Goal: Task Accomplishment & Management: Use online tool/utility

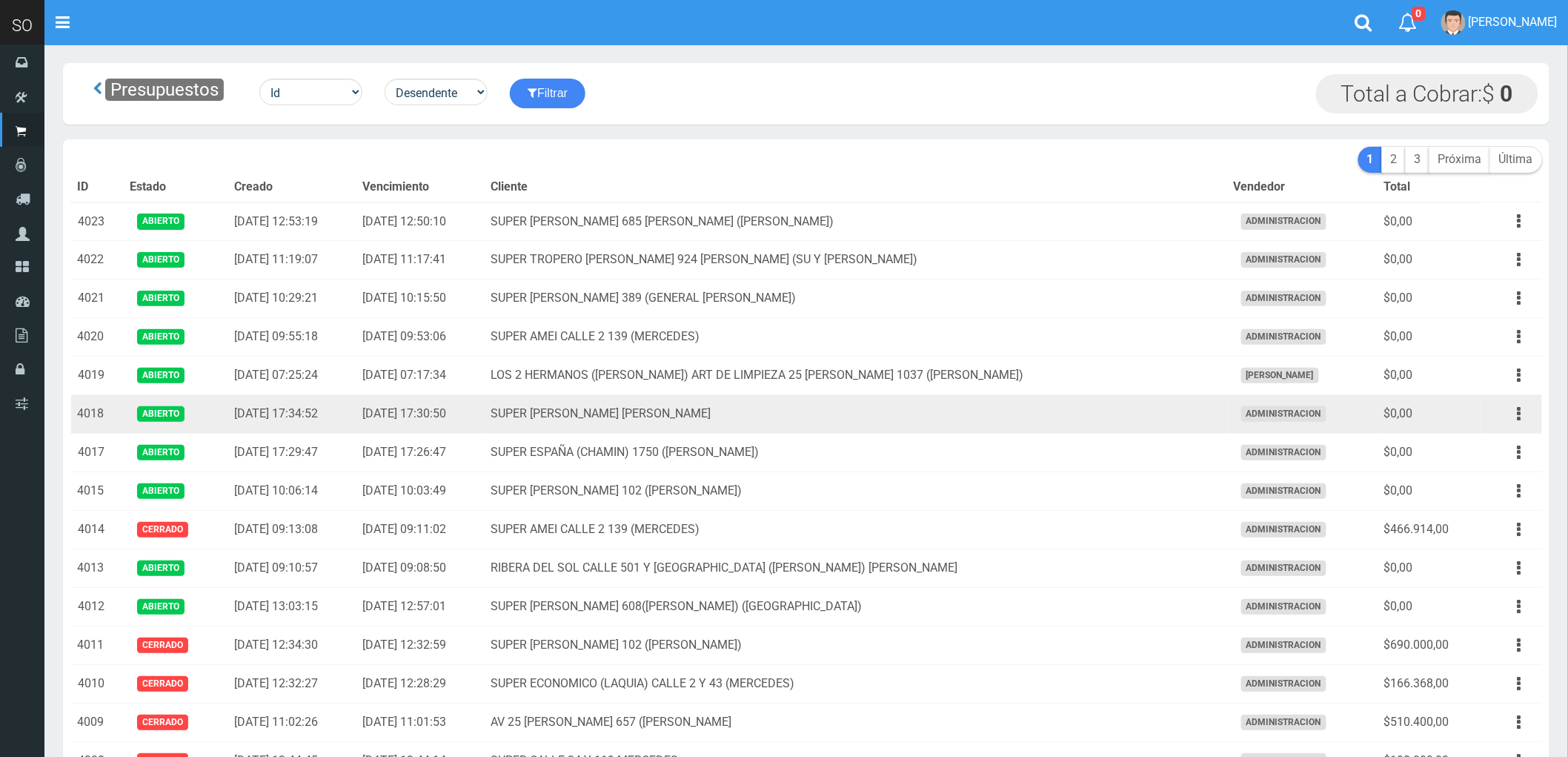
click at [1010, 413] on td "SUPER [PERSON_NAME] [PERSON_NAME]" at bounding box center [856, 414] width 742 height 38
click at [1520, 413] on icon "button" at bounding box center [1520, 413] width 4 height 26
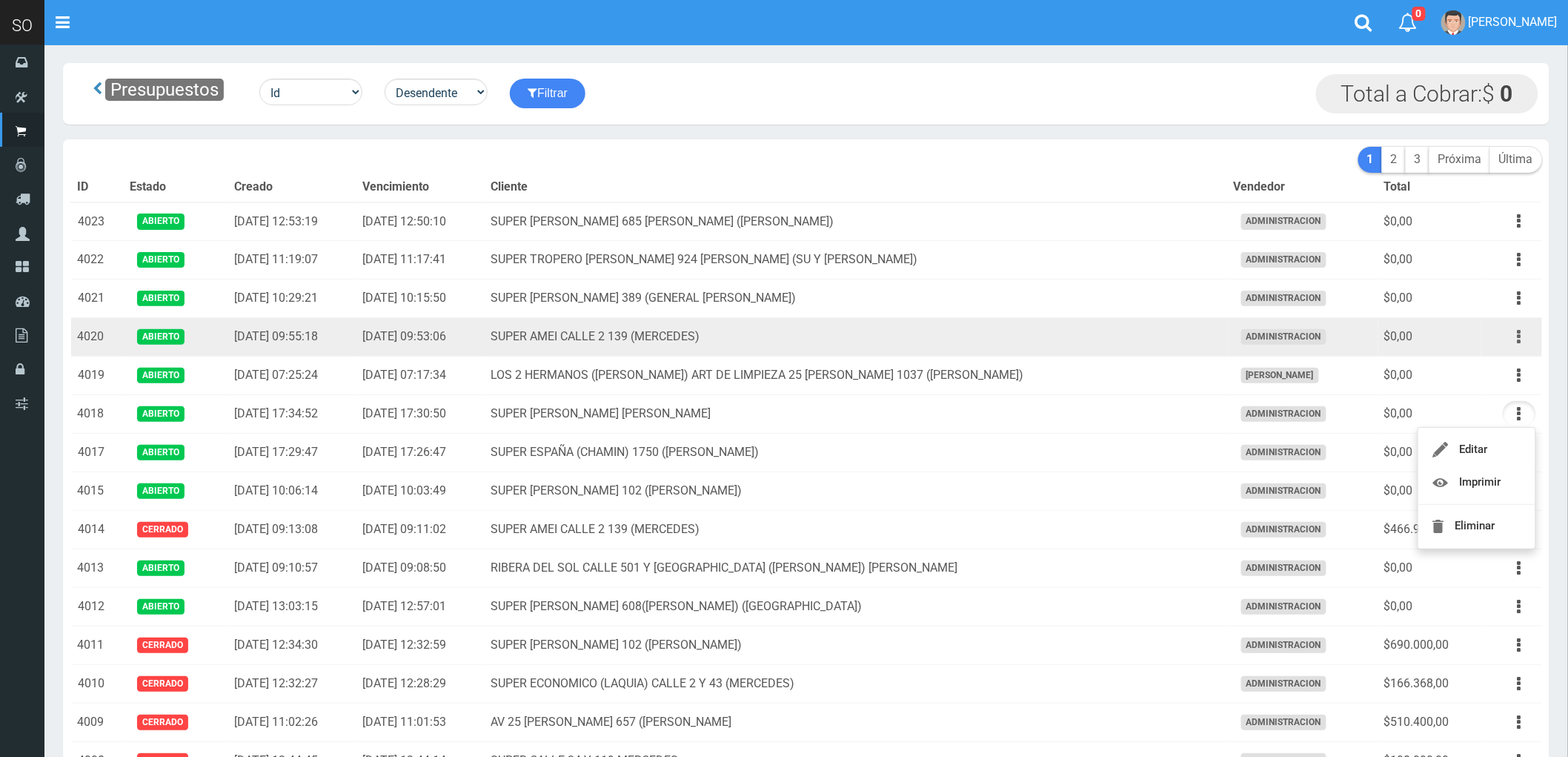
click at [1515, 334] on button "button" at bounding box center [1519, 337] width 34 height 26
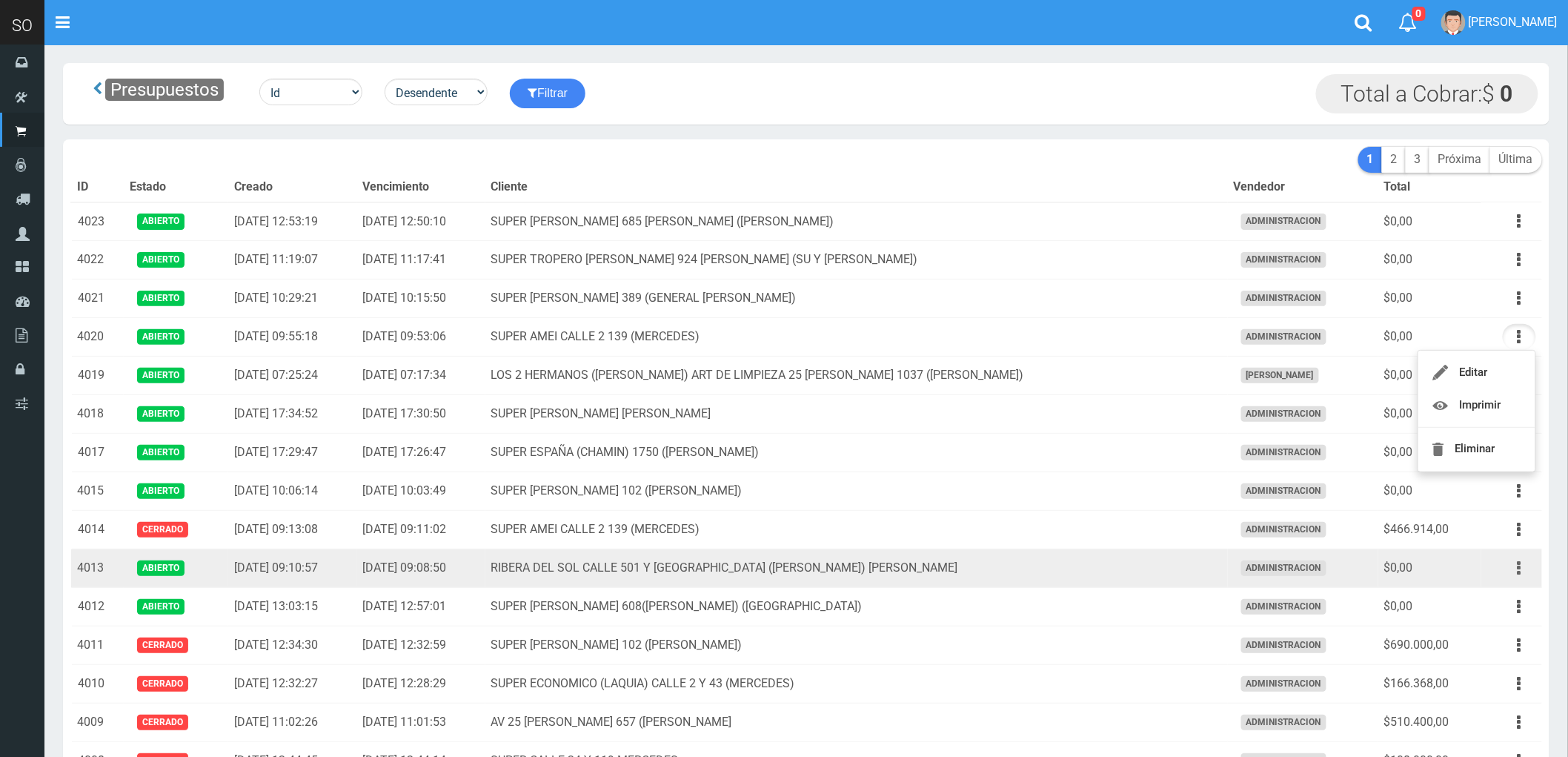
click at [1515, 568] on button "button" at bounding box center [1519, 568] width 34 height 26
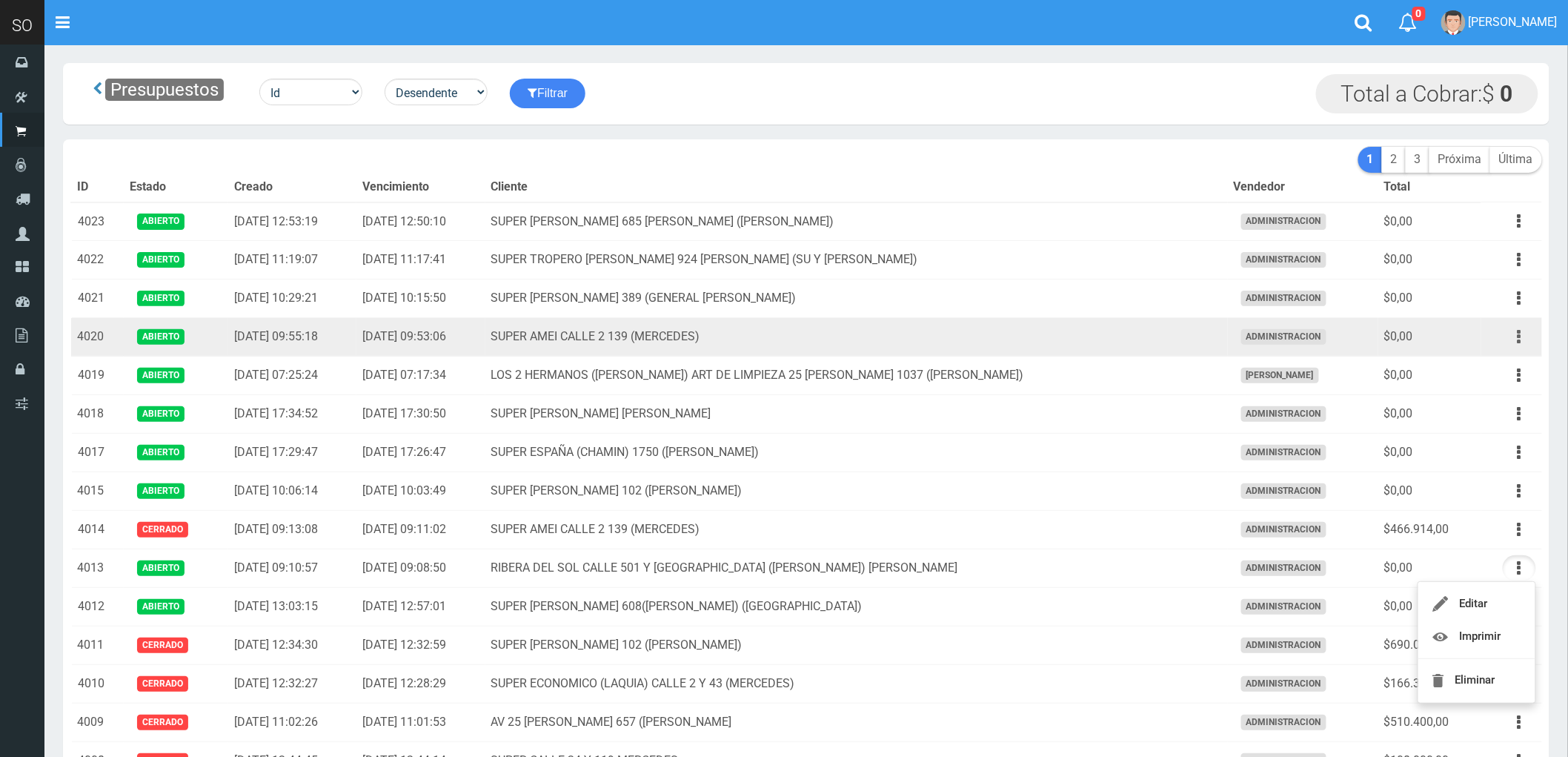
click at [1518, 344] on icon "button" at bounding box center [1520, 337] width 4 height 26
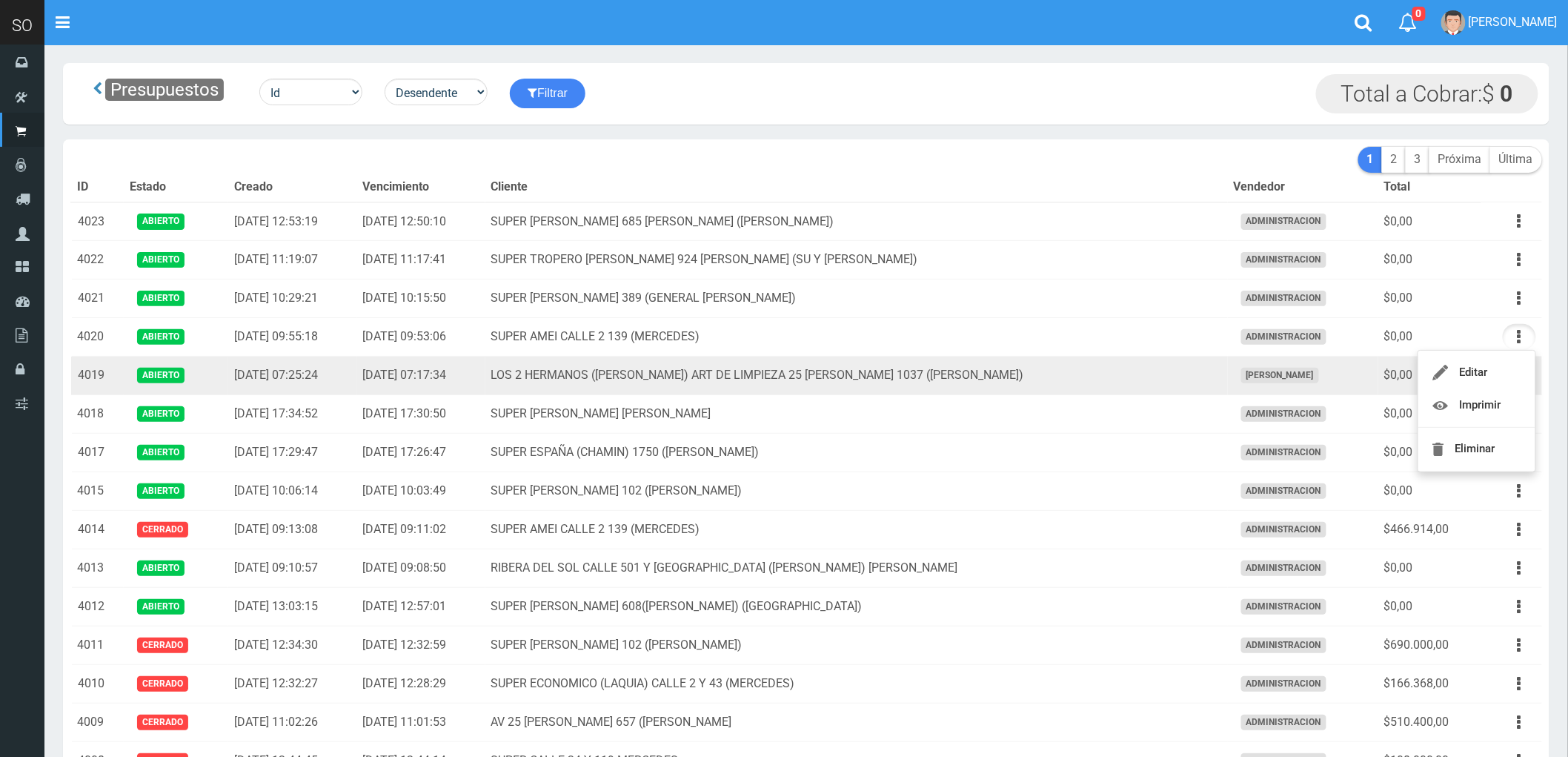
click at [1160, 382] on td "LOS 2 HERMANOS (DANIEL) ART DE LIMPIEZA 25 DE MAYO 1037 (GILES)" at bounding box center [856, 375] width 742 height 38
click at [1515, 374] on button "button" at bounding box center [1519, 375] width 34 height 26
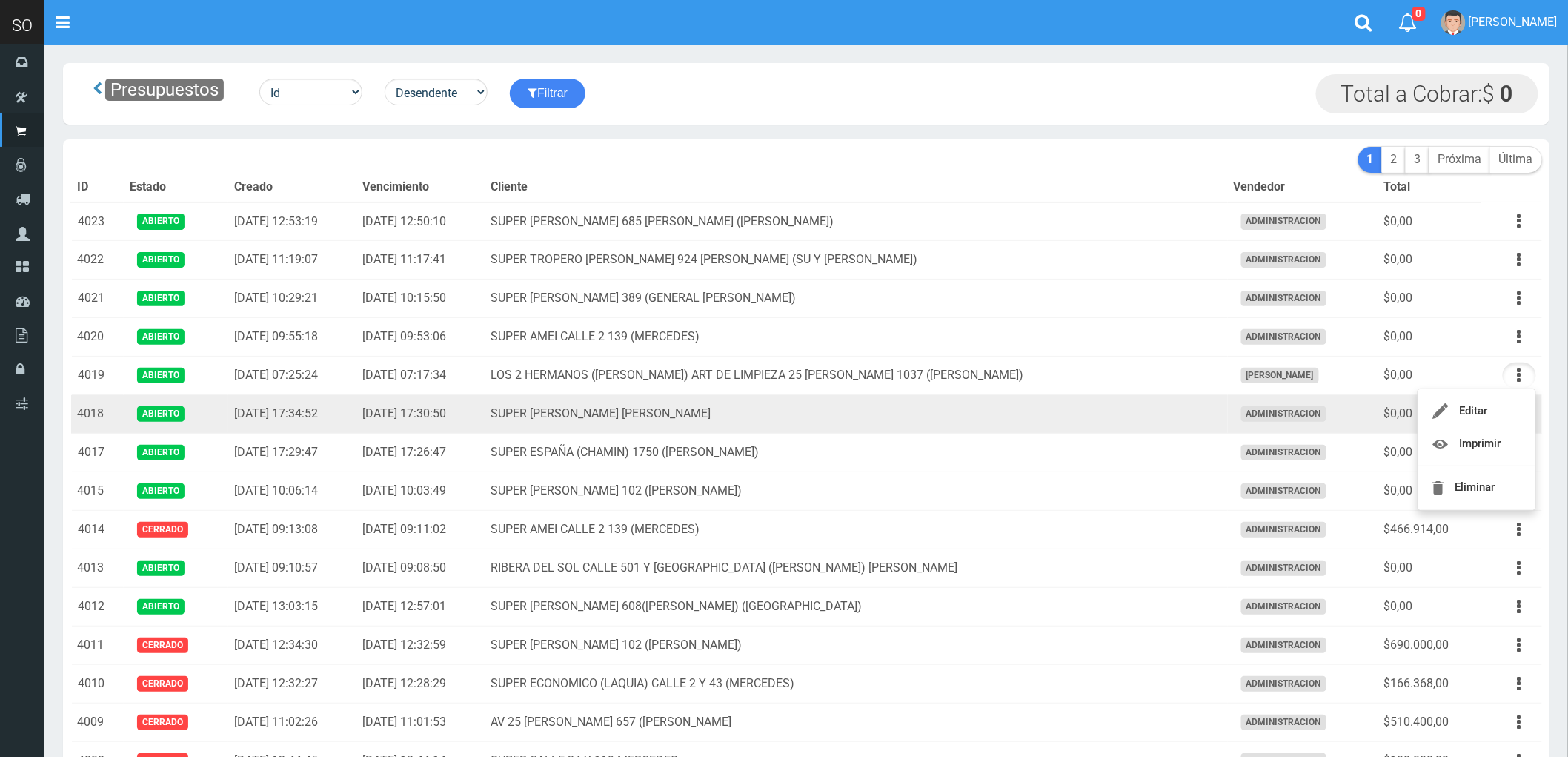
click at [976, 398] on td "SUPER JORGE VILLA ESPIL" at bounding box center [856, 414] width 742 height 38
click at [1518, 419] on icon "button" at bounding box center [1520, 413] width 4 height 26
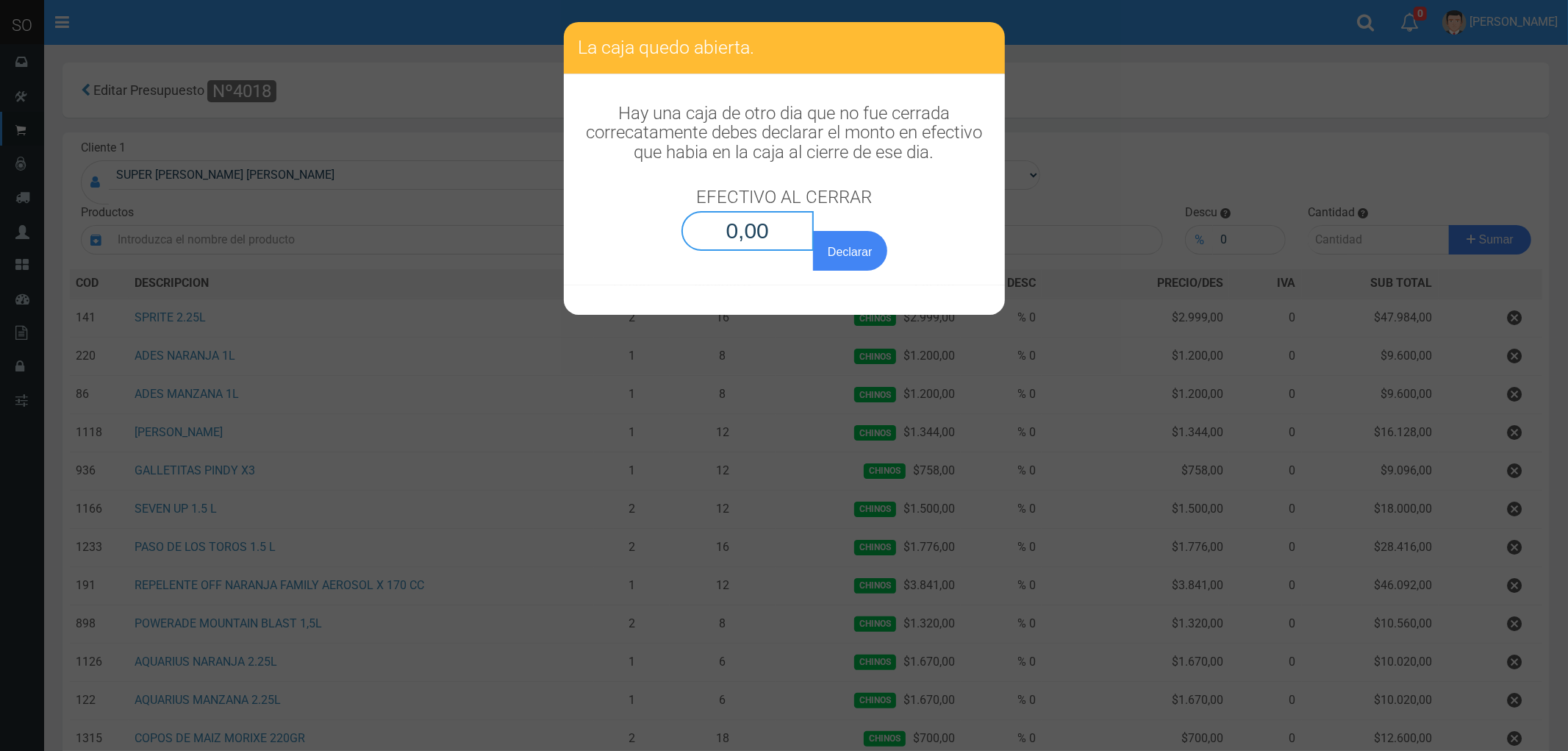
click at [766, 239] on input "0,00" at bounding box center [748, 231] width 133 height 40
type input "0,01"
click at [813, 231] on button "Declarar" at bounding box center [850, 251] width 74 height 40
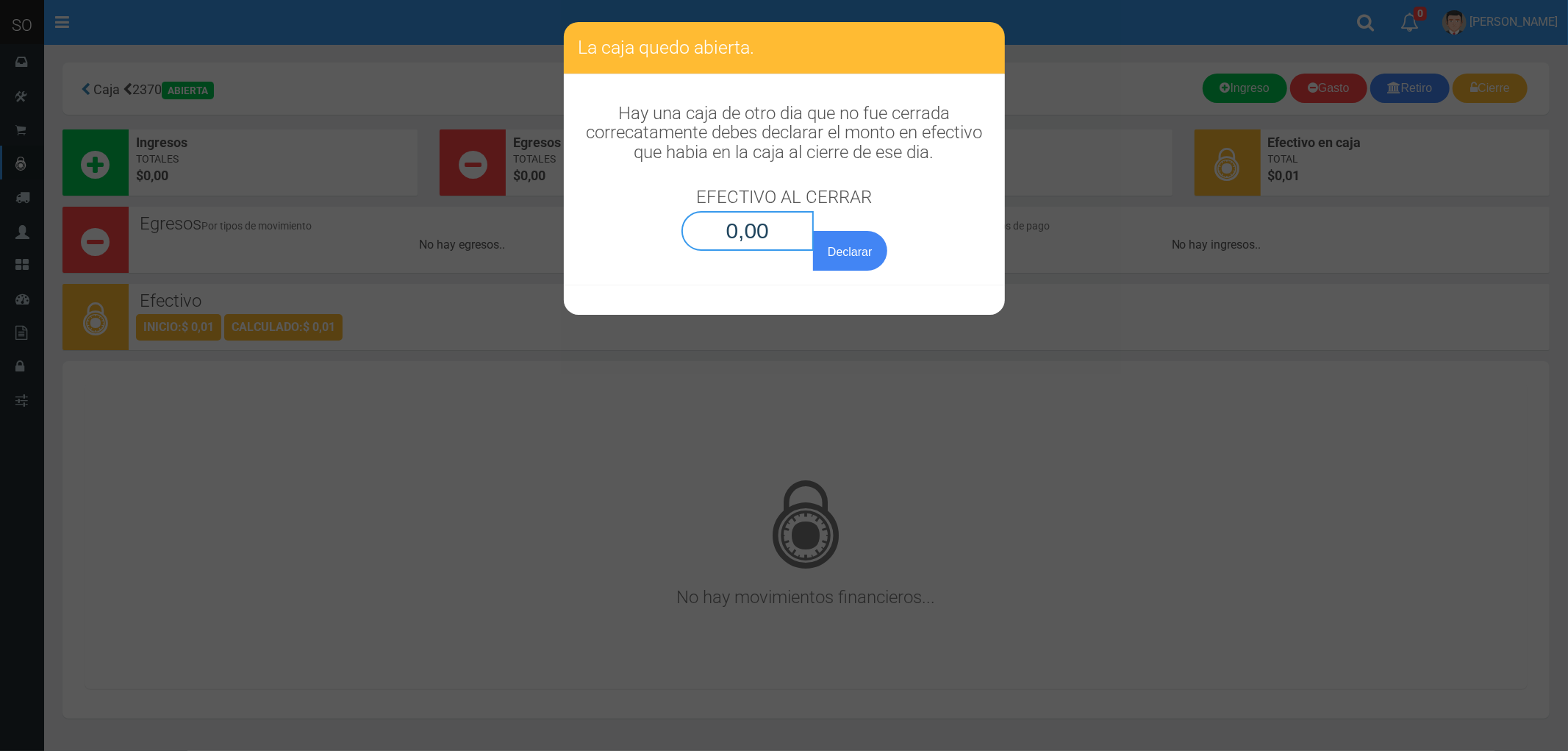
click at [781, 236] on input "0,00" at bounding box center [748, 231] width 133 height 40
type input "0,01"
click at [856, 245] on button "Declarar" at bounding box center [850, 251] width 74 height 40
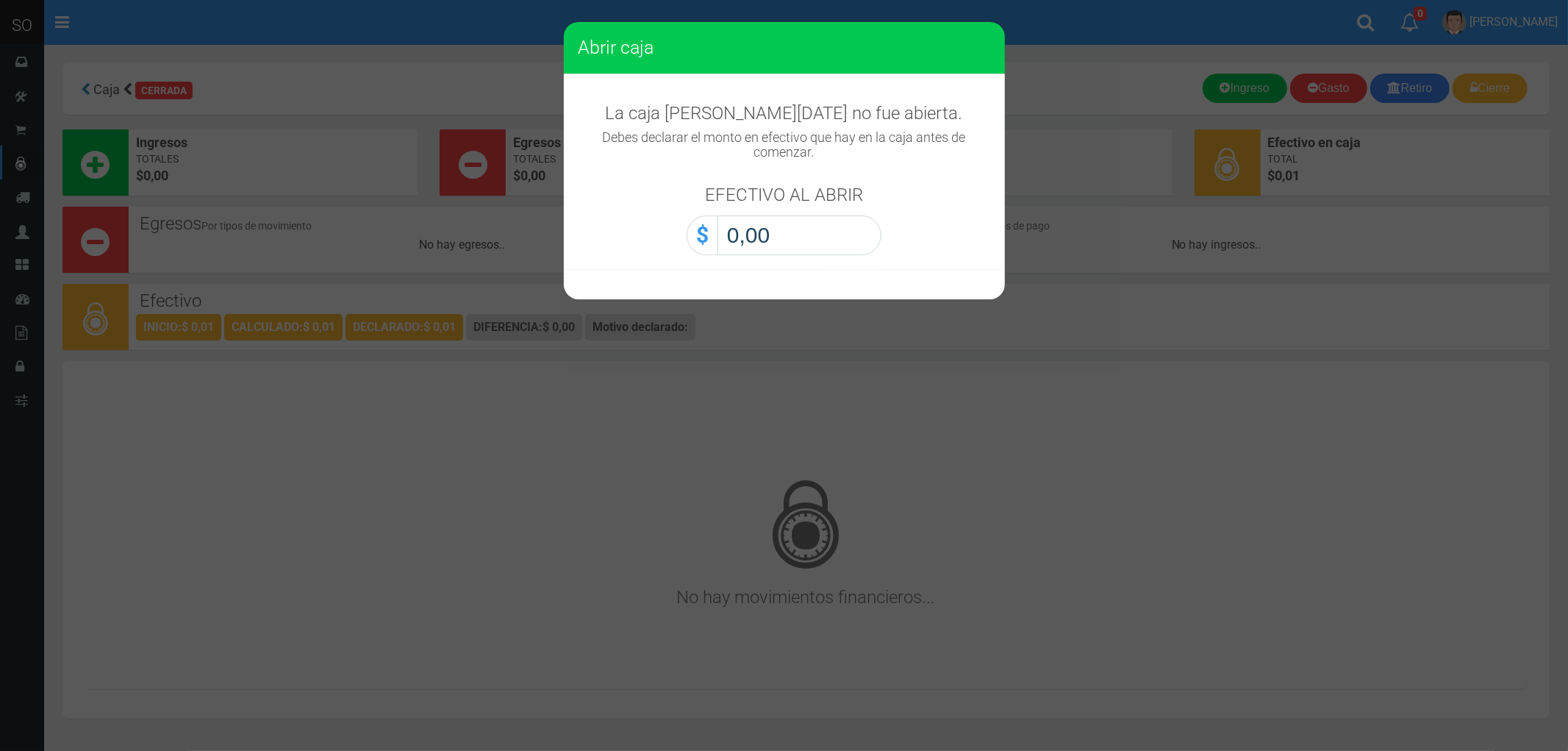
click at [773, 231] on input "0,00" at bounding box center [799, 235] width 164 height 40
type input "0,01"
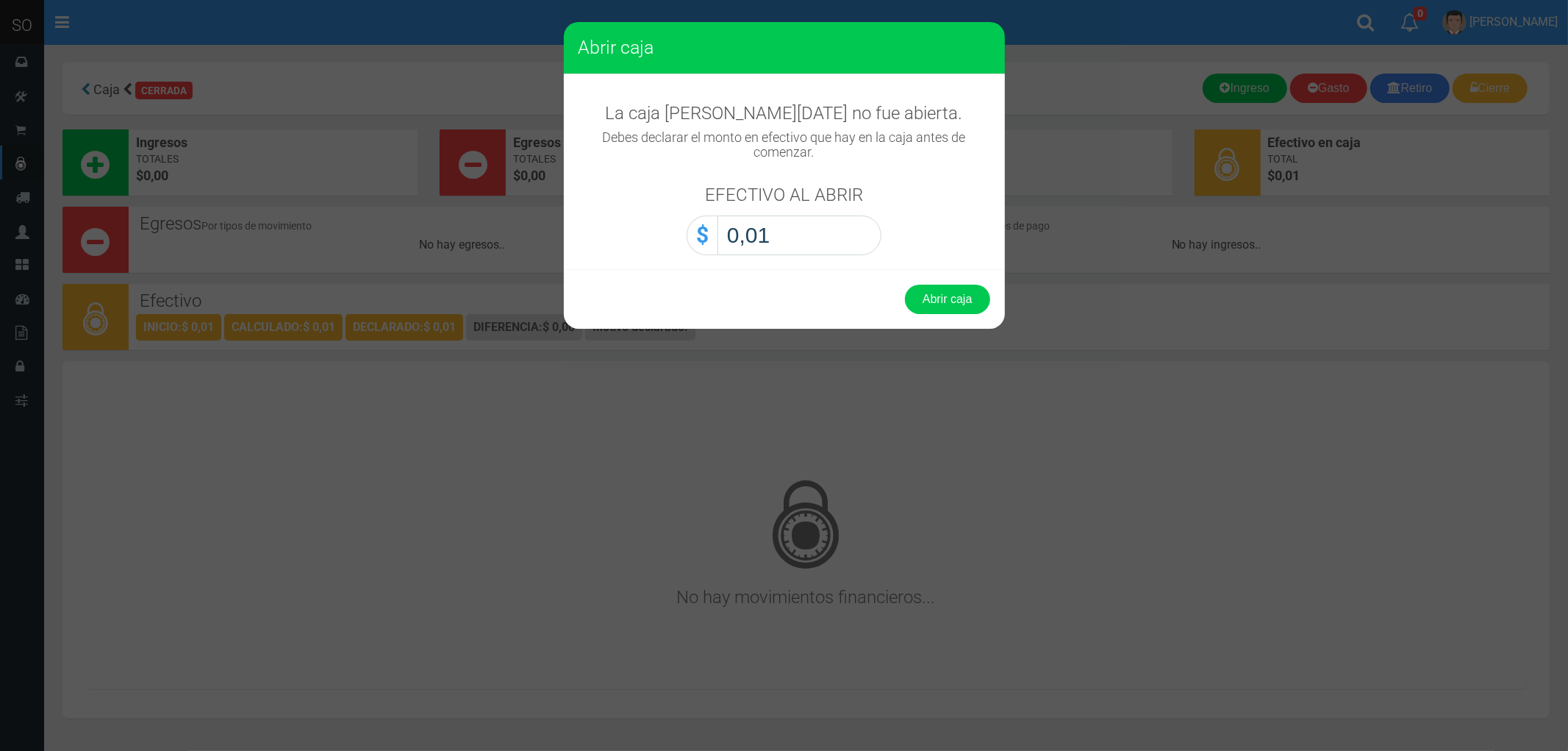
click at [905, 285] on button "Abrir caja" at bounding box center [947, 299] width 86 height 30
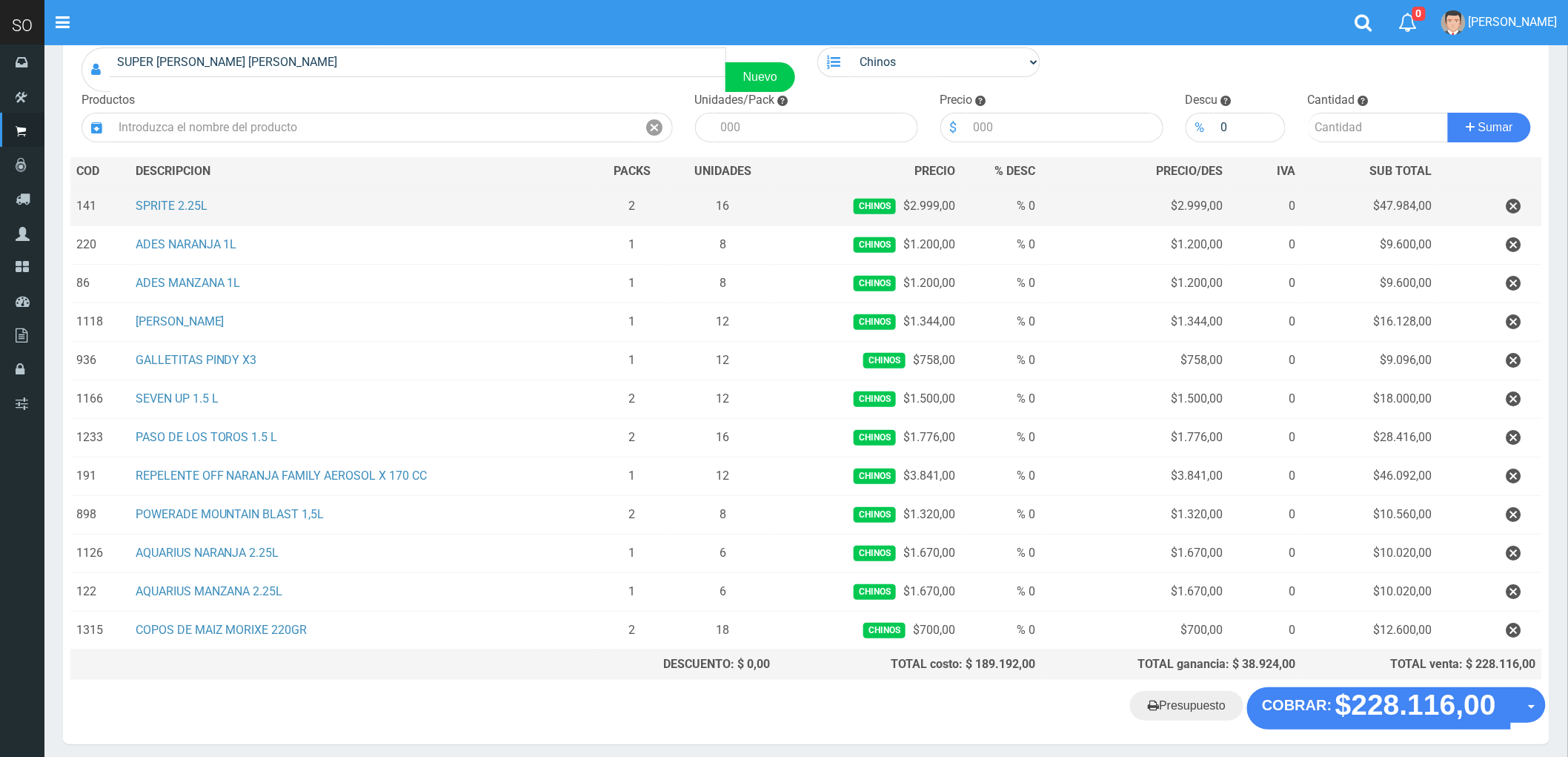
scroll to position [178, 0]
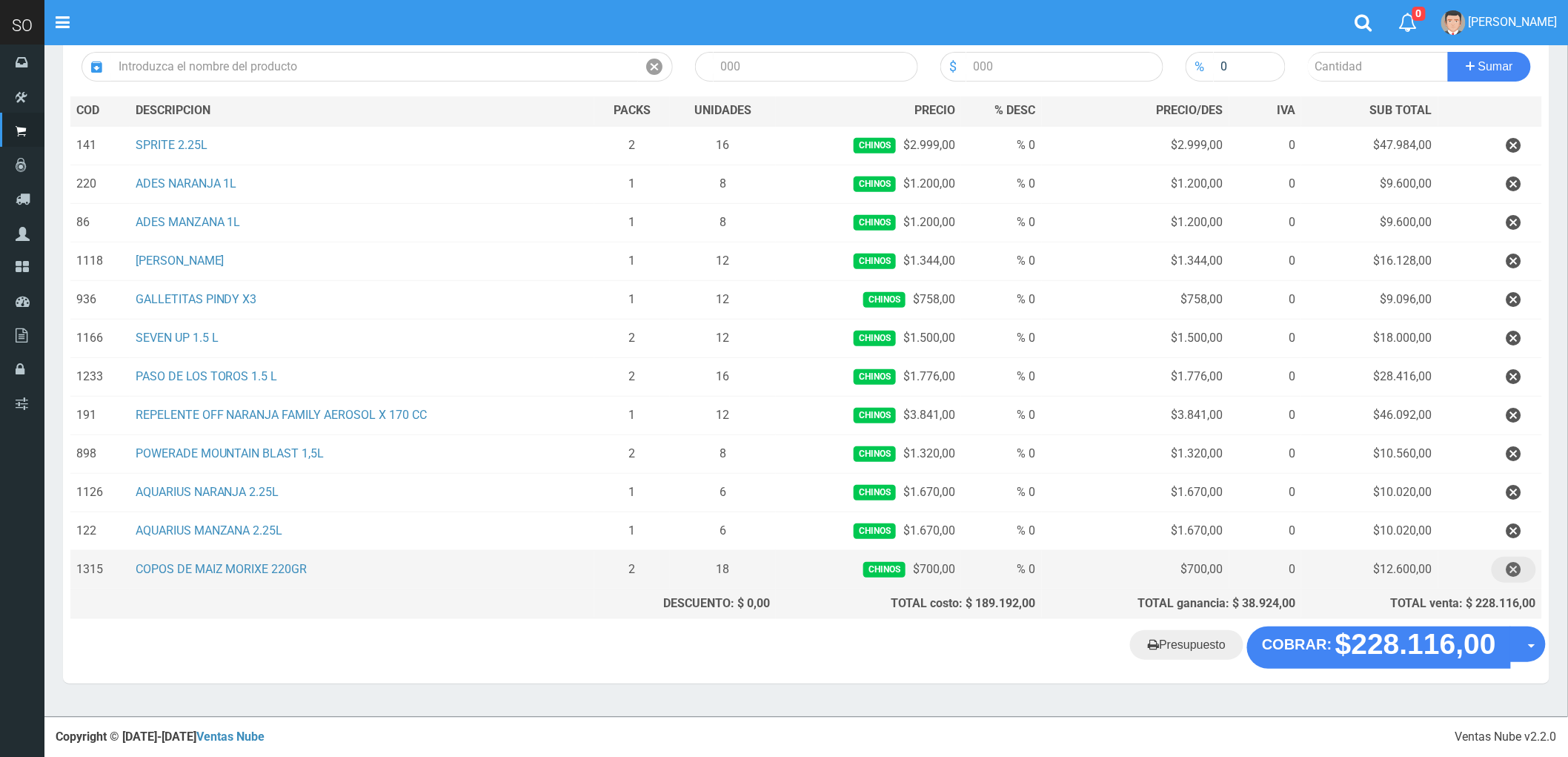
click at [1509, 570] on icon "button" at bounding box center [1514, 570] width 15 height 26
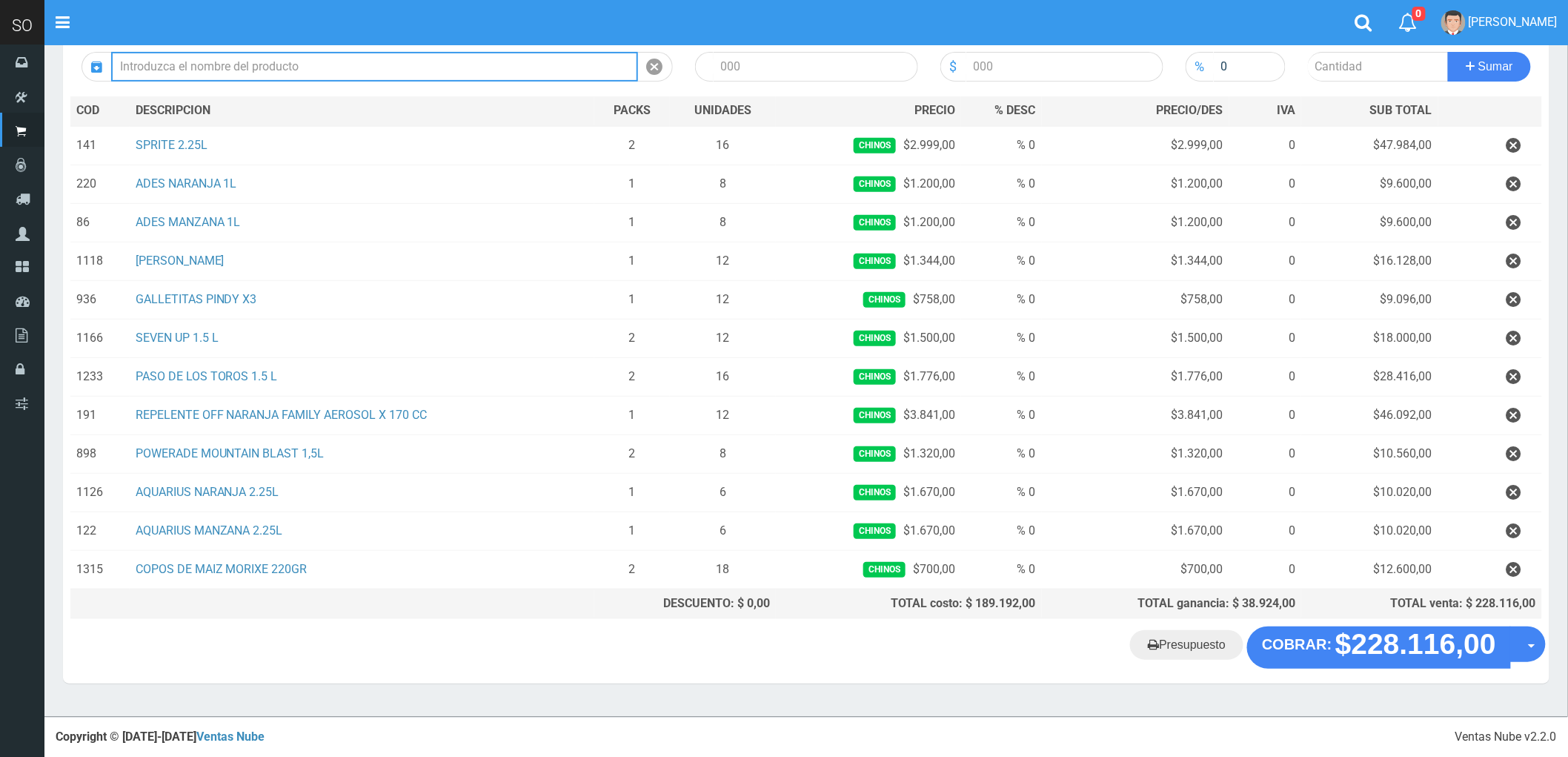
scroll to position [139, 0]
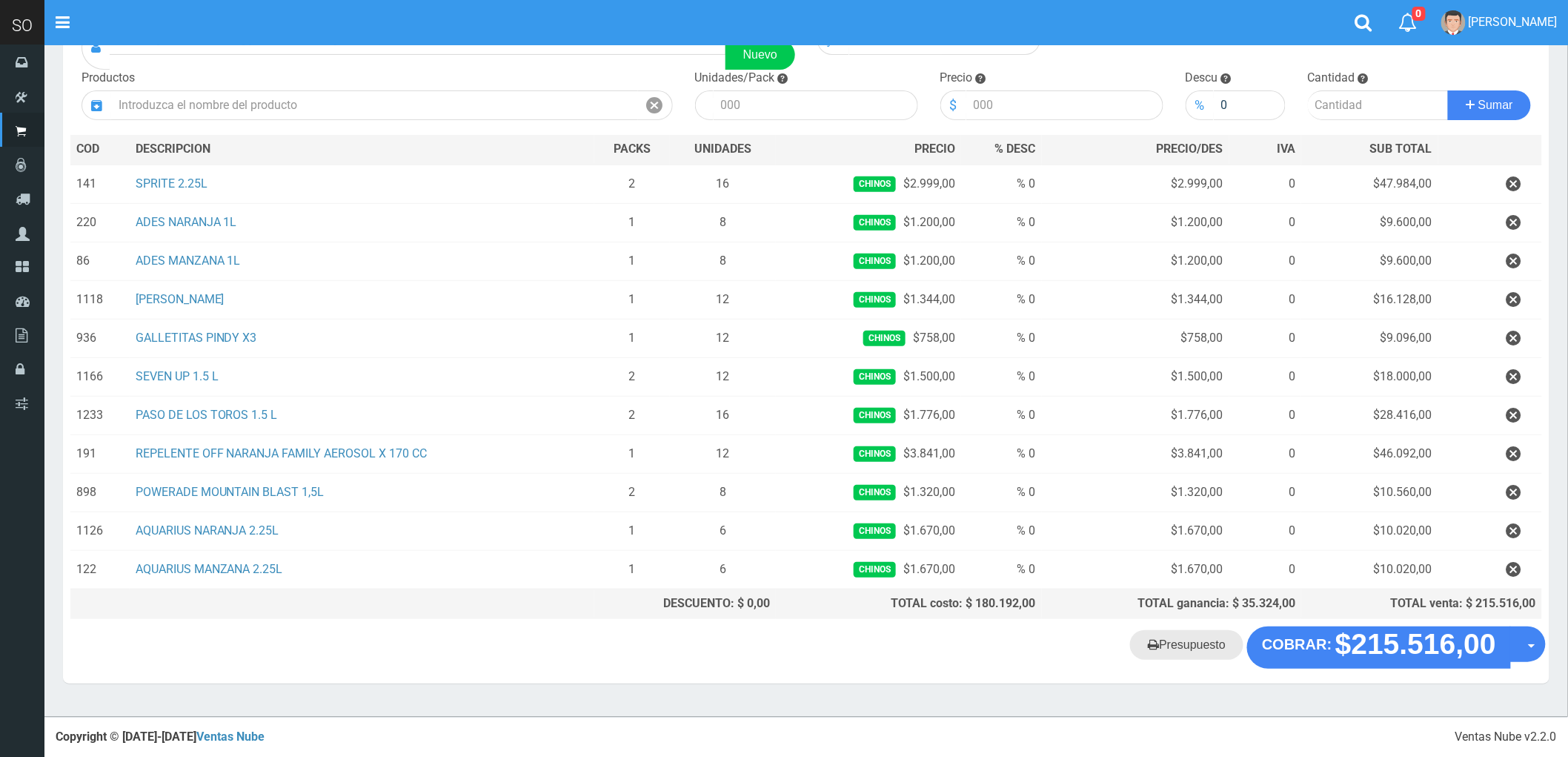
click at [1186, 646] on link "Presupuesto" at bounding box center [1186, 644] width 114 height 30
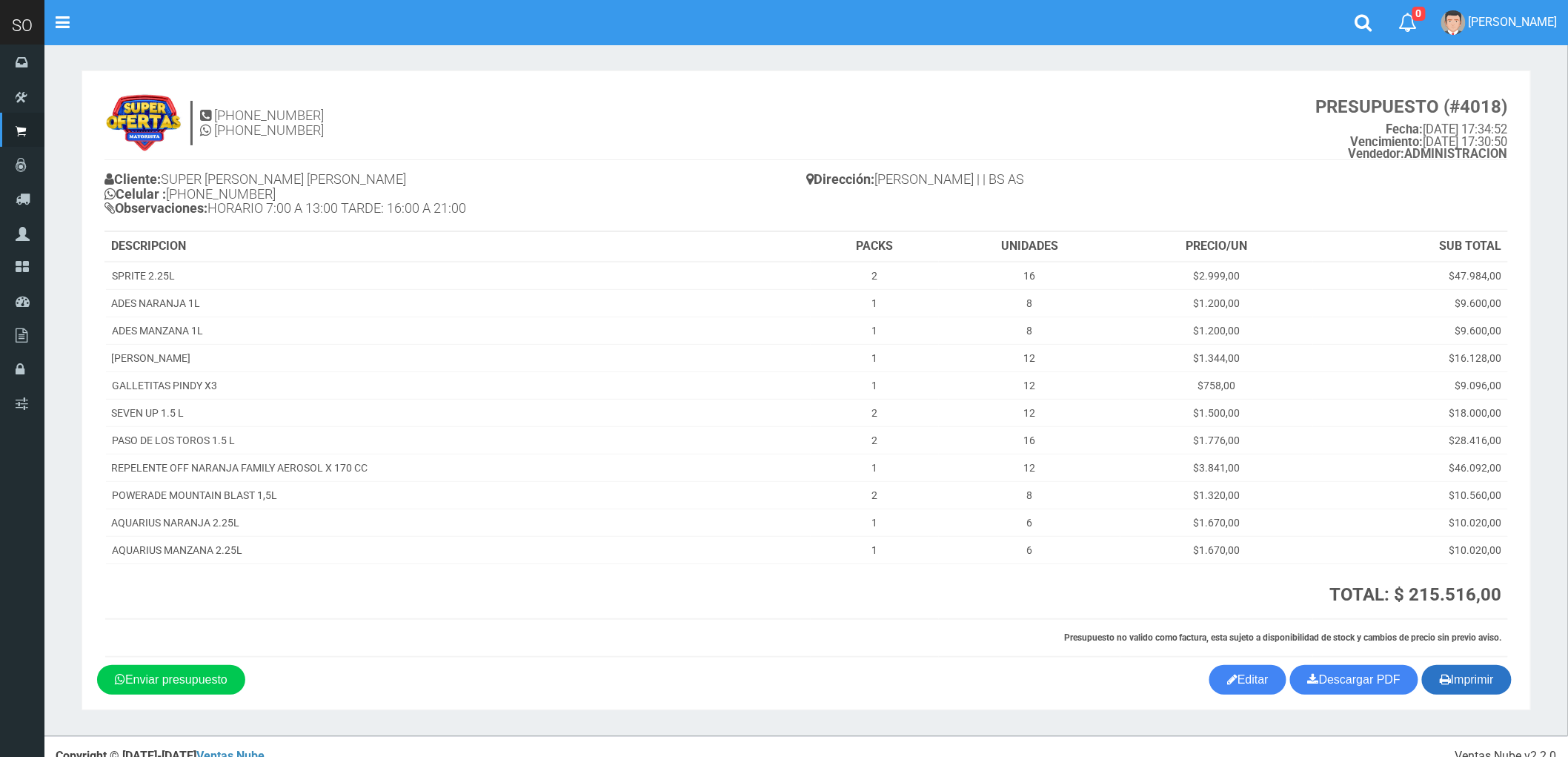
click at [1465, 684] on button "Imprimir" at bounding box center [1467, 680] width 90 height 30
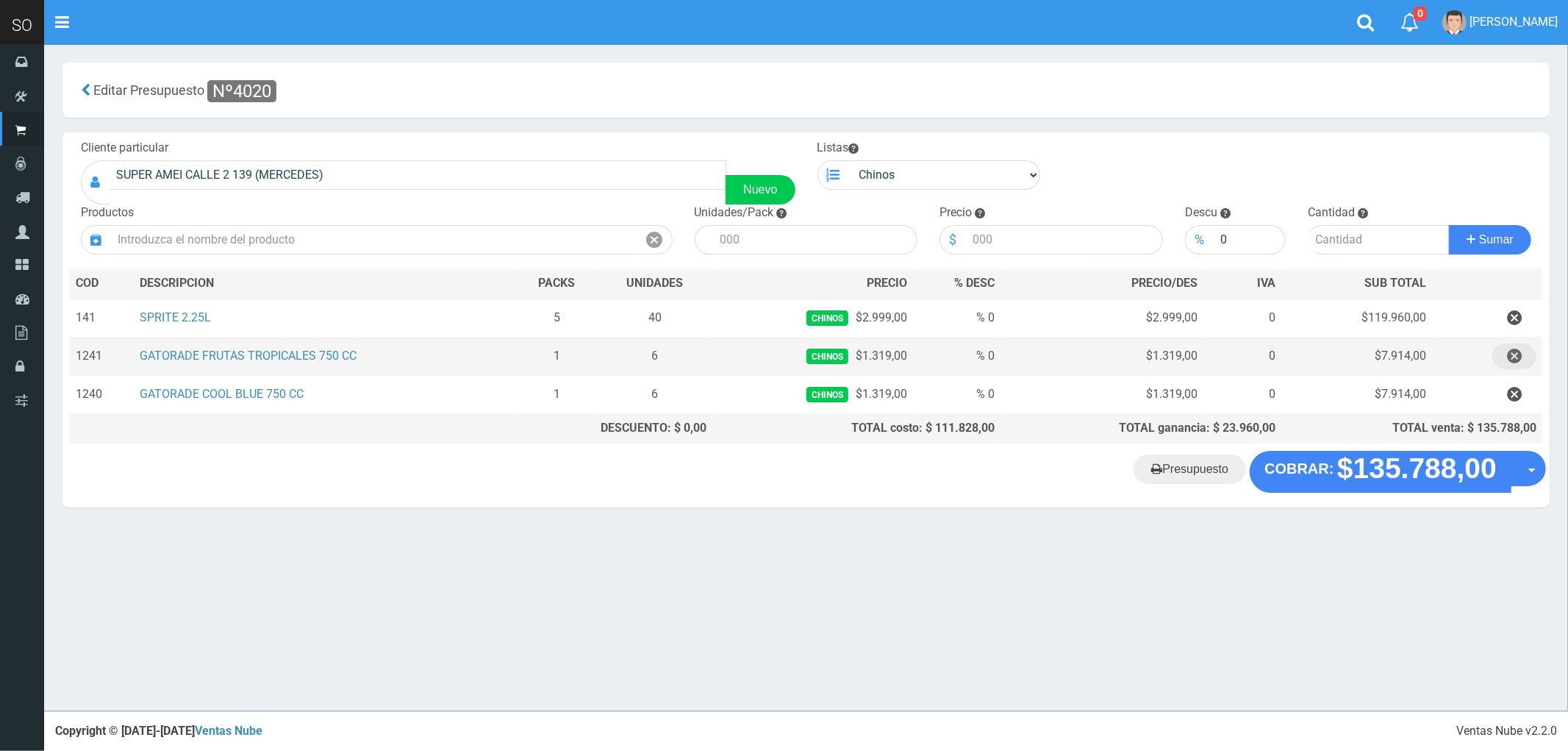
click at [1512, 361] on icon "button" at bounding box center [1514, 356] width 14 height 26
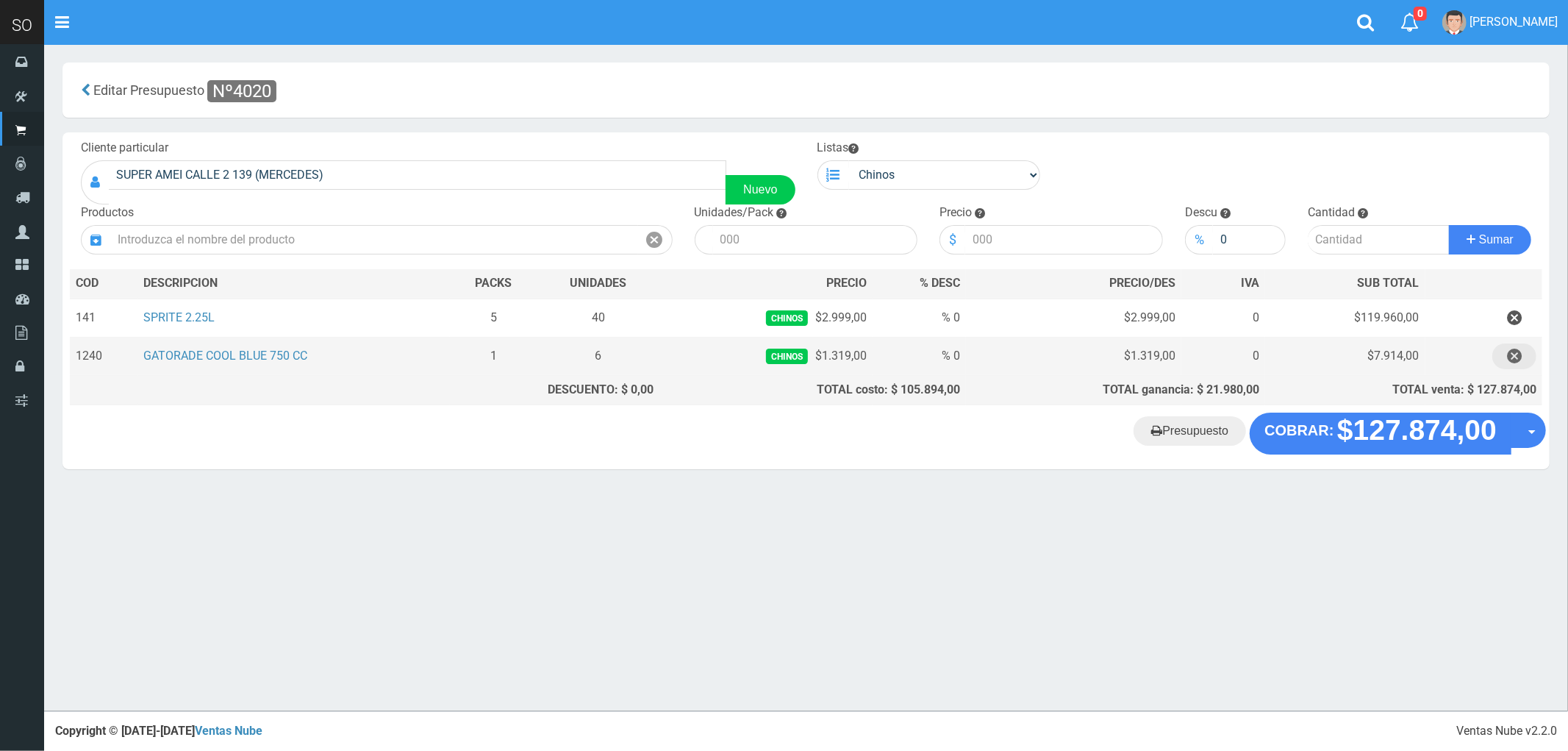
click at [1512, 361] on icon "button" at bounding box center [1514, 356] width 14 height 26
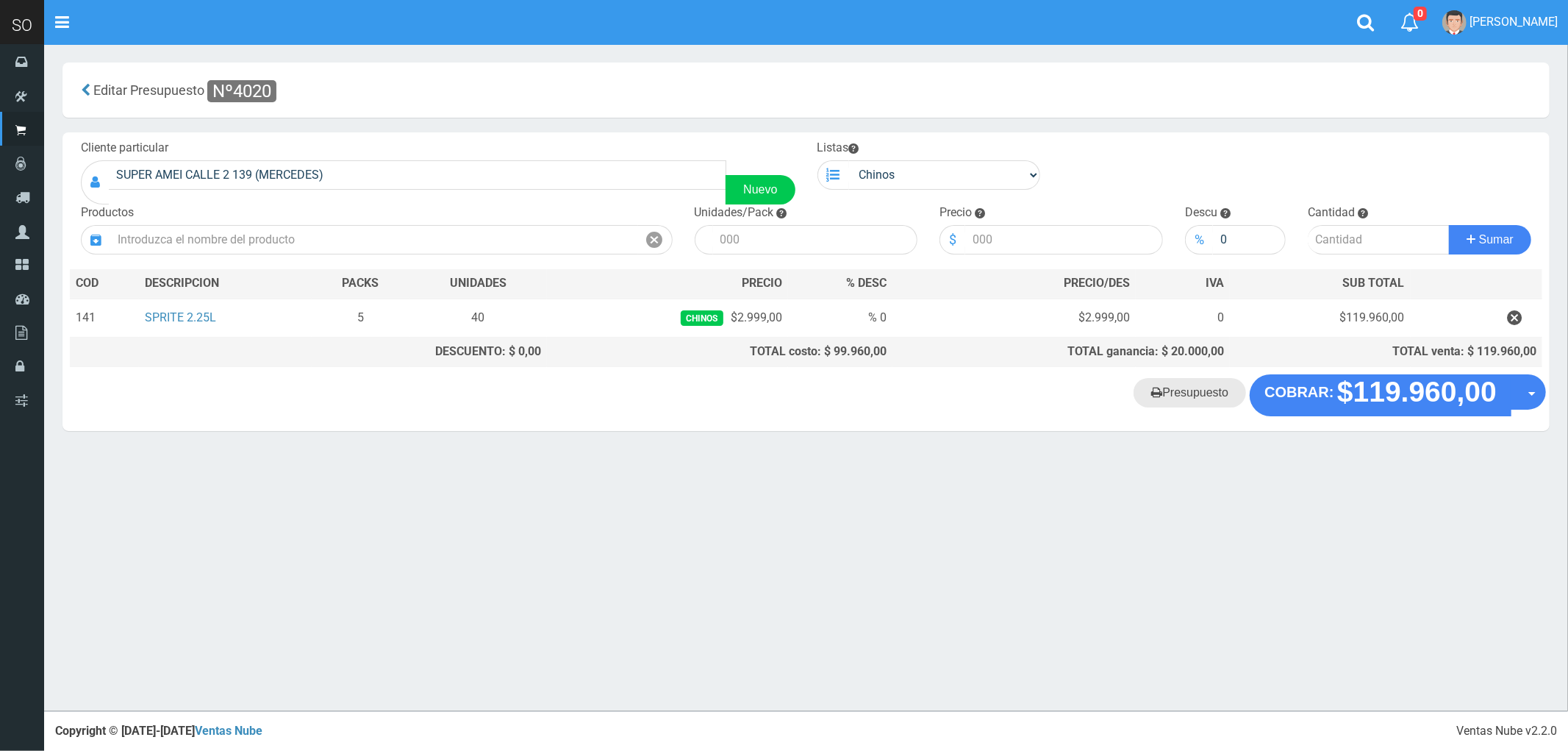
click at [1175, 400] on link "Presupuesto" at bounding box center [1190, 392] width 113 height 30
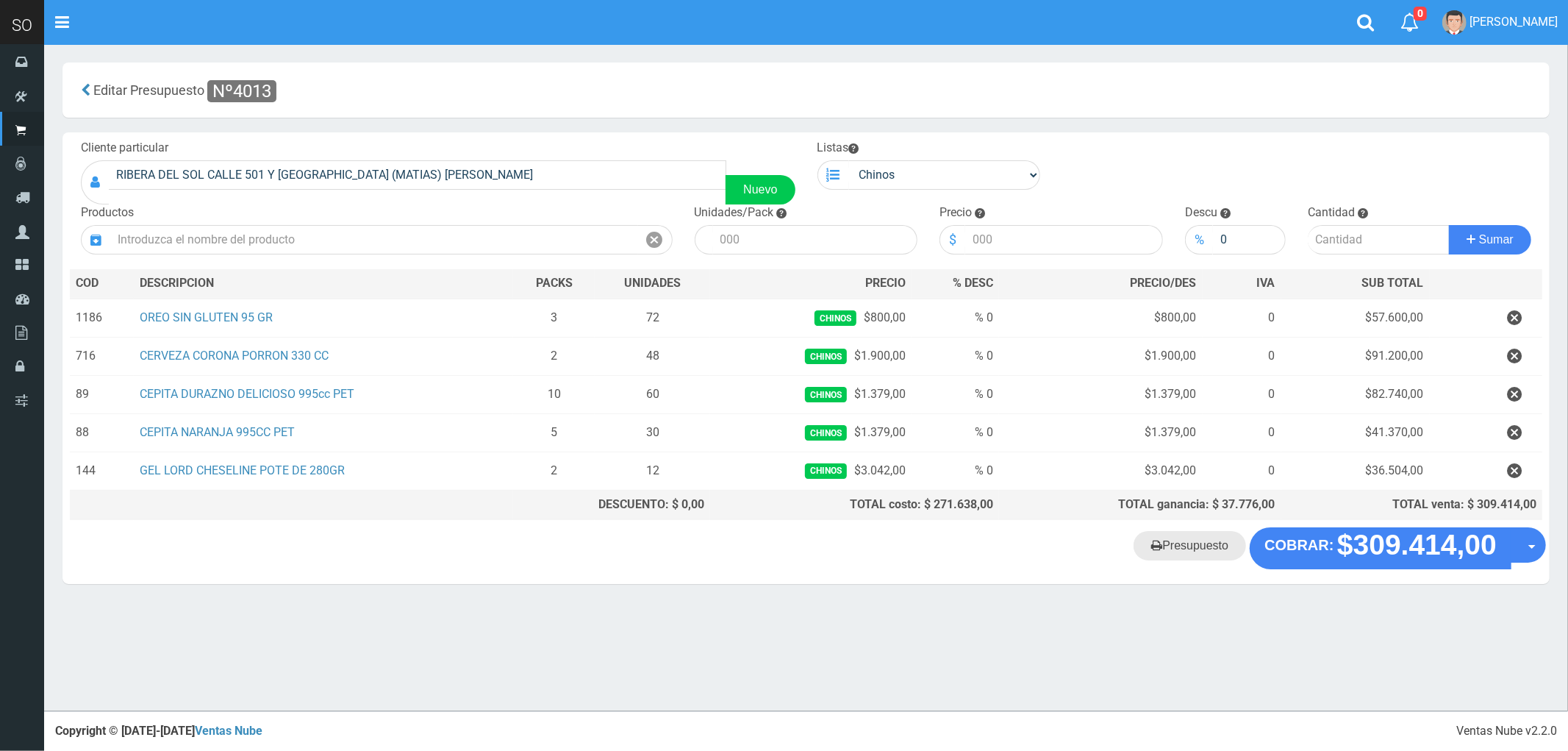
click at [1187, 545] on link "Presupuesto" at bounding box center [1190, 545] width 113 height 30
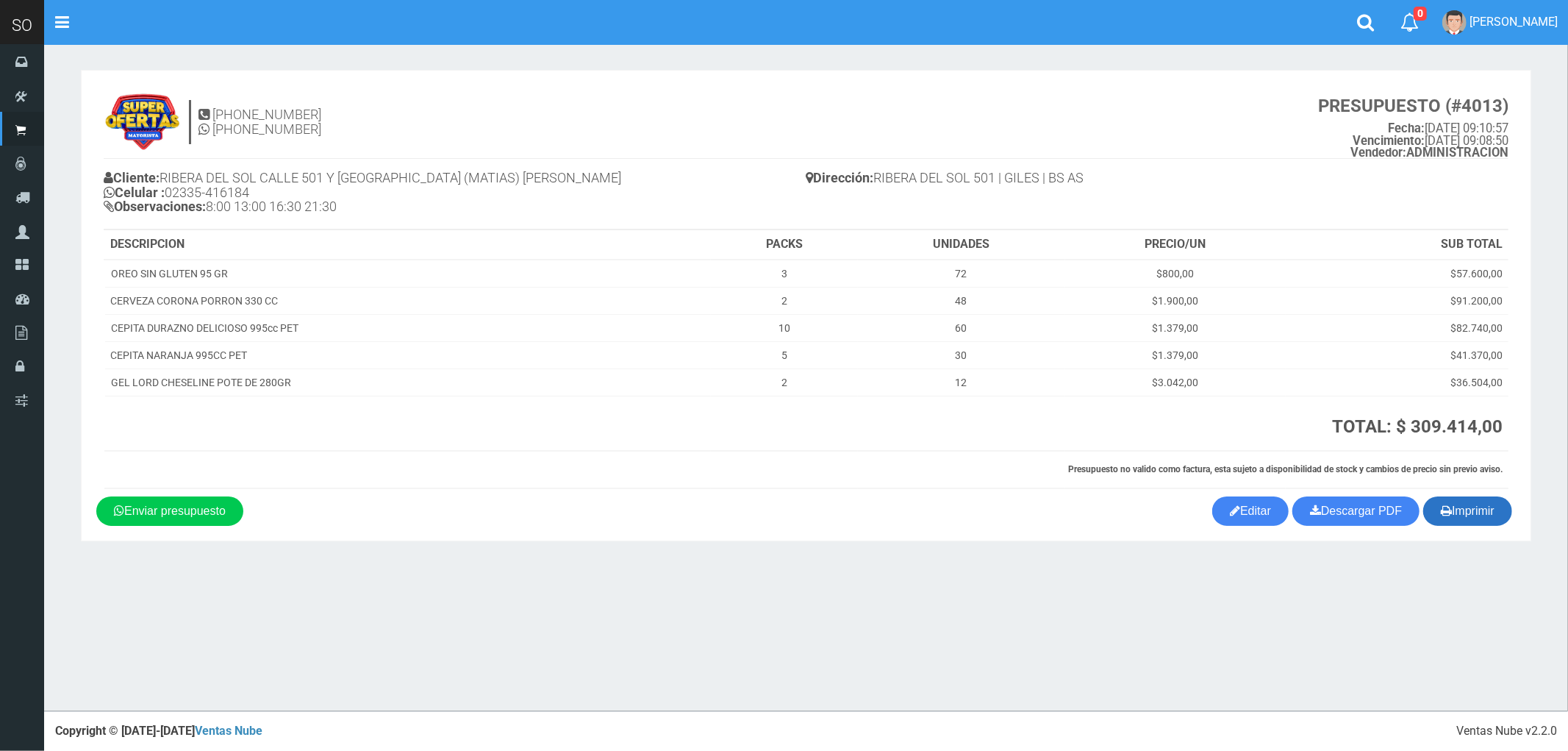
click at [1463, 517] on button "Imprimir" at bounding box center [1467, 511] width 89 height 30
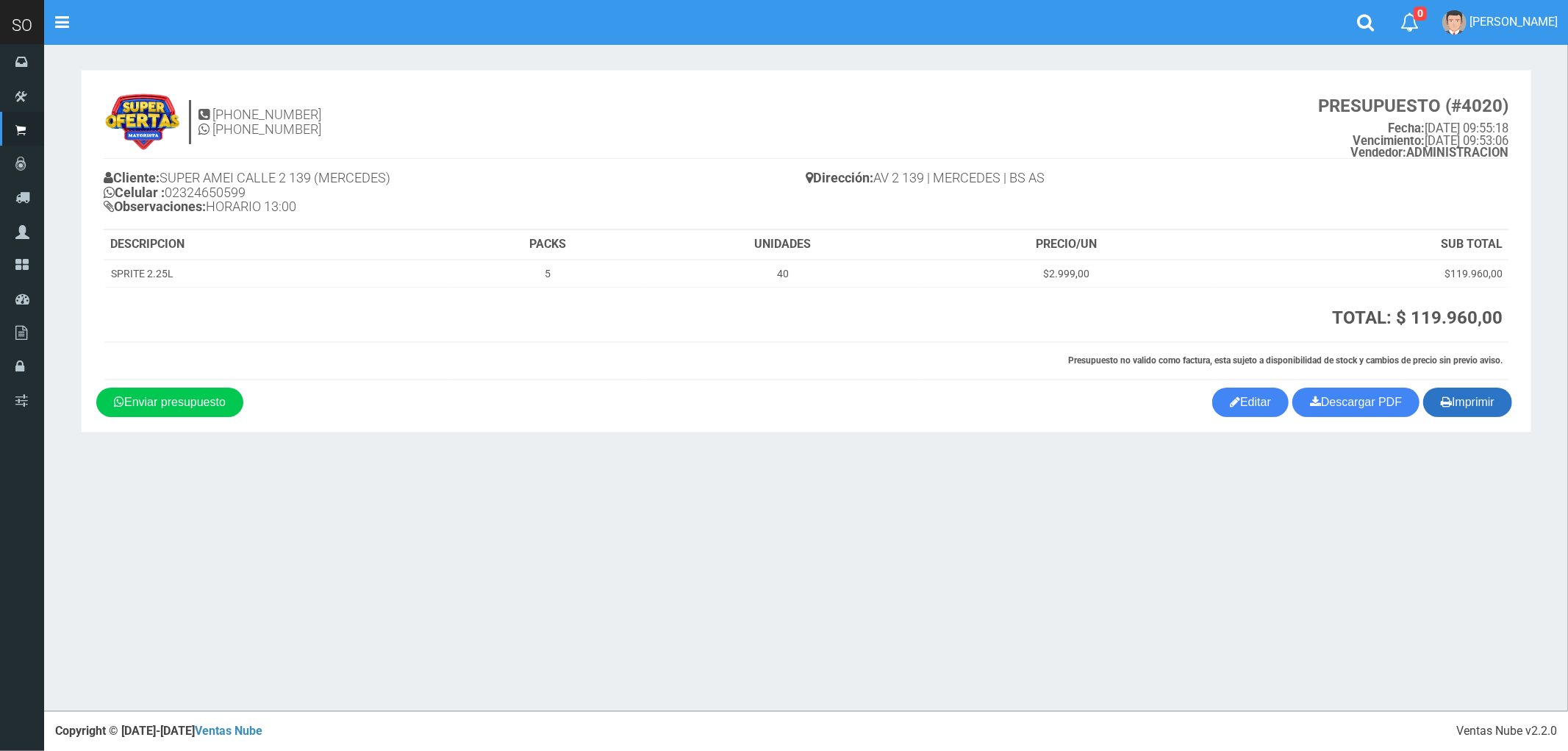
click at [1479, 402] on button "Imprimir" at bounding box center [1467, 402] width 89 height 30
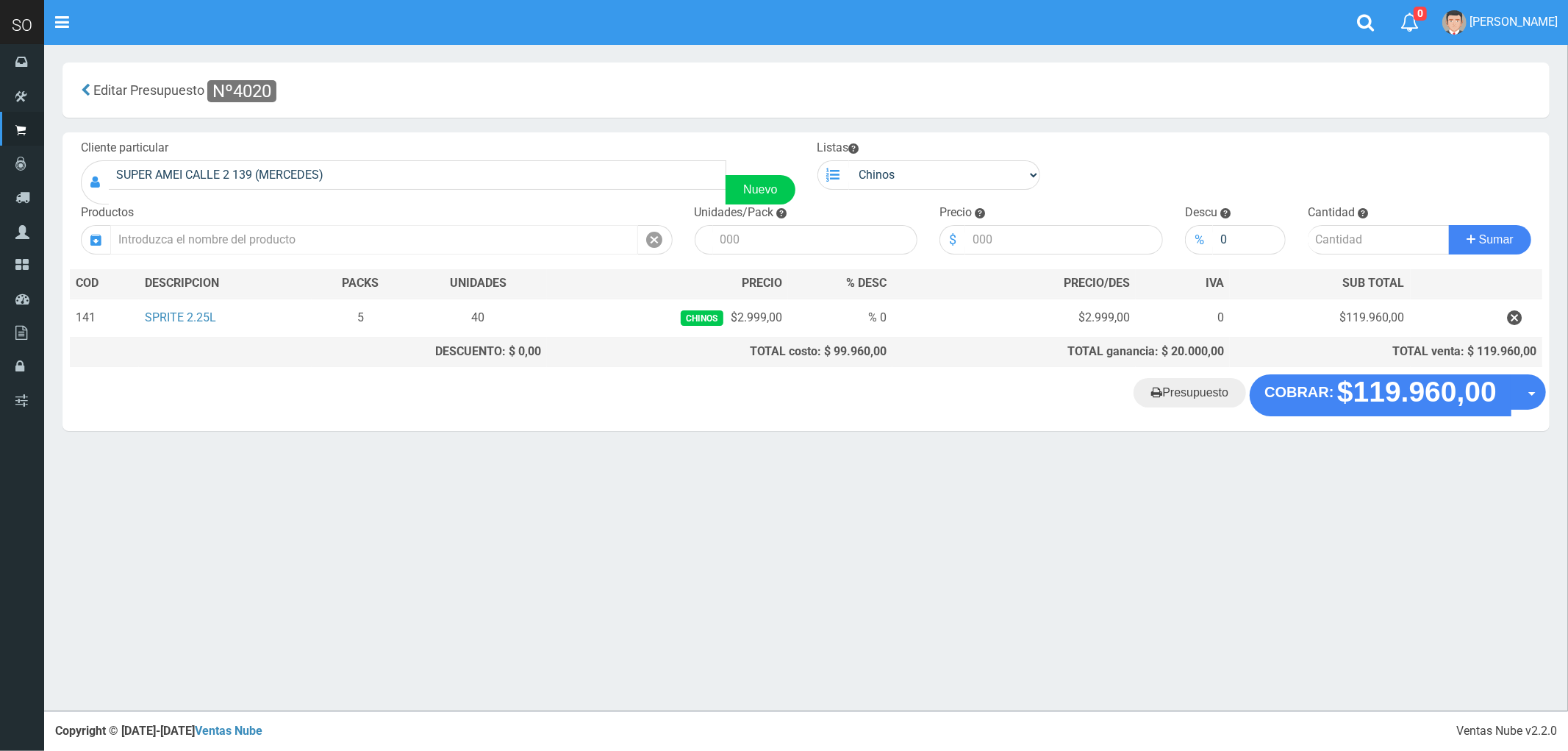
click at [280, 245] on input "text" at bounding box center [374, 240] width 528 height 30
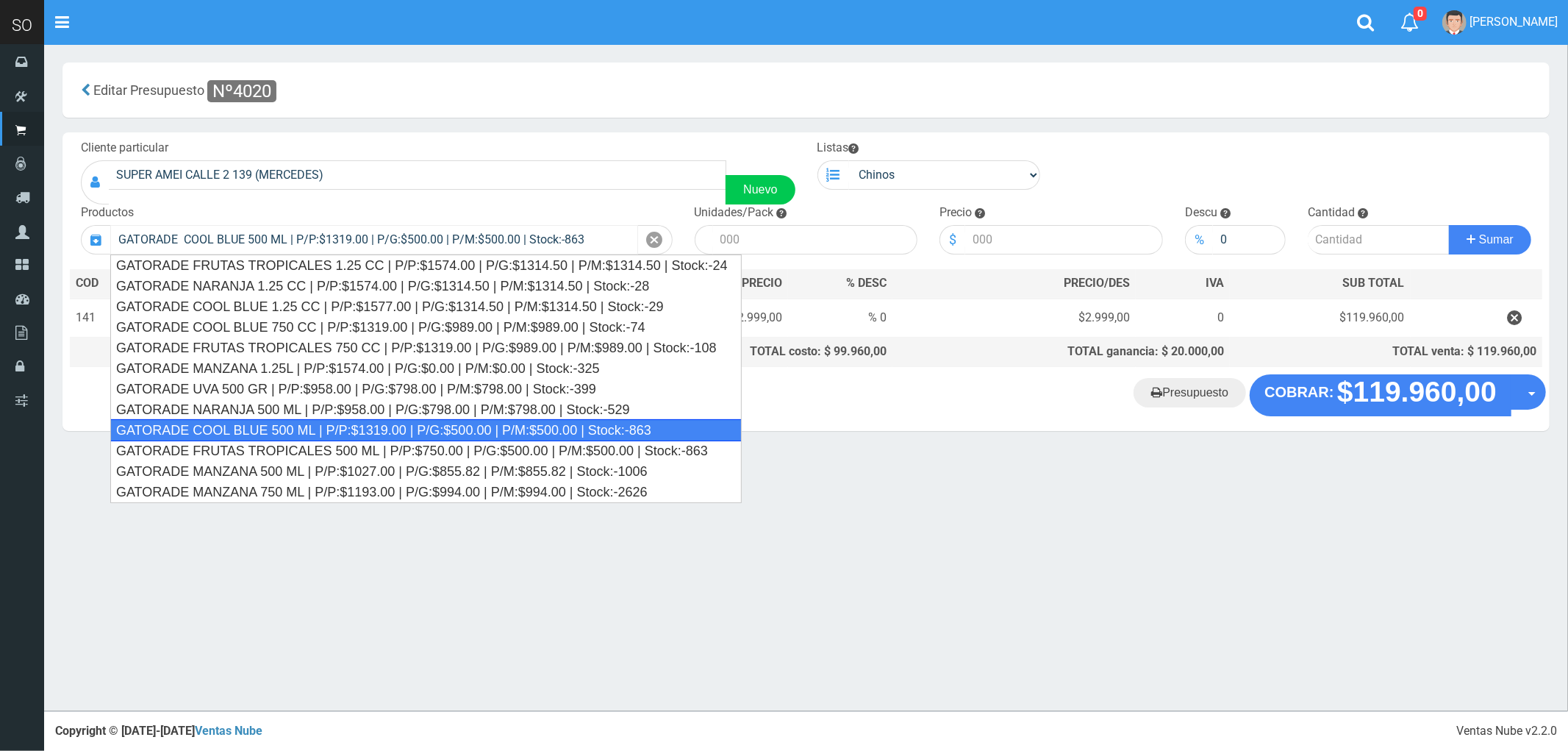
type input "GATORADE COOL BLUE 500 ML | P/P:$1319.00 | P/G:$500.00 | P/M:$500.00 | Stock:-8…"
type input "6"
type input "1319.00"
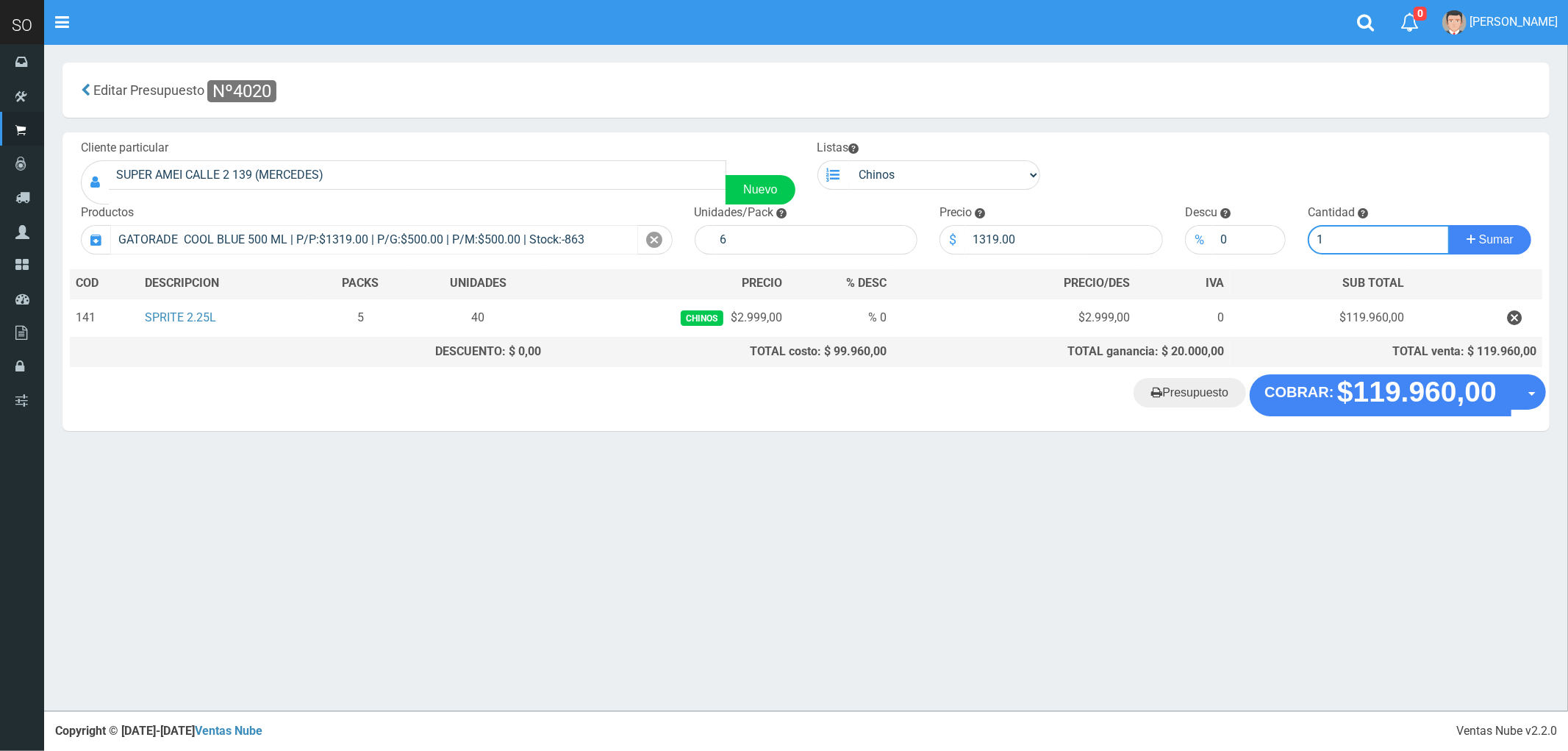
type input "1"
click at [1449, 225] on button "Sumar" at bounding box center [1490, 240] width 82 height 30
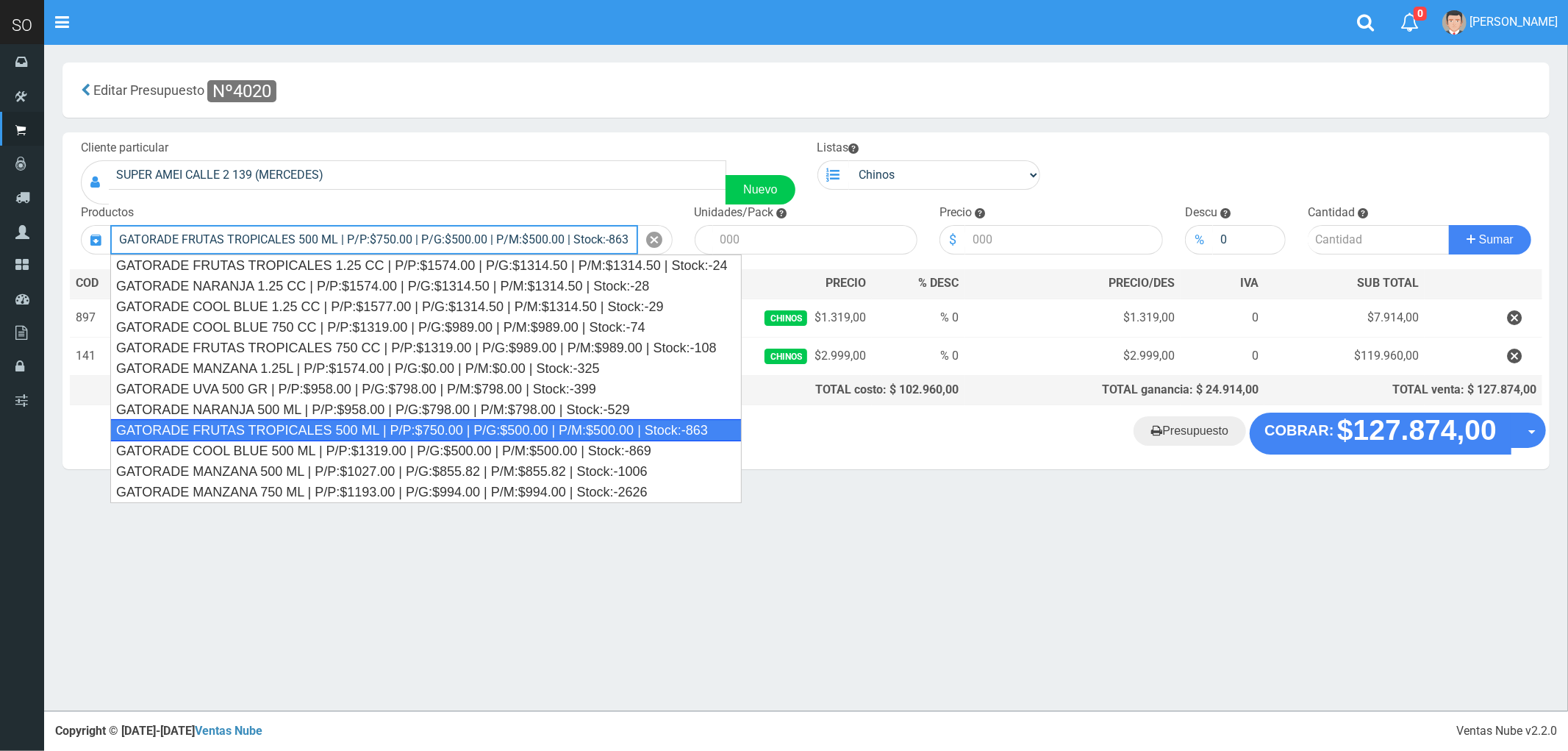
type input "GATORADE FRUTAS TROPICALES 500 ML | P/P:$750.00 | P/G:$500.00 | P/M:$500.00 | S…"
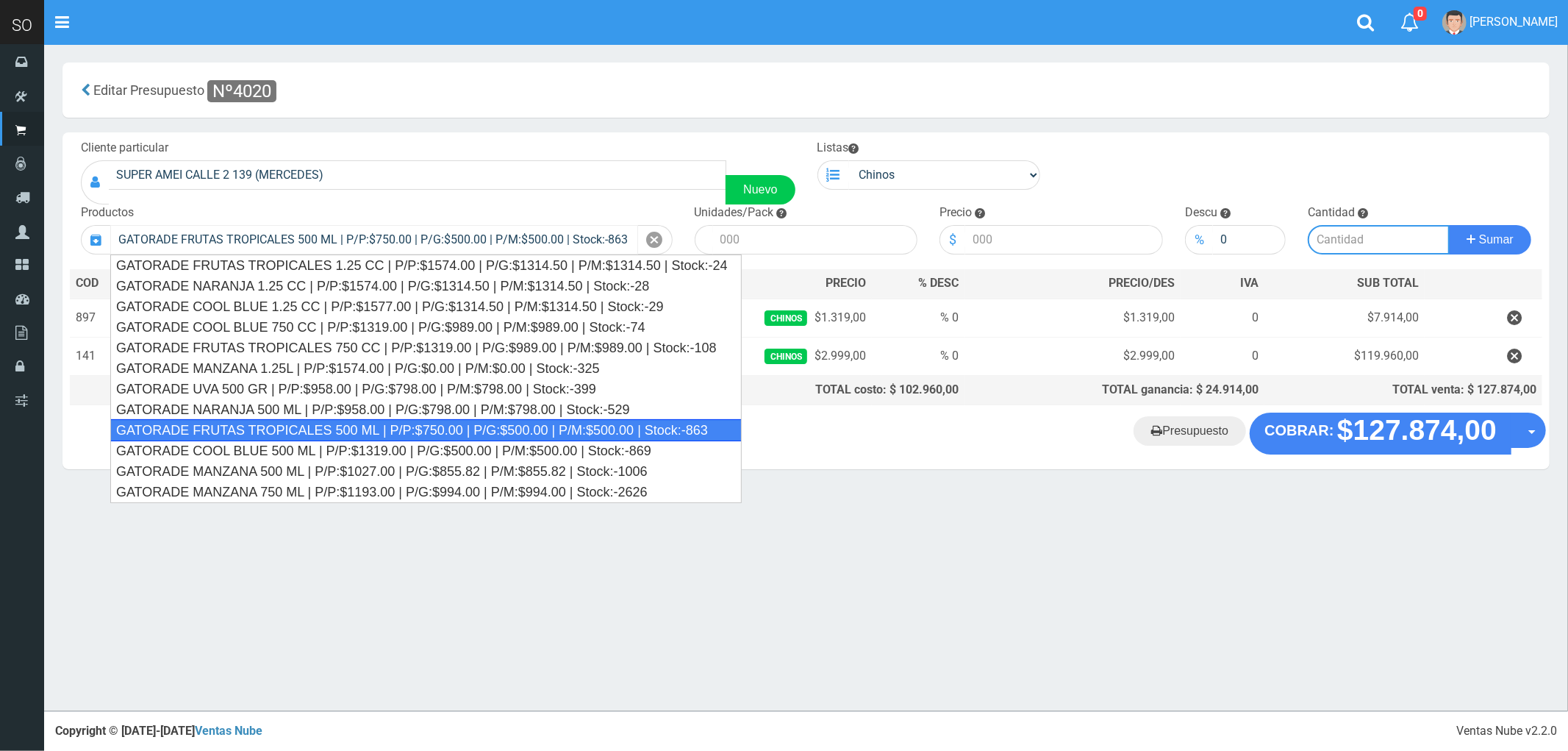
type input "6"
type input "750.00"
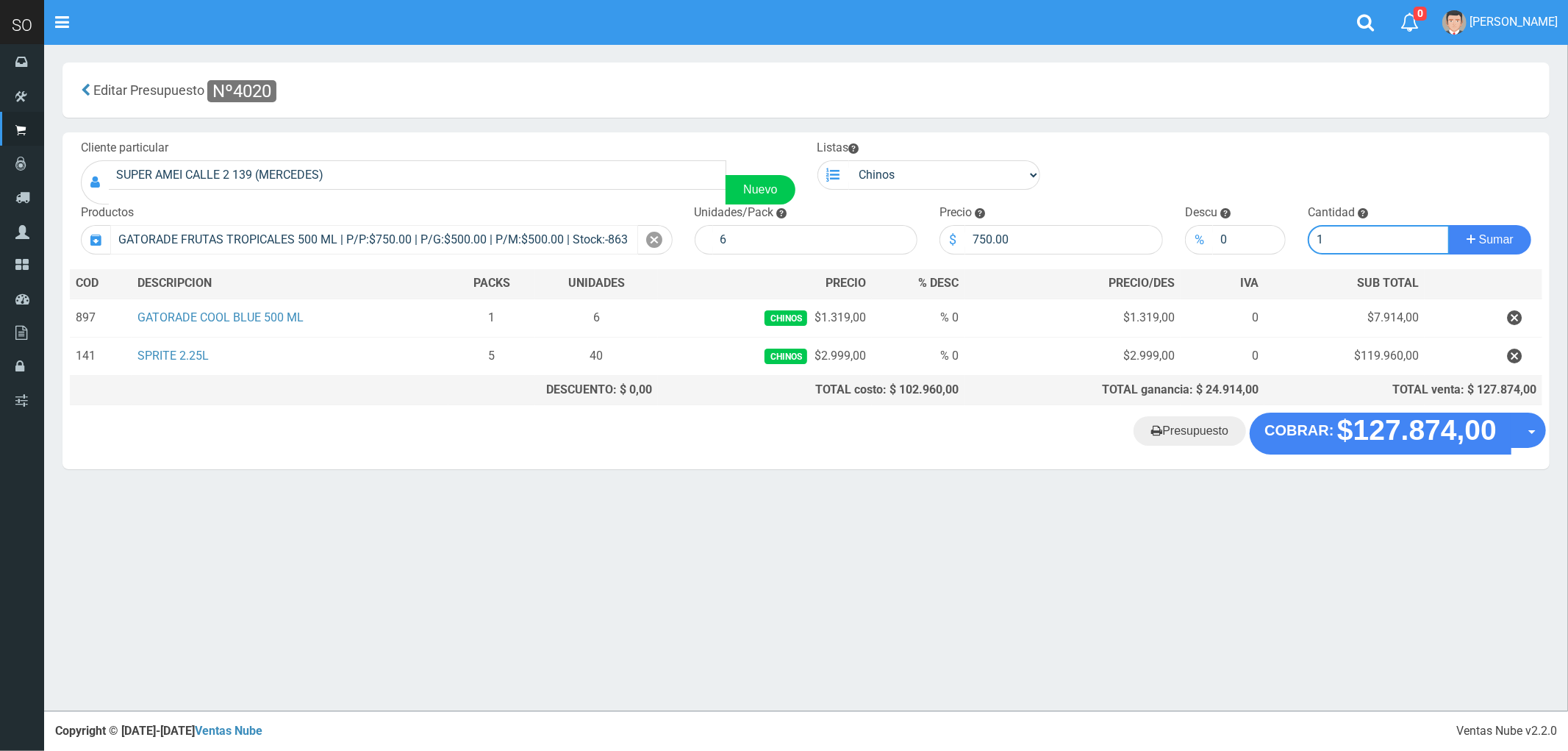
type input "1"
click at [1449, 225] on button "Sumar" at bounding box center [1490, 240] width 82 height 30
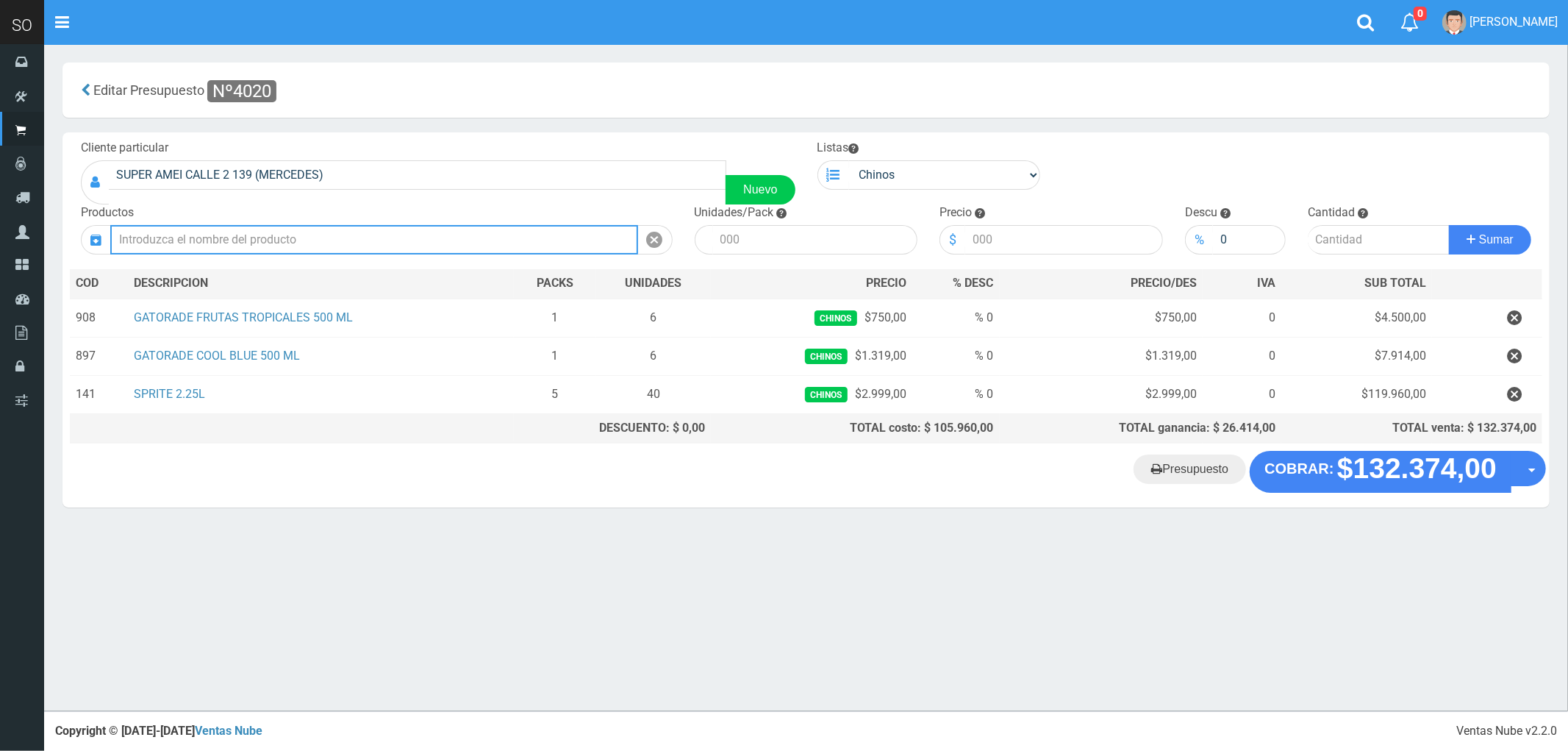
click at [278, 230] on input "text" at bounding box center [374, 240] width 528 height 30
type input "F"
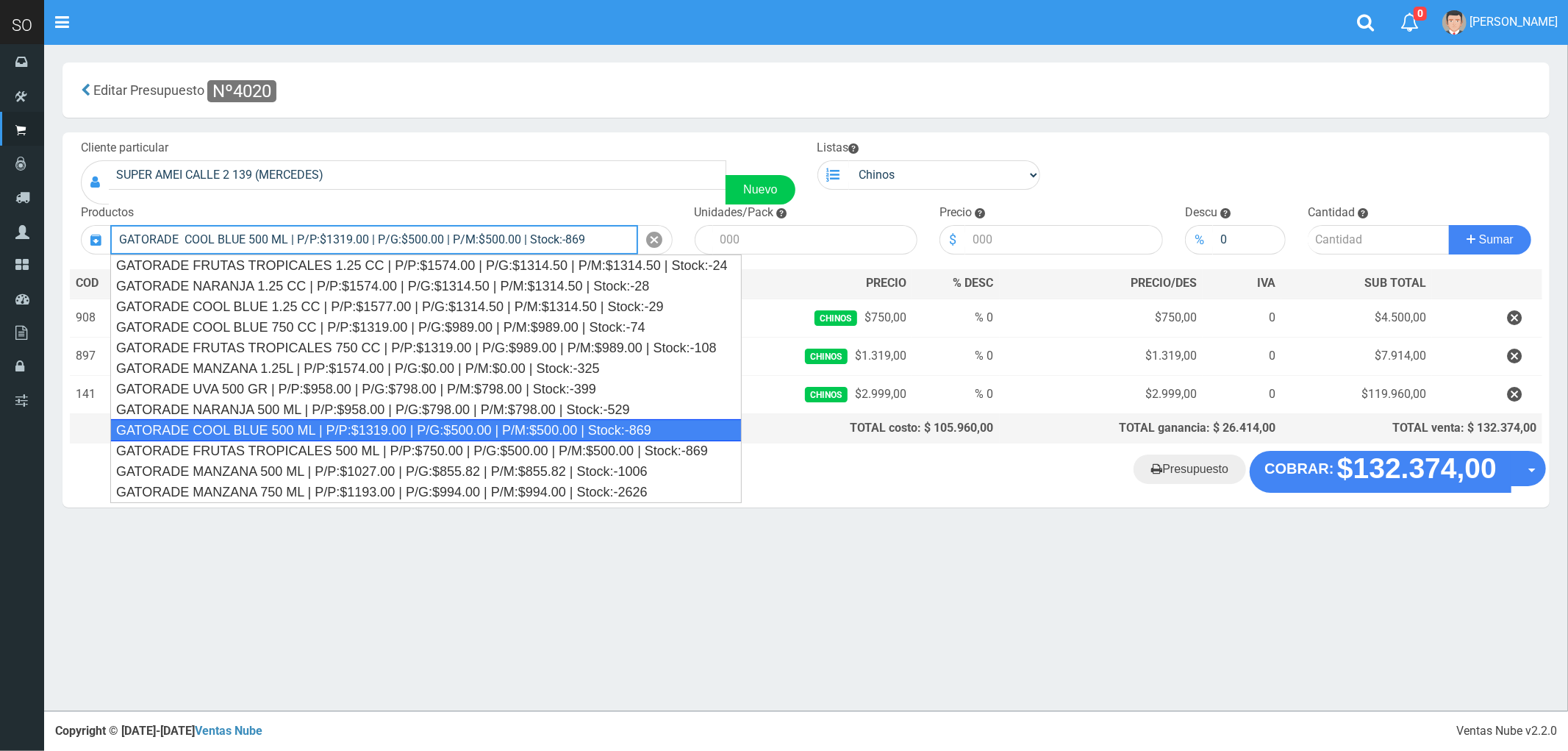
type input "GATORADE COOL BLUE 500 ML | P/P:$1319.00 | P/G:$500.00 | P/M:$500.00 | Stock:-8…"
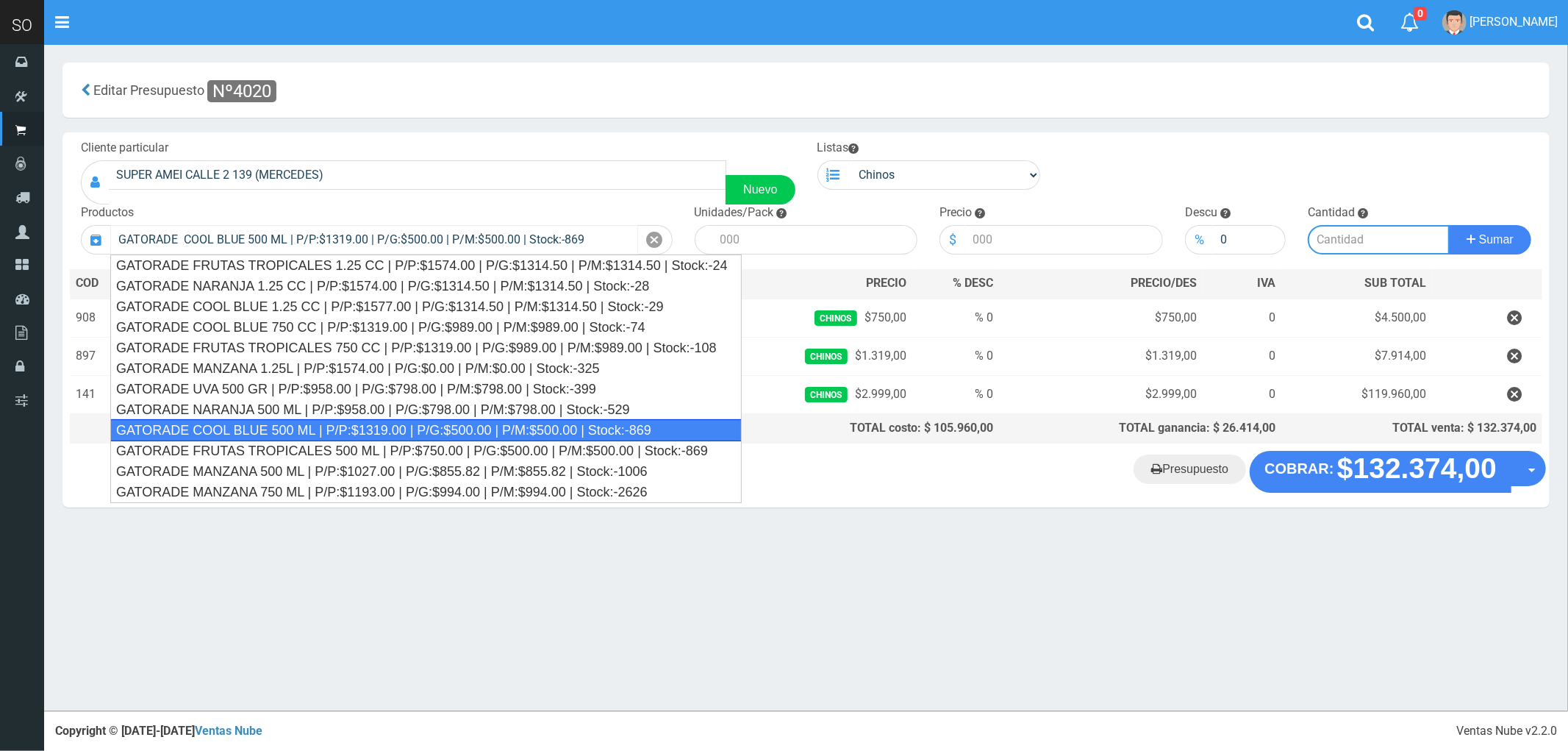
type input "6"
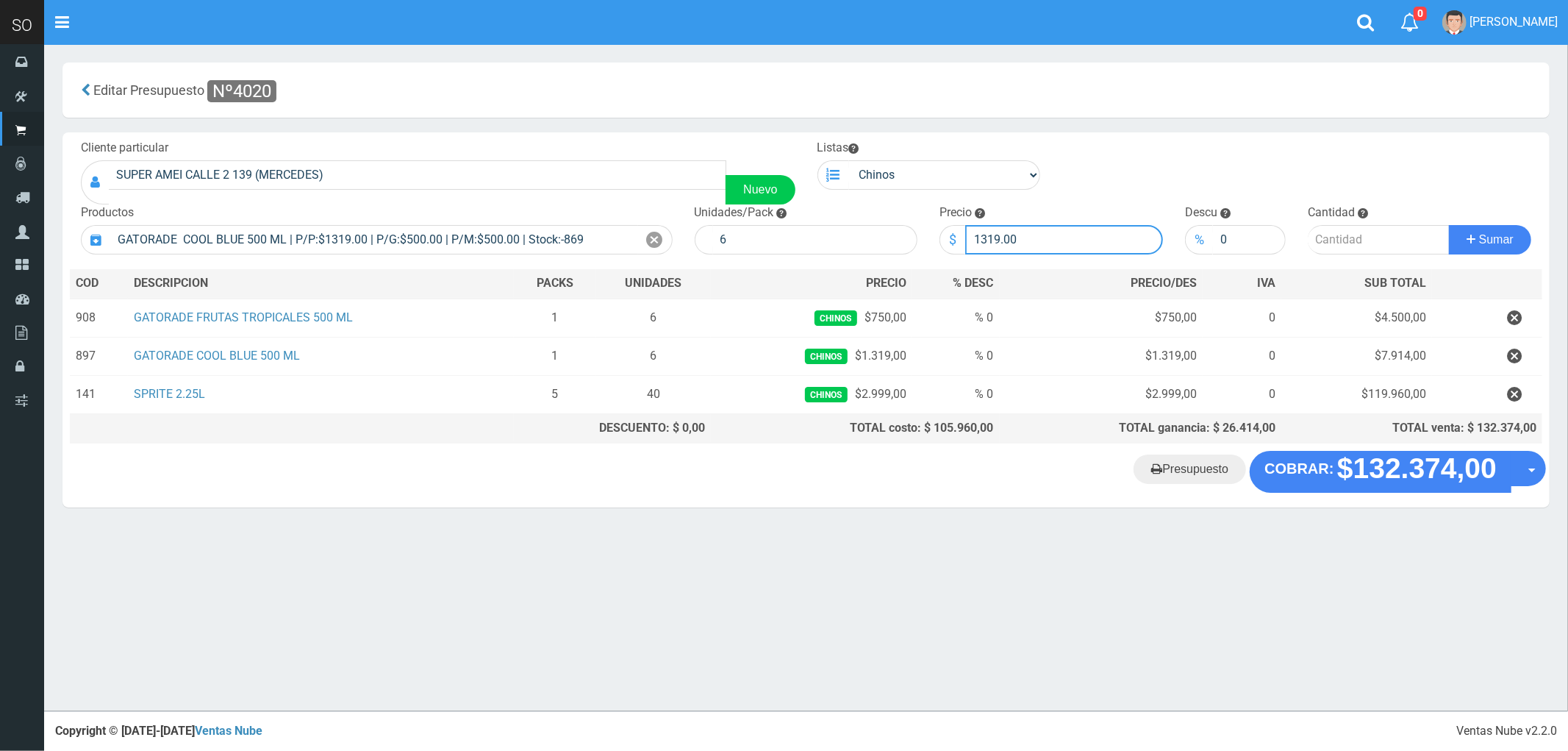
click at [997, 238] on input "1319.00" at bounding box center [1063, 240] width 197 height 30
type input "750"
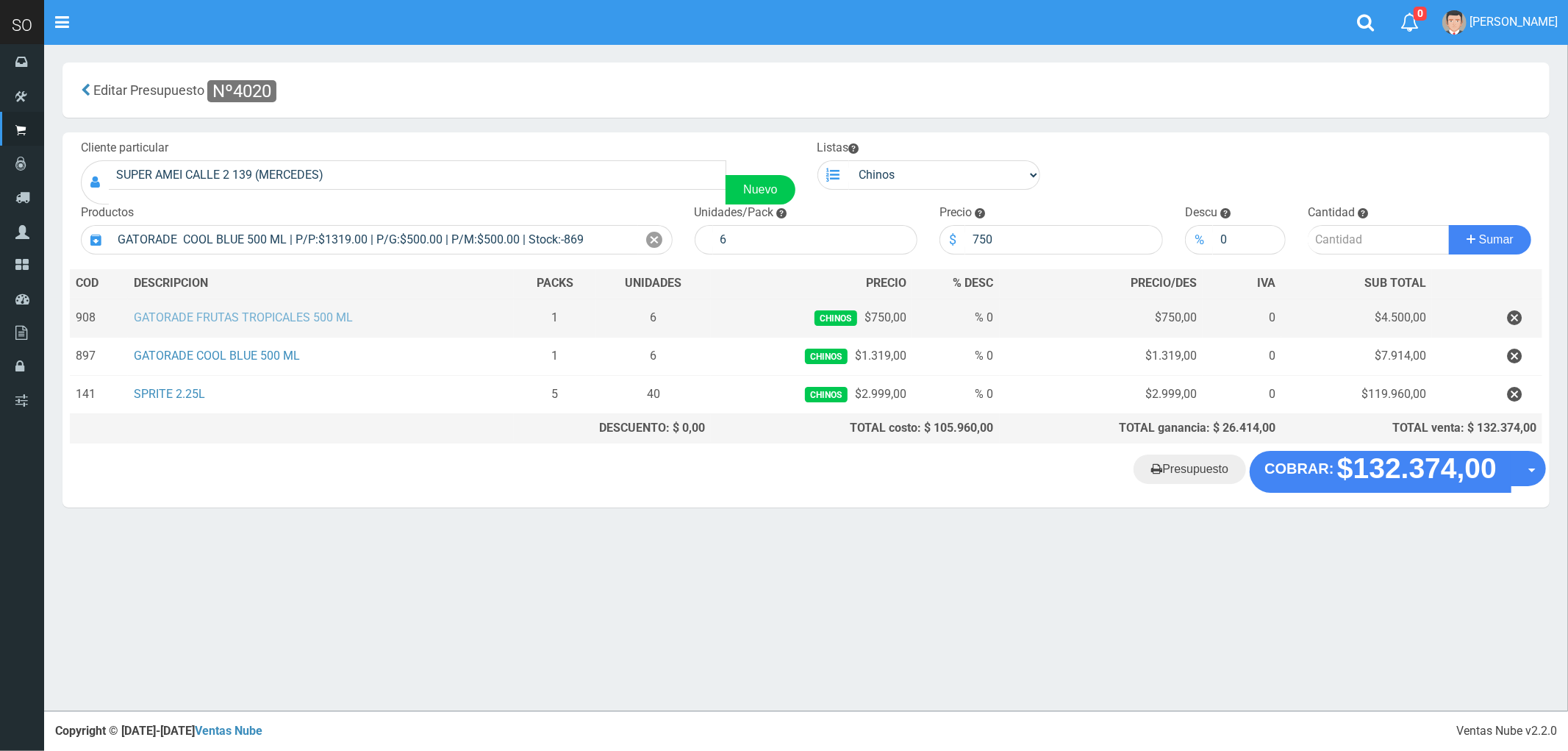
click at [278, 320] on link "GATORADE FRUTAS TROPICALES 500 ML" at bounding box center [242, 317] width 219 height 14
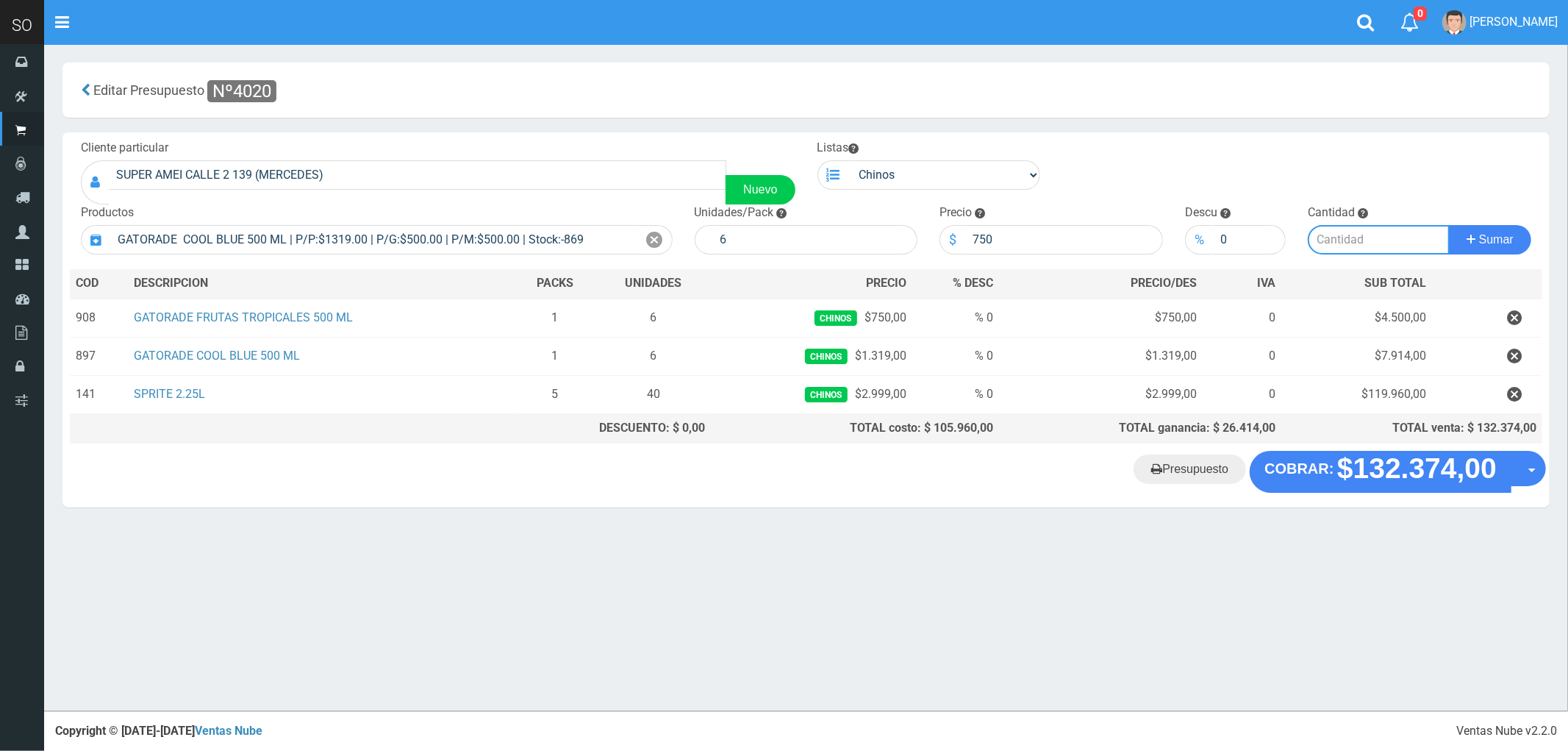
click at [1334, 246] on input "number" at bounding box center [1378, 240] width 141 height 30
type input "1"
click at [1449, 225] on button "Sumar" at bounding box center [1490, 240] width 82 height 30
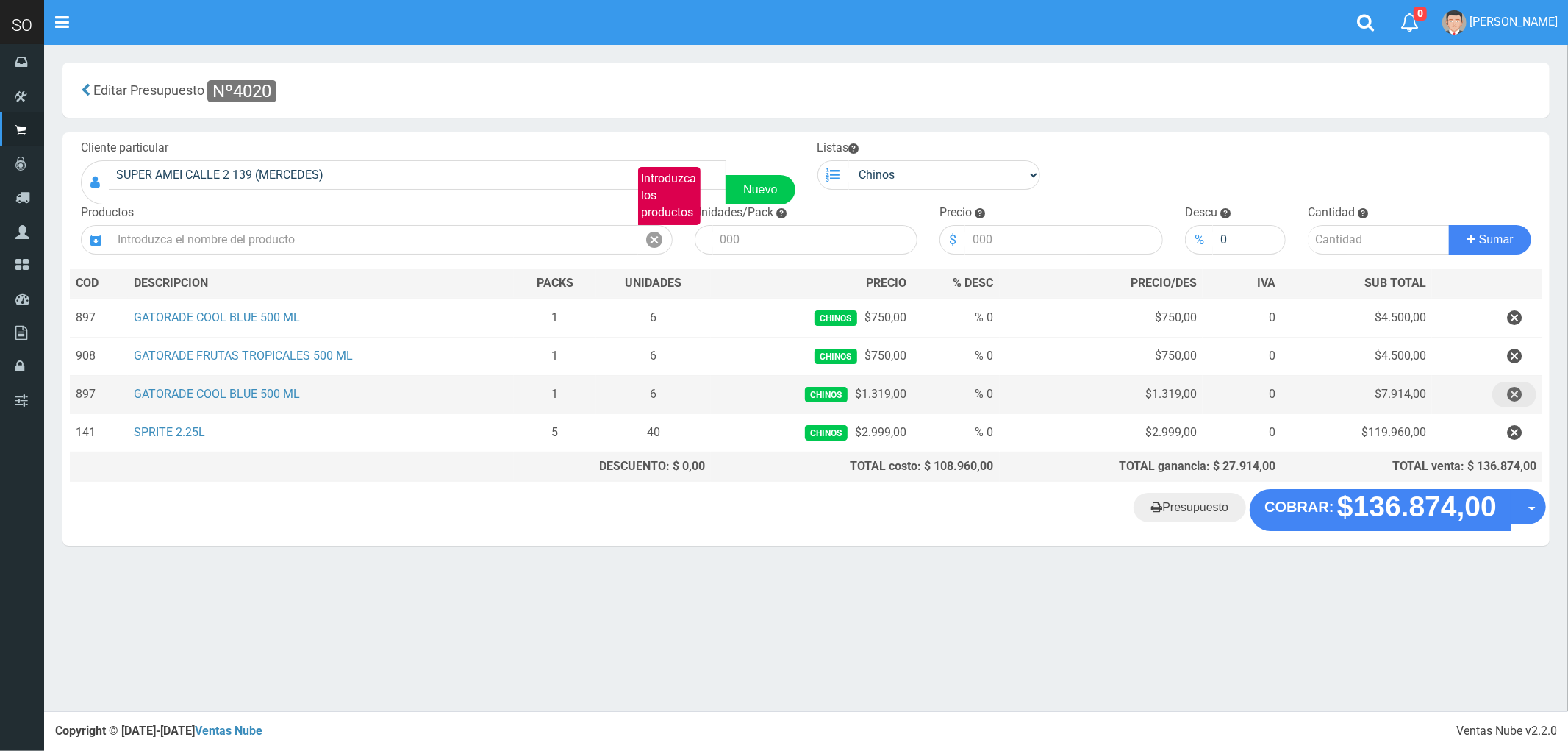
click at [1515, 395] on icon "button" at bounding box center [1514, 394] width 14 height 26
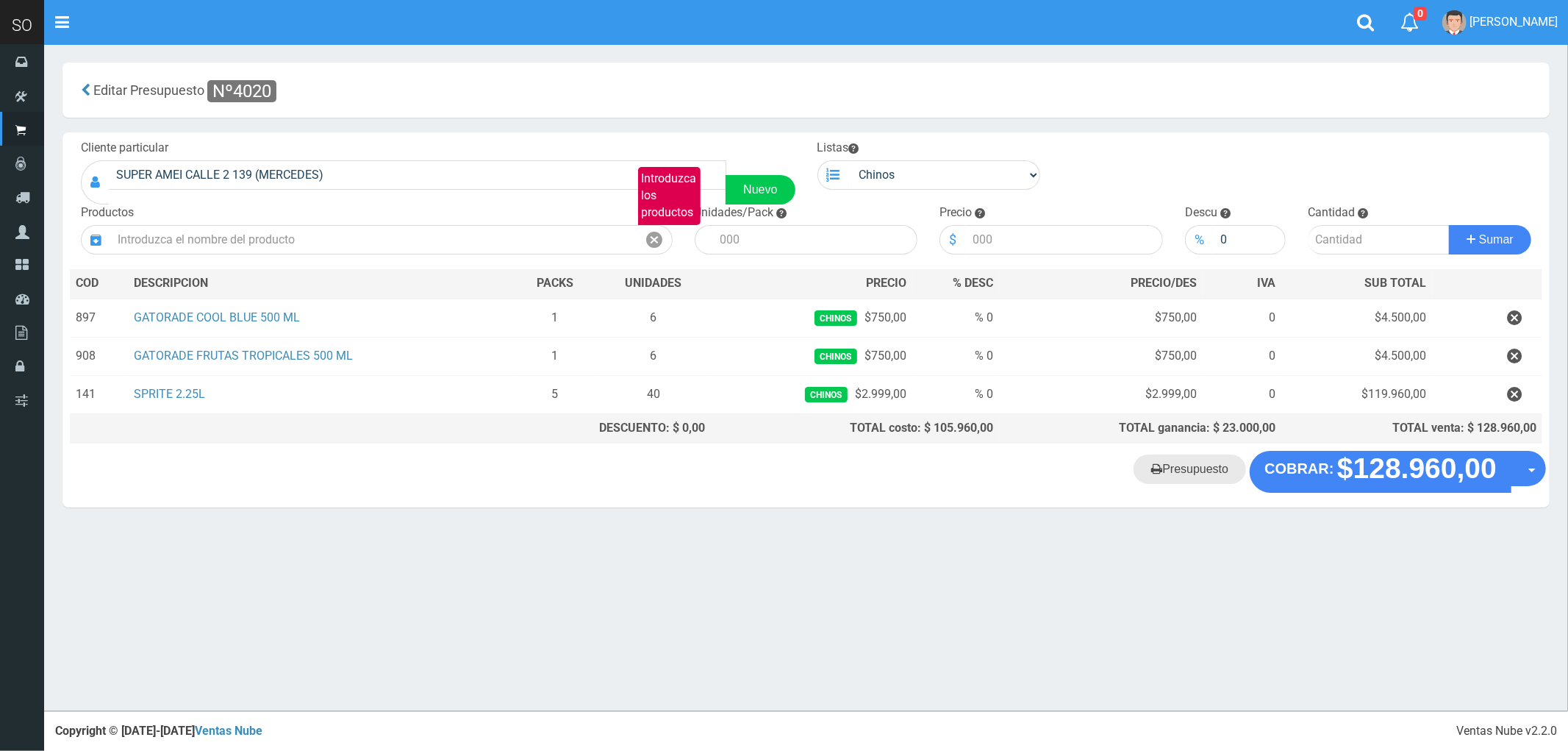
click at [1208, 477] on link "Presupuesto" at bounding box center [1190, 469] width 113 height 30
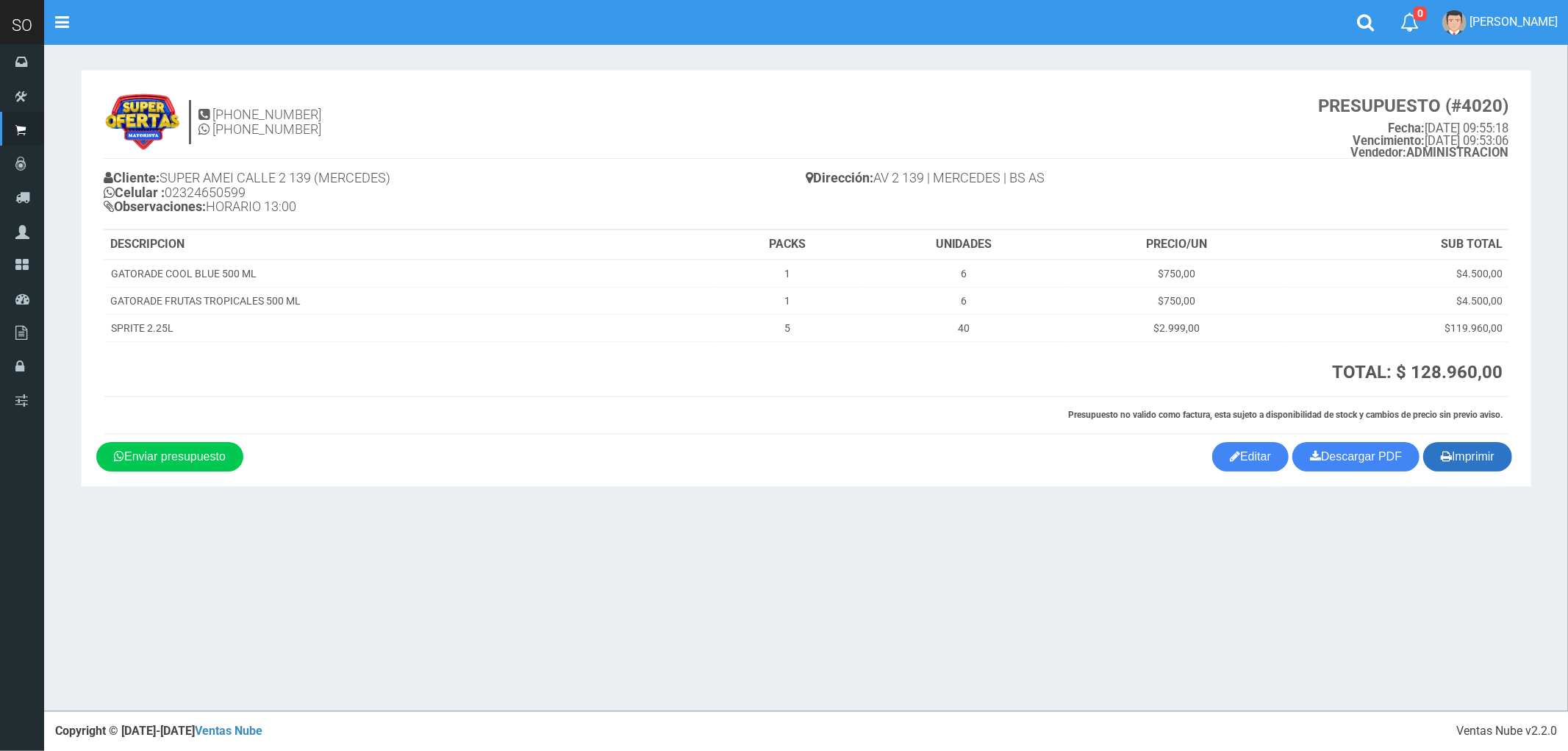
click at [1472, 454] on button "Imprimir" at bounding box center [1467, 456] width 89 height 30
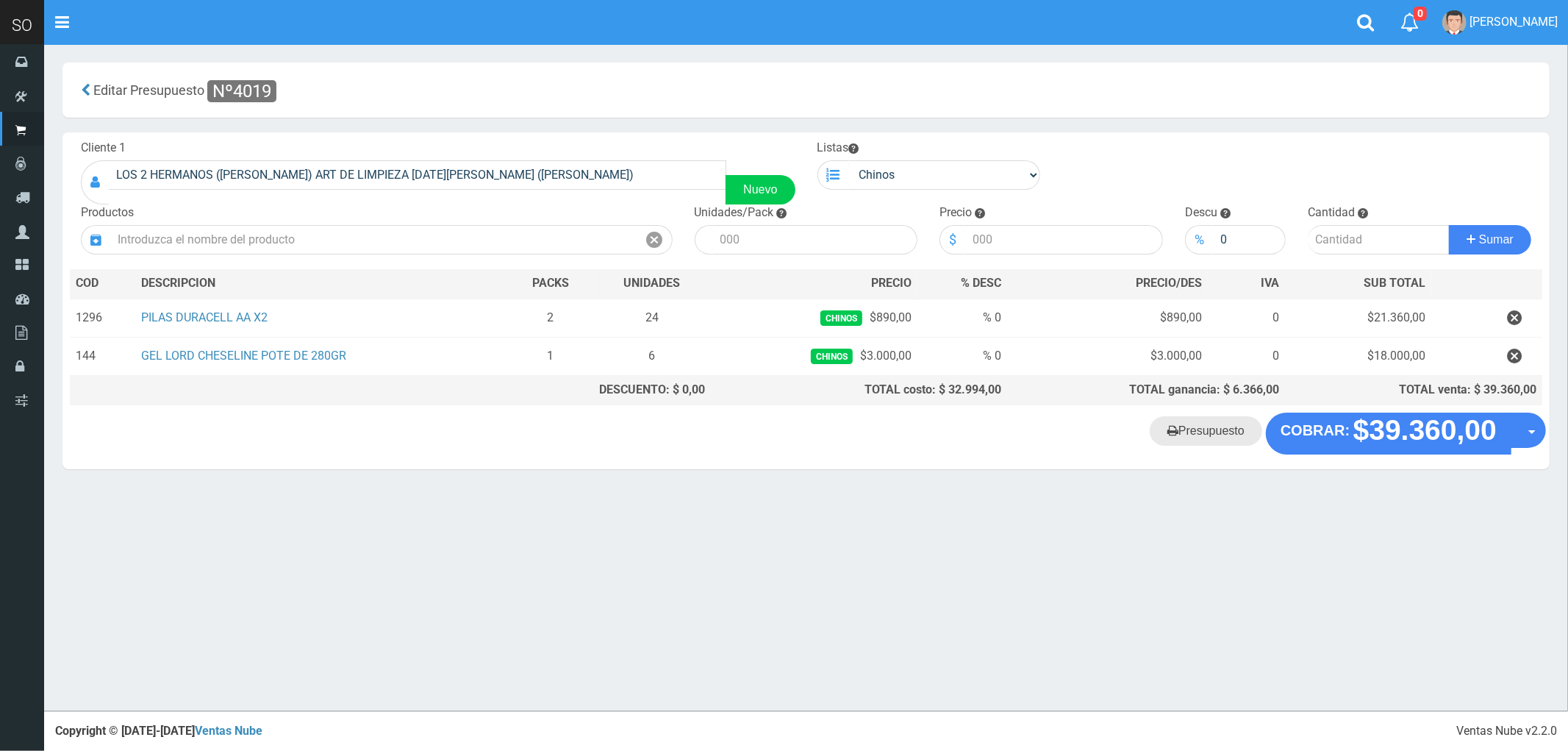
click at [1216, 442] on link "Presupuesto" at bounding box center [1206, 431] width 113 height 30
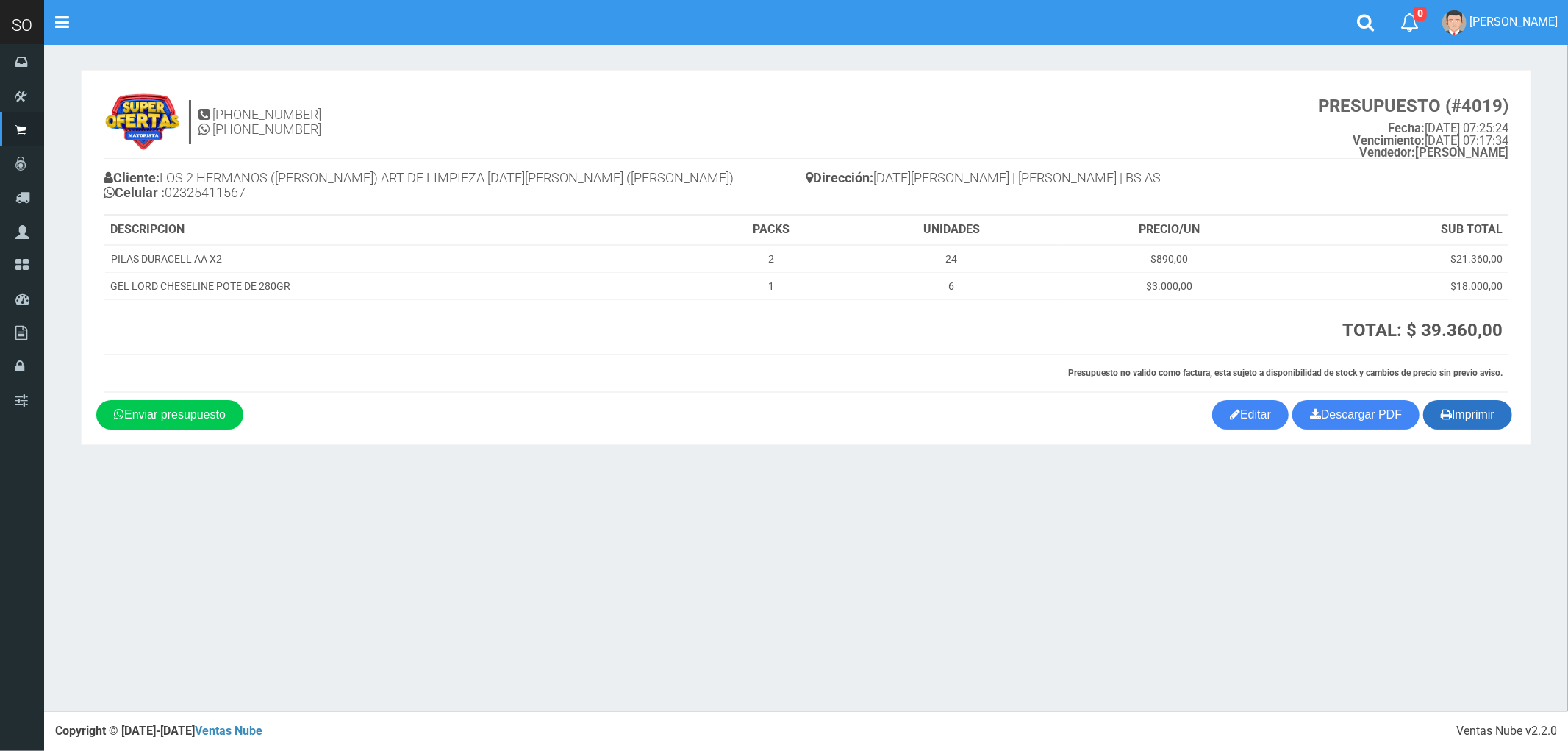
click at [1463, 417] on button "Imprimir" at bounding box center [1467, 415] width 89 height 30
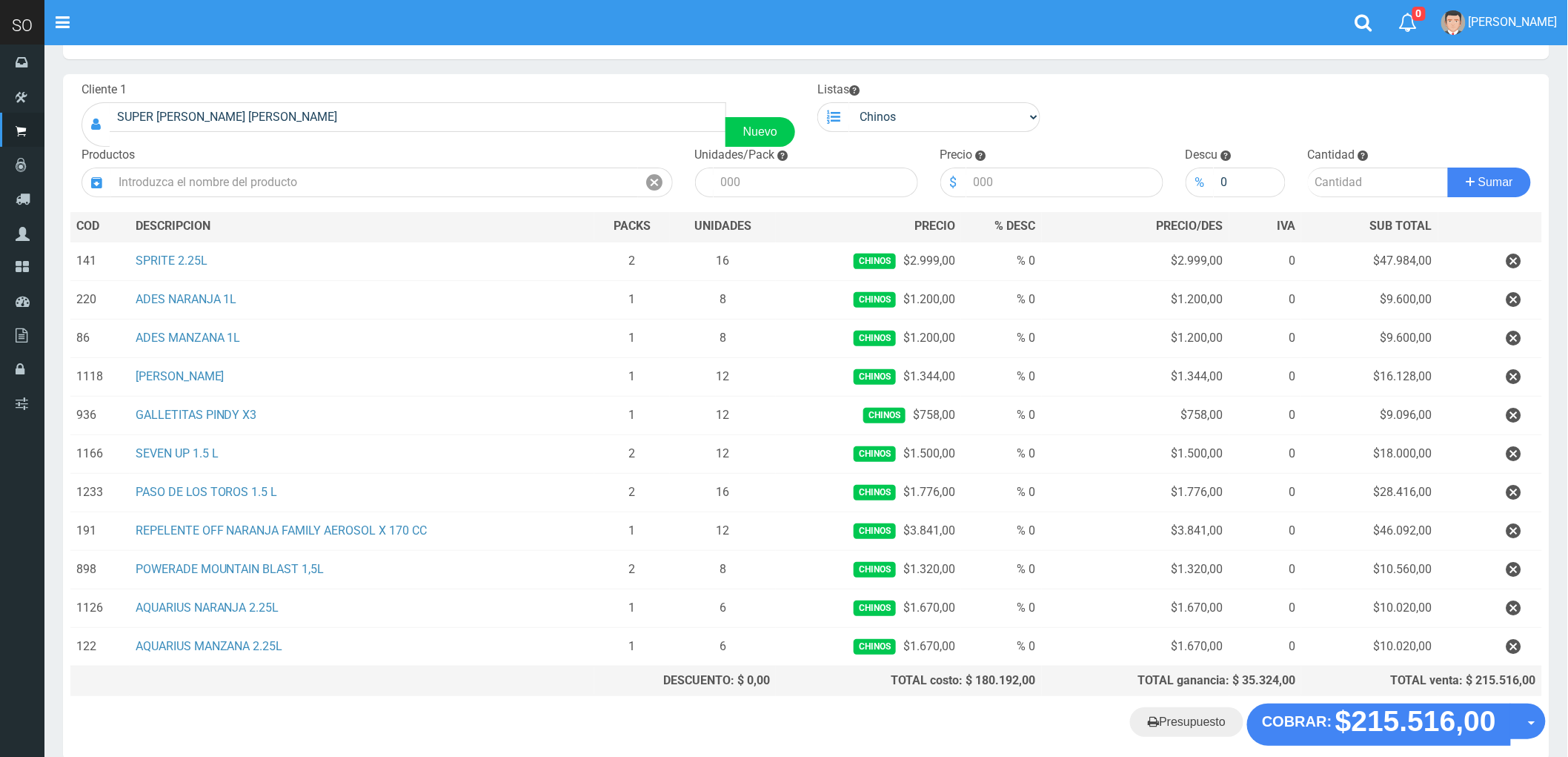
scroll to position [139, 0]
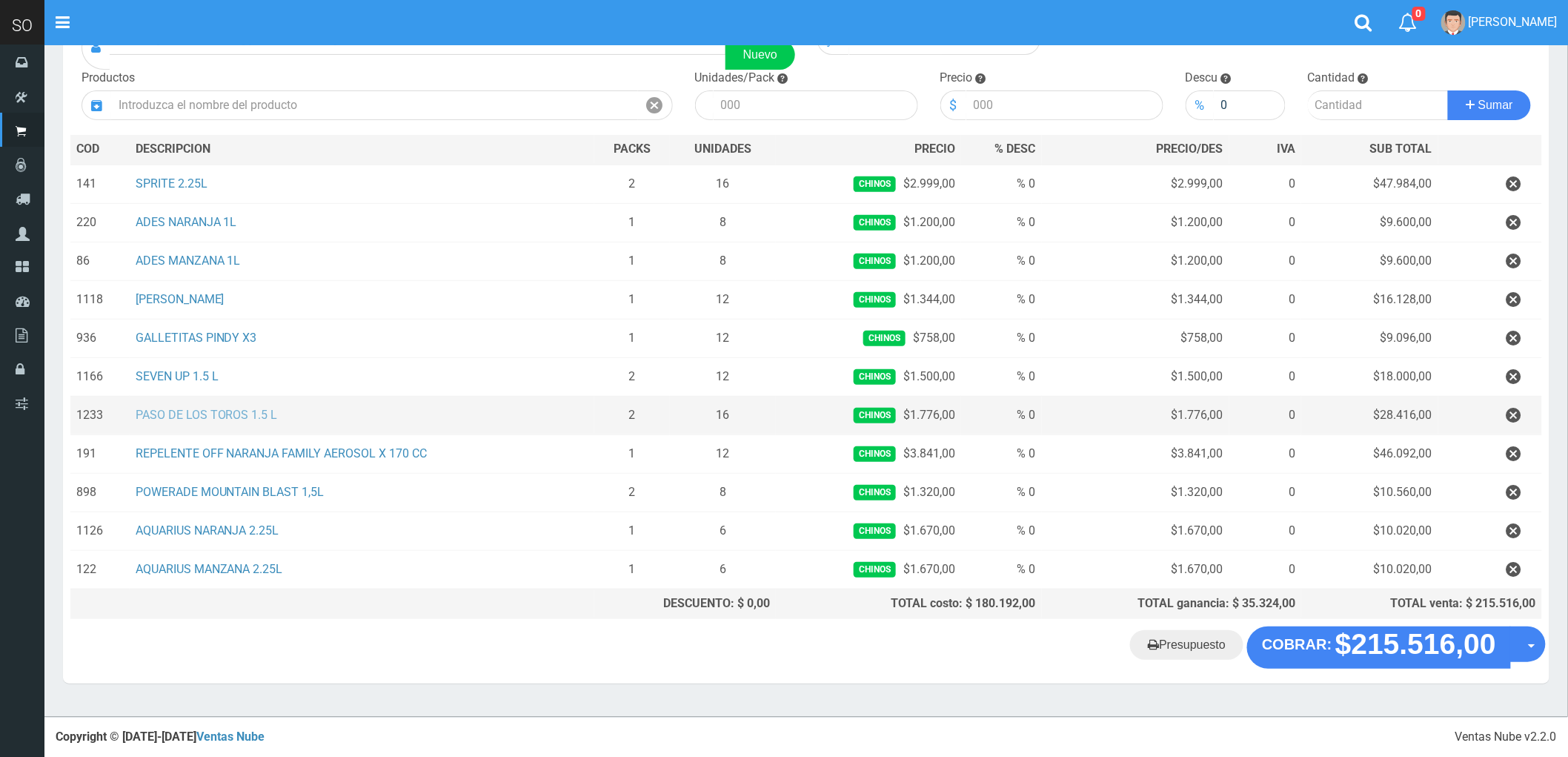
click at [215, 409] on link "PASO DE LOS TOROS 1.5 L" at bounding box center [206, 415] width 143 height 15
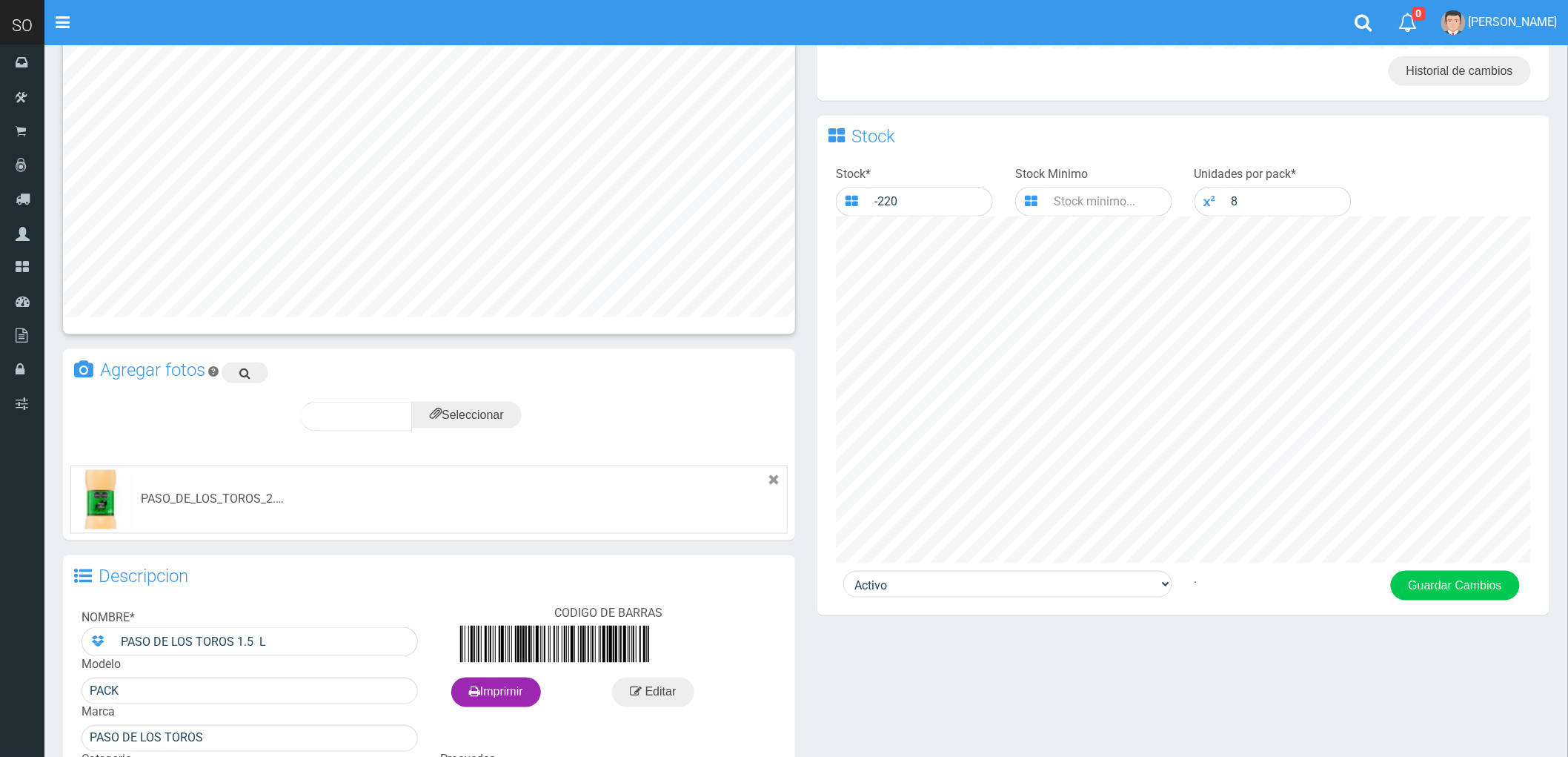
scroll to position [576, 0]
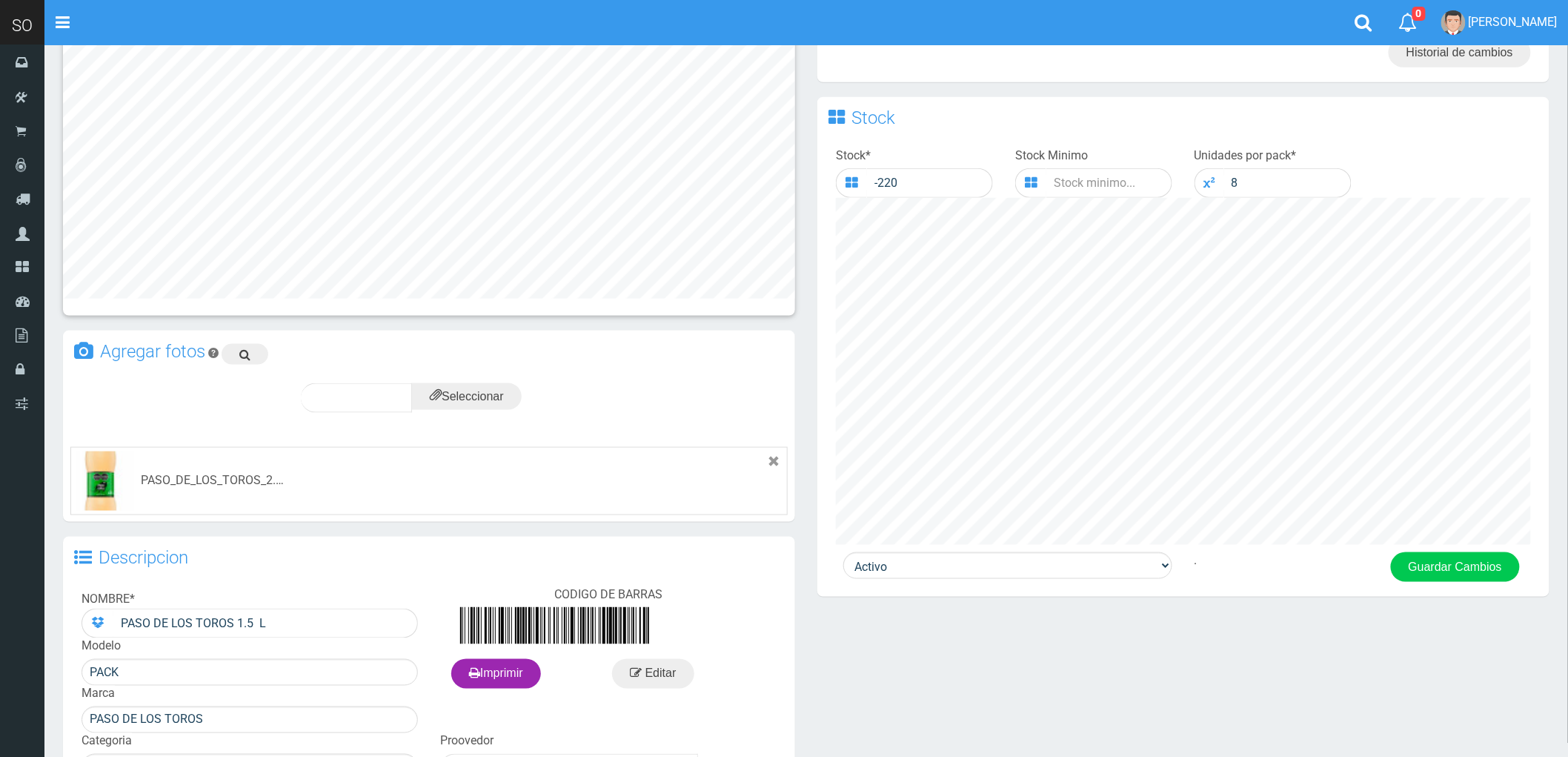
click at [261, 477] on div "PASO_DE_LOS_TOROS_2.25_L_.jpg" at bounding box center [214, 481] width 148 height 17
click at [235, 620] on input "PASO DE LOS TOROS 1.5 L" at bounding box center [265, 623] width 304 height 30
type input "PASO DE LOS TOROS POMELO 1.5 L"
drag, startPoint x: 1242, startPoint y: 183, endPoint x: 1220, endPoint y: 188, distance: 22.6
click at [1220, 188] on div "8" at bounding box center [1273, 183] width 157 height 30
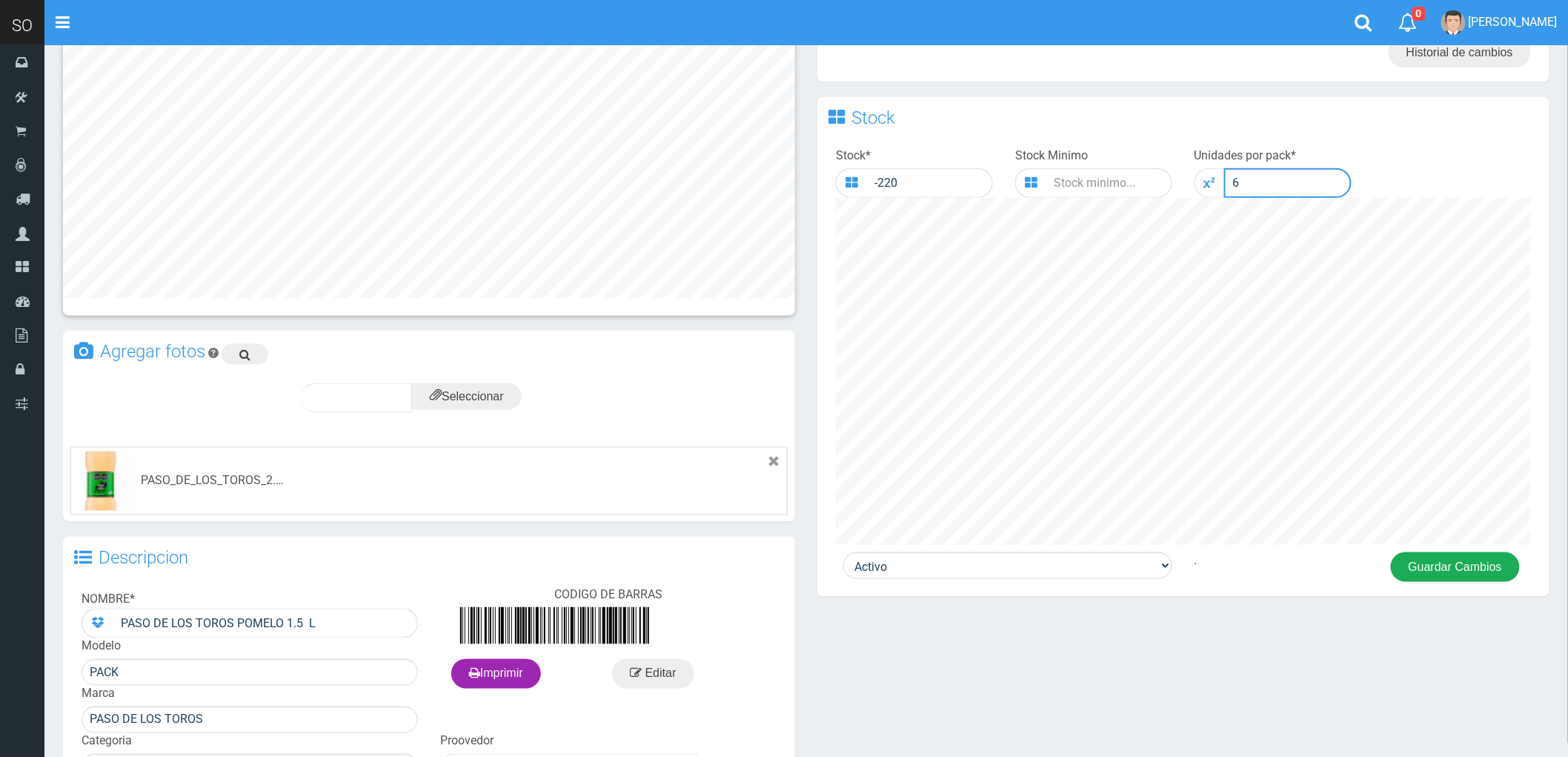
type input "6"
click at [1450, 569] on button "Guardar Cambios" at bounding box center [1455, 567] width 129 height 30
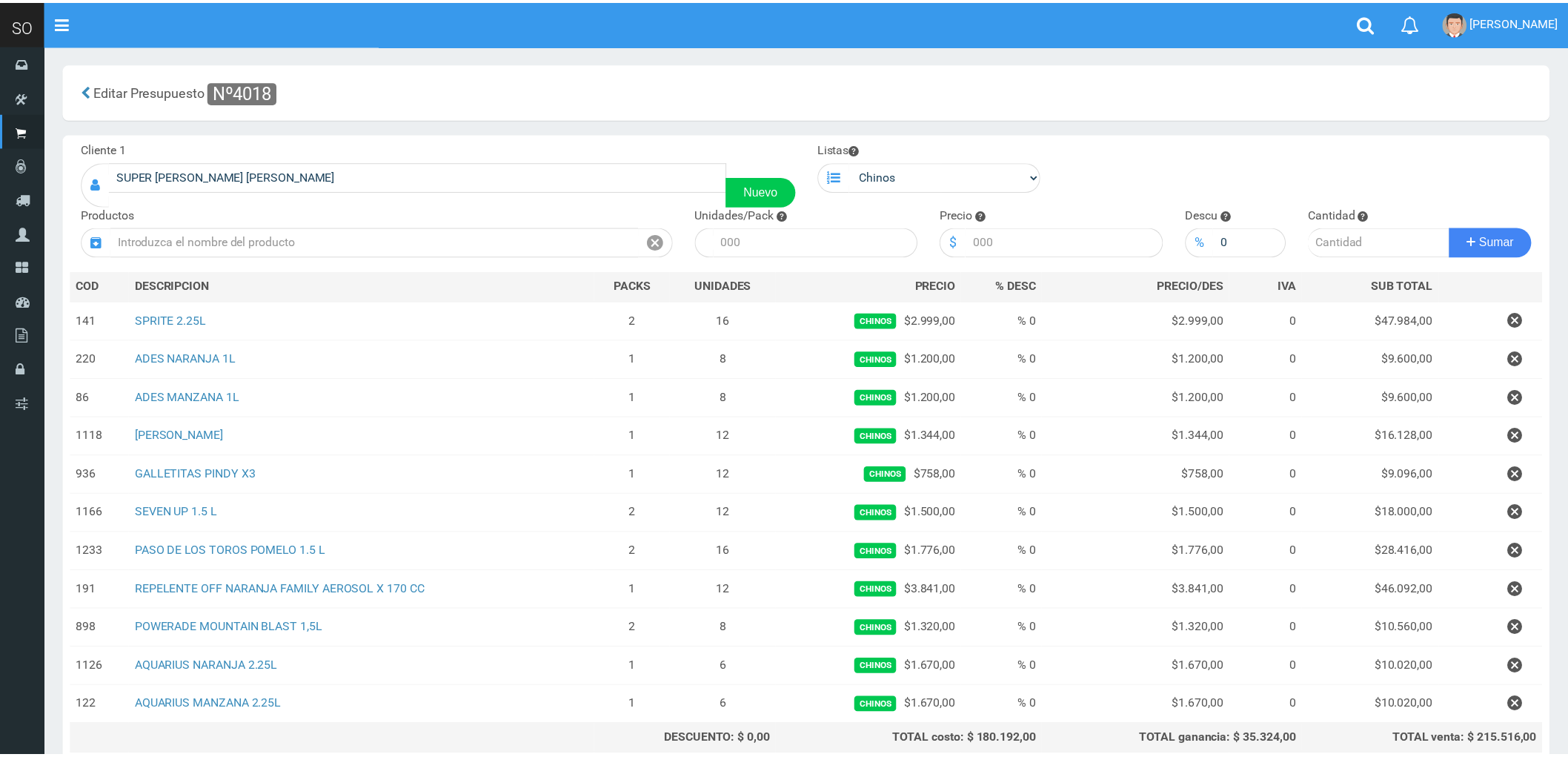
scroll to position [139, 0]
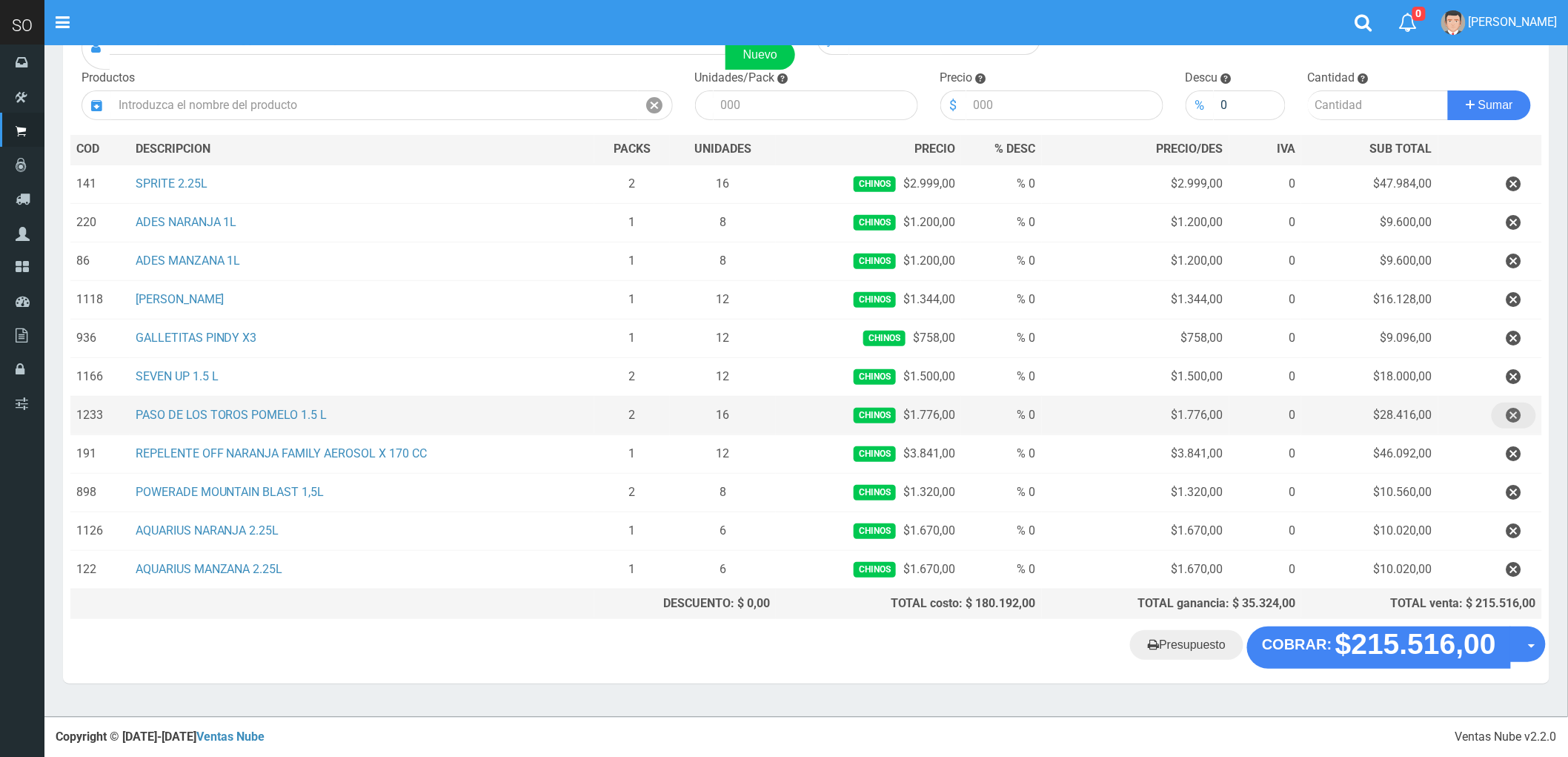
click at [1511, 410] on icon "button" at bounding box center [1514, 415] width 15 height 26
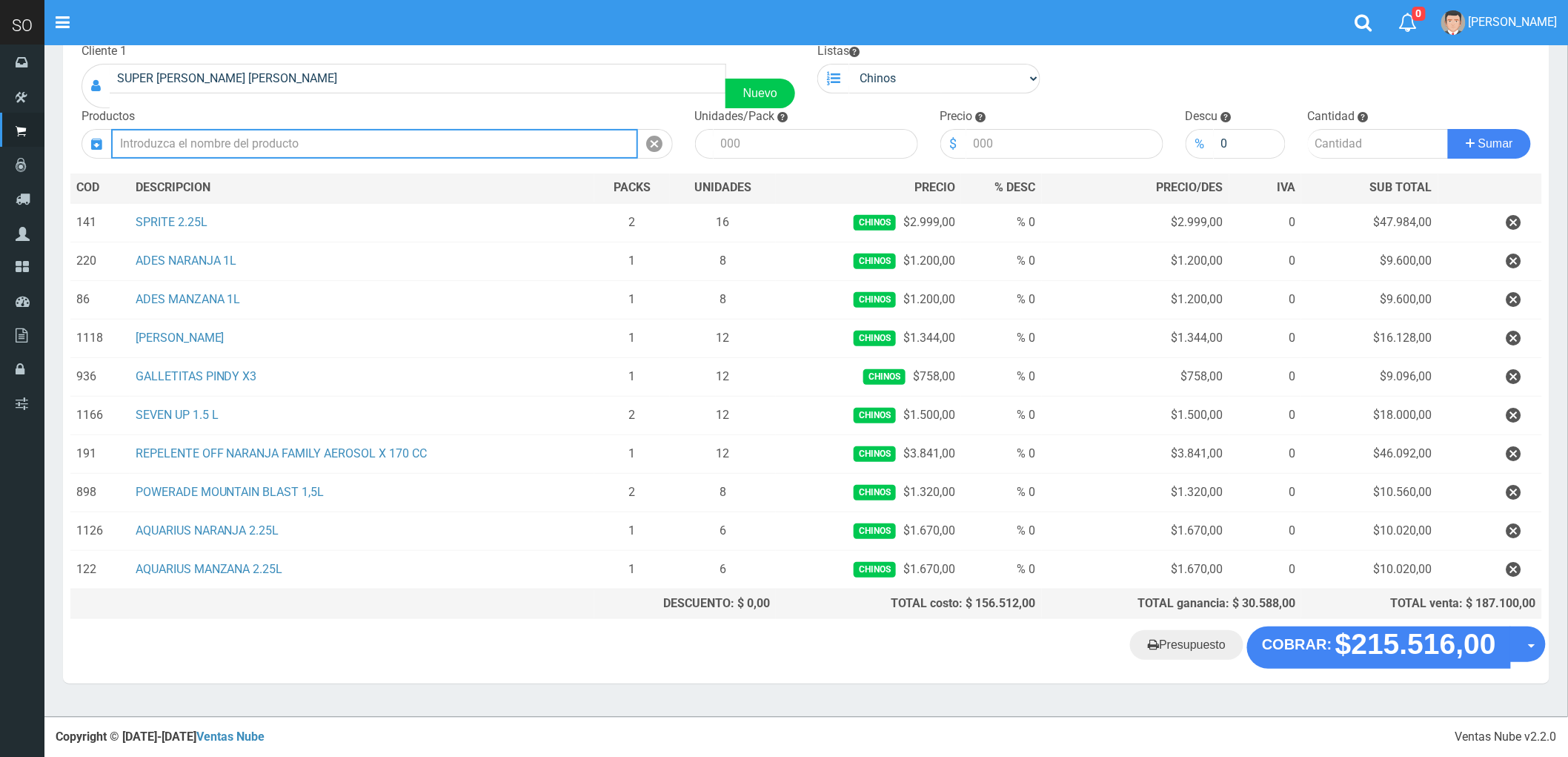
scroll to position [100, 0]
click at [247, 149] on input "text" at bounding box center [374, 144] width 527 height 30
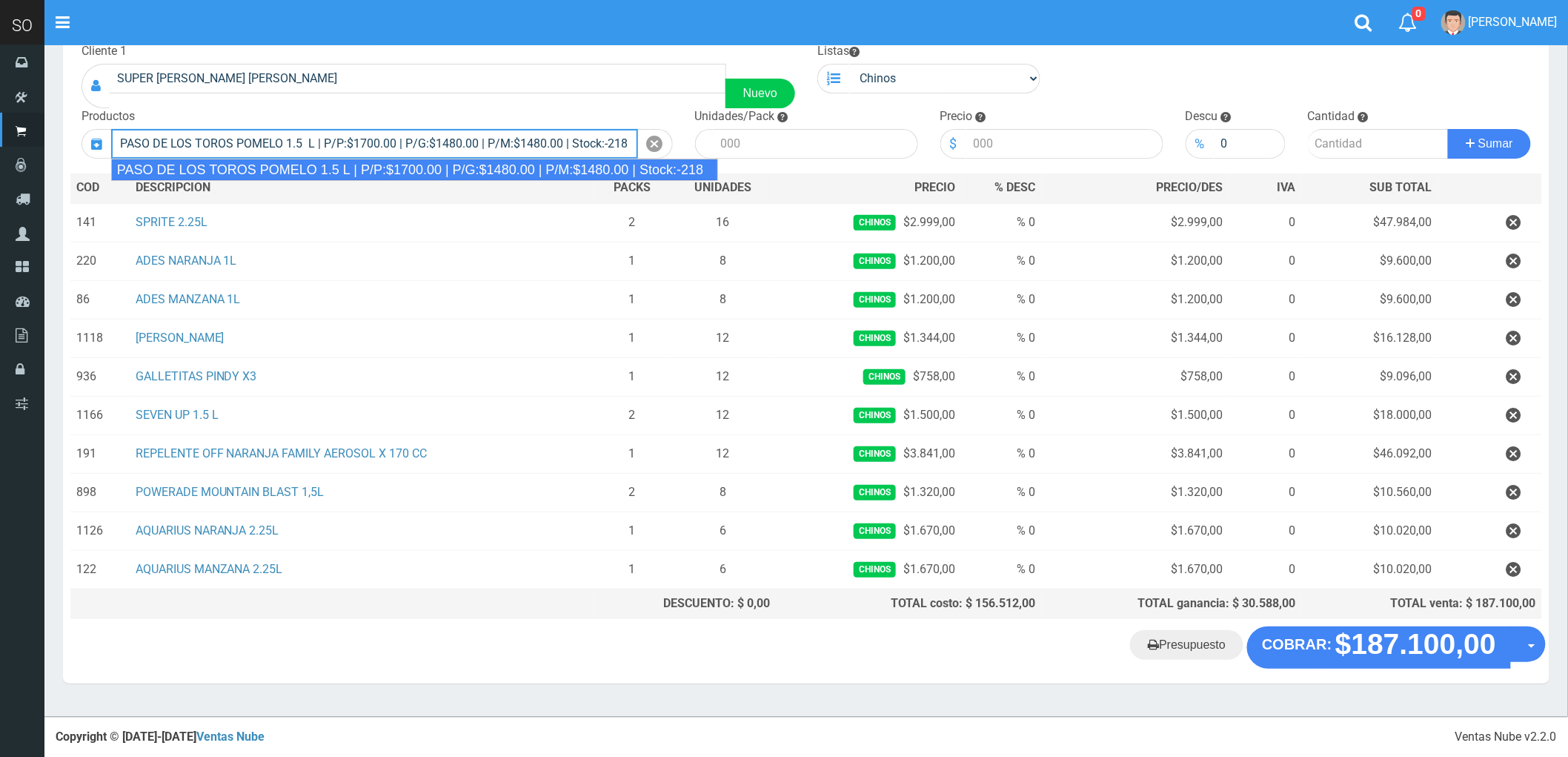
type input "PASO DE LOS TOROS POMELO 1.5 L | P/P:$1700.00 | P/G:$1480.00 | P/M:$1480.00 | S…"
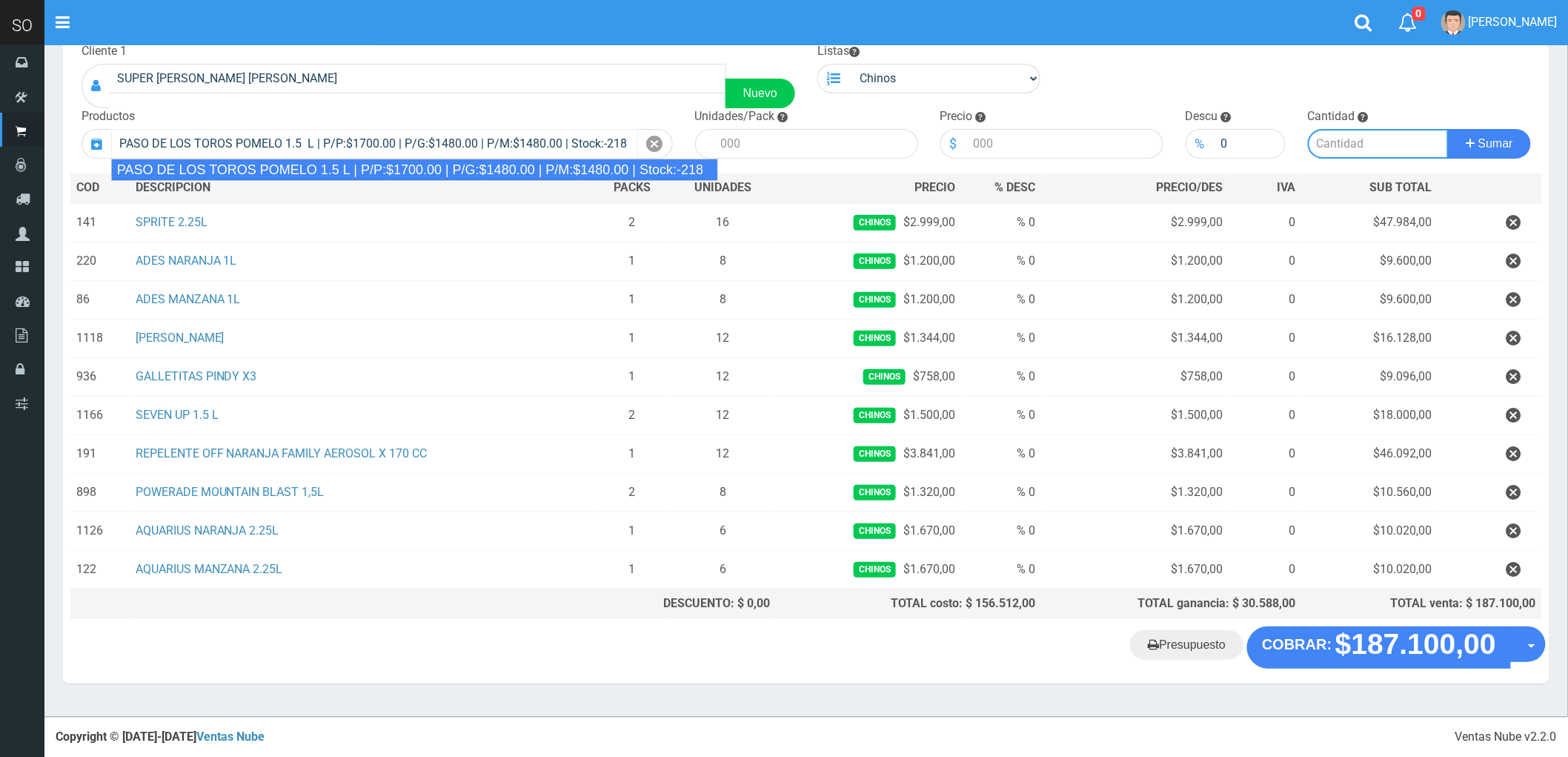
type input "6"
type input "1700.00"
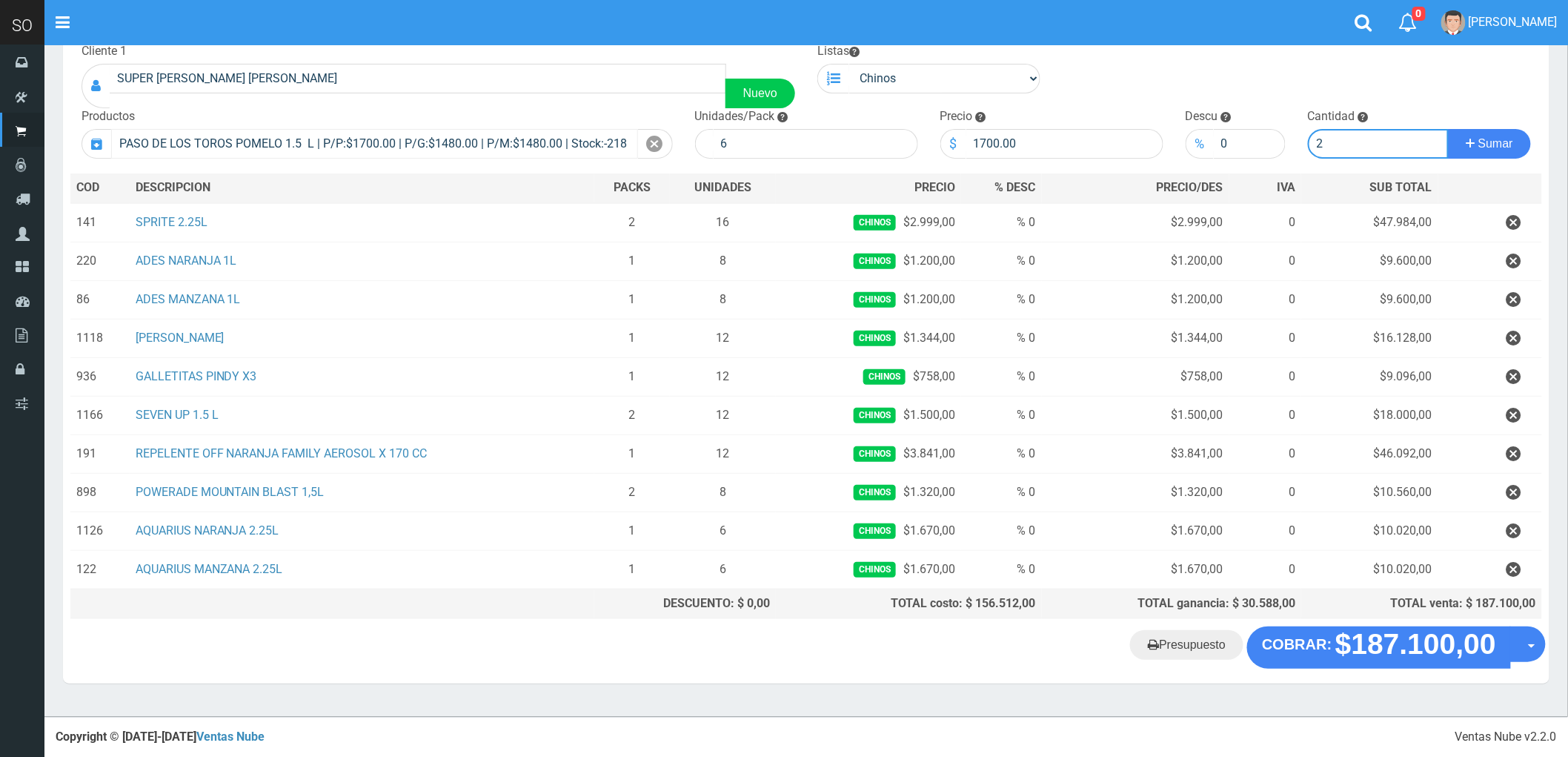
type input "2"
click at [1448, 129] on button "Sumar" at bounding box center [1489, 144] width 83 height 30
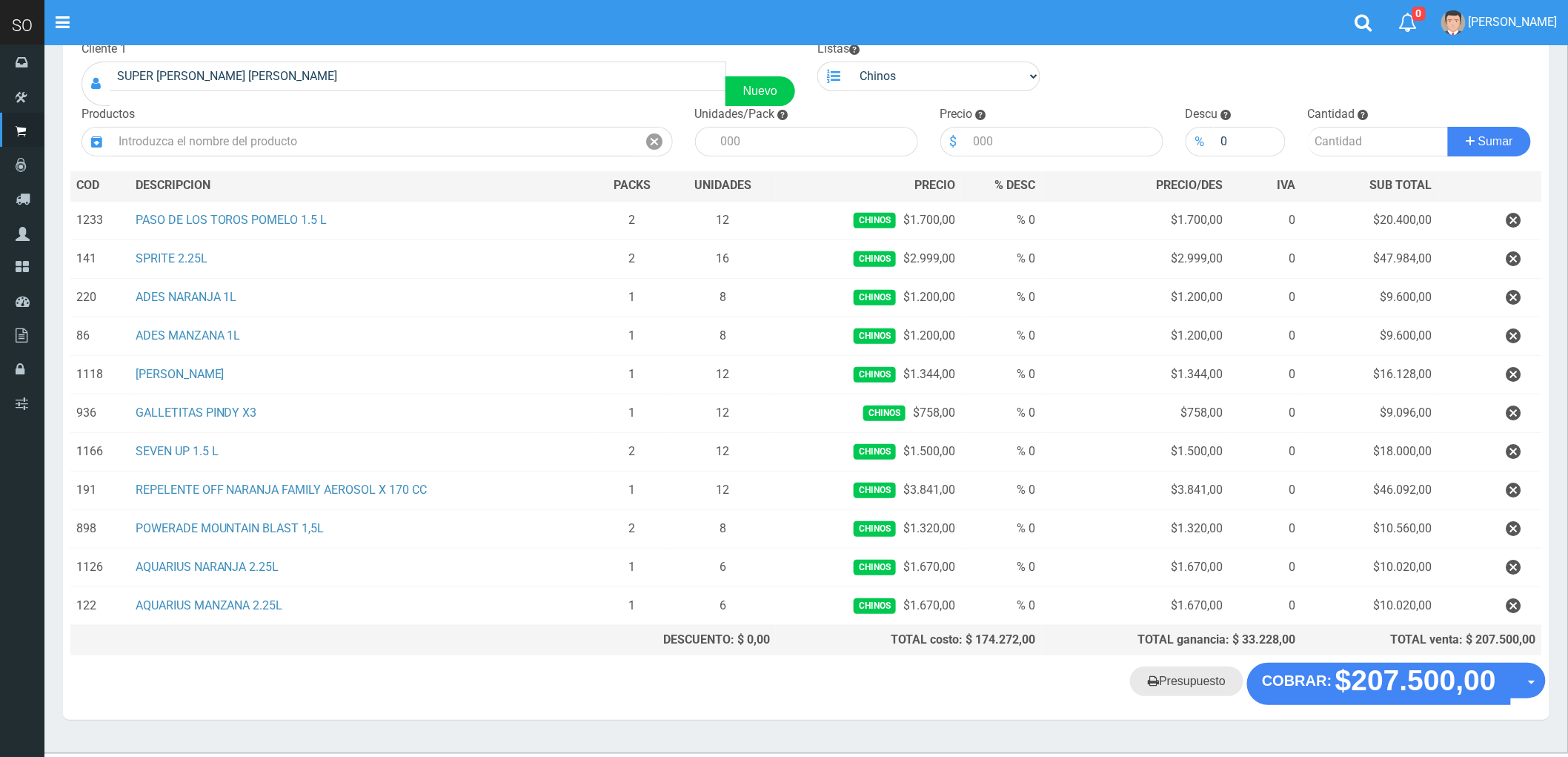
click at [1194, 686] on link "Presupuesto" at bounding box center [1186, 681] width 114 height 30
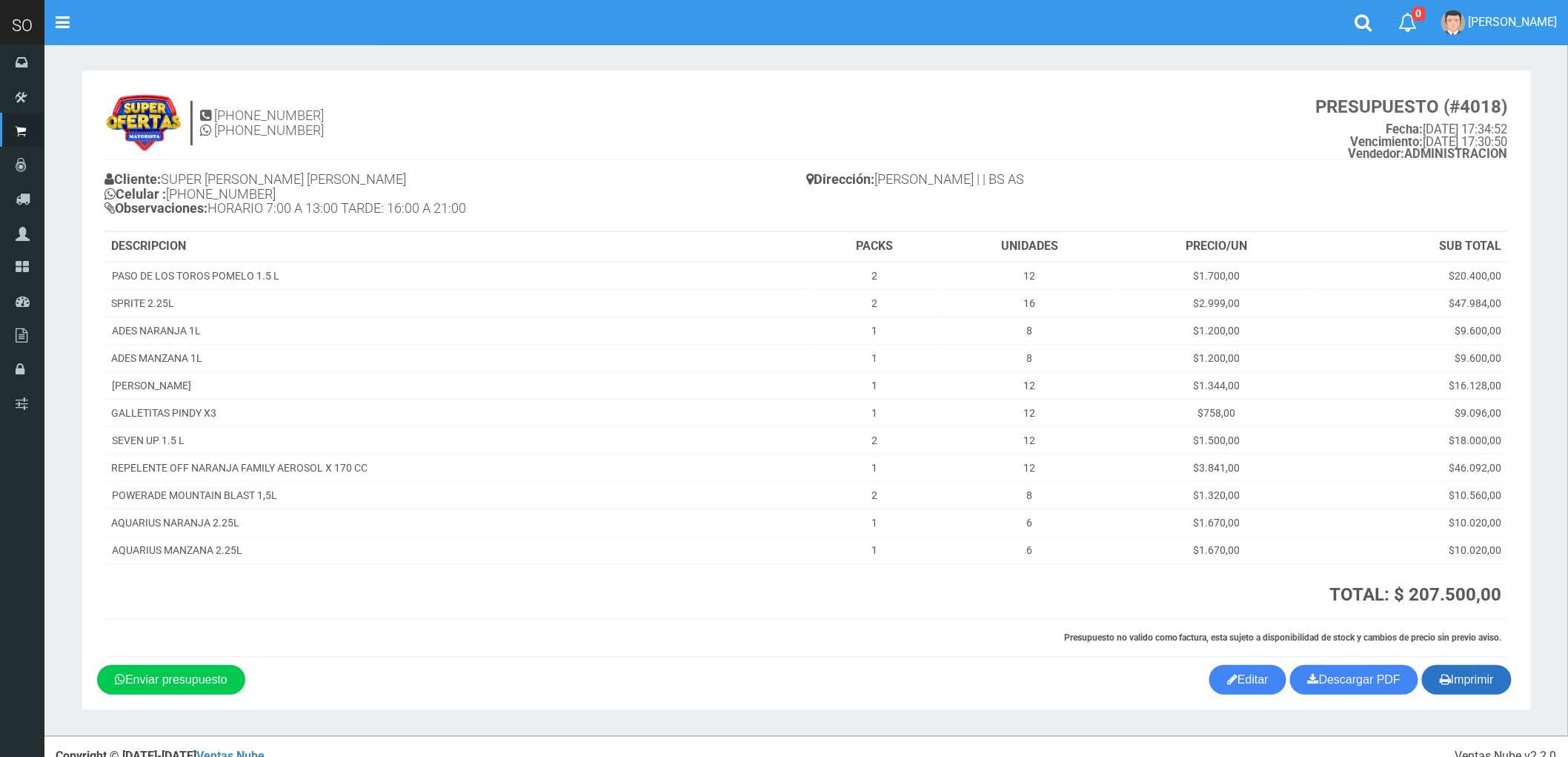
click at [1465, 683] on button "Imprimir" at bounding box center [1467, 680] width 90 height 30
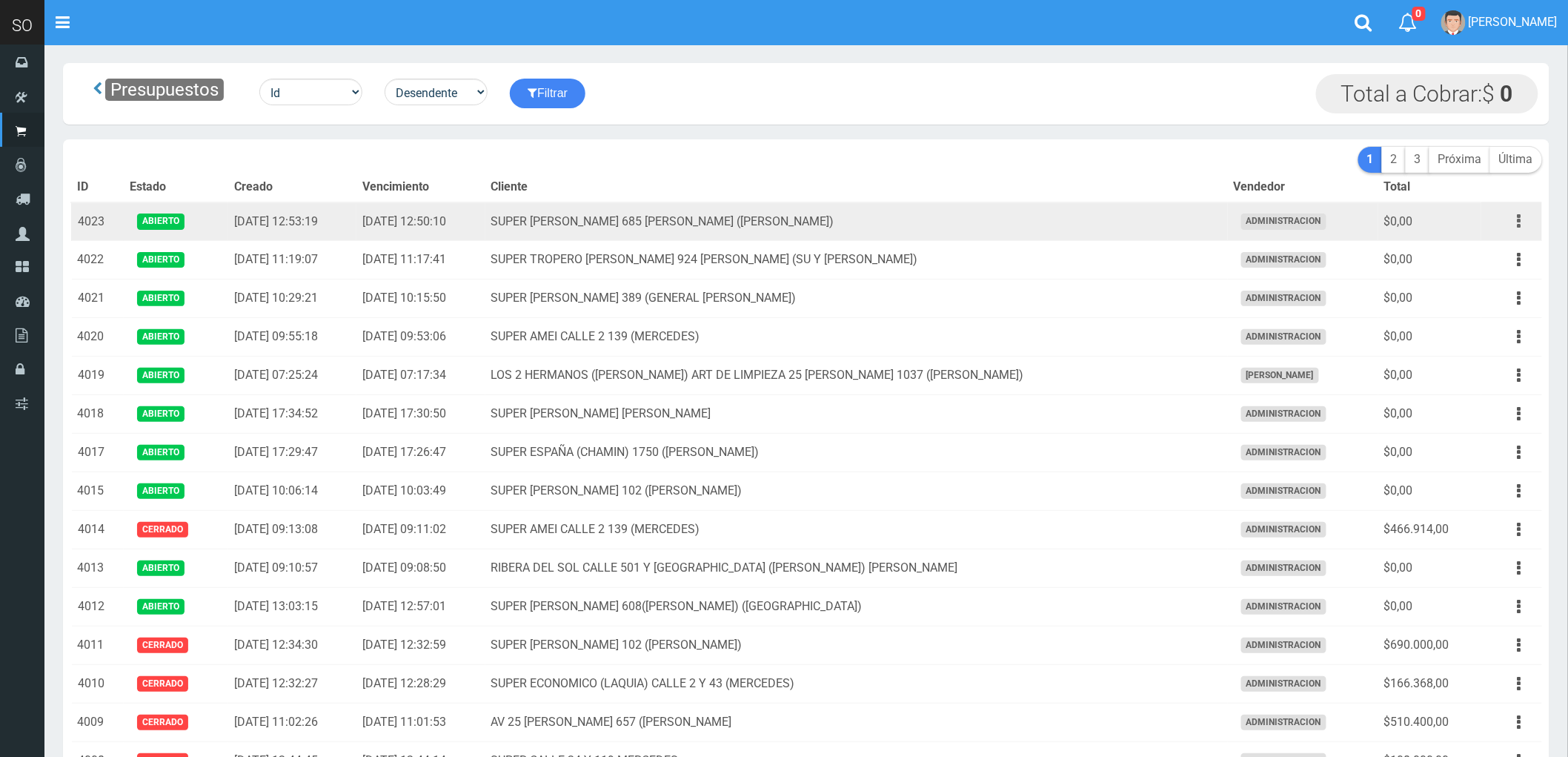
click at [1516, 216] on button "button" at bounding box center [1519, 221] width 34 height 26
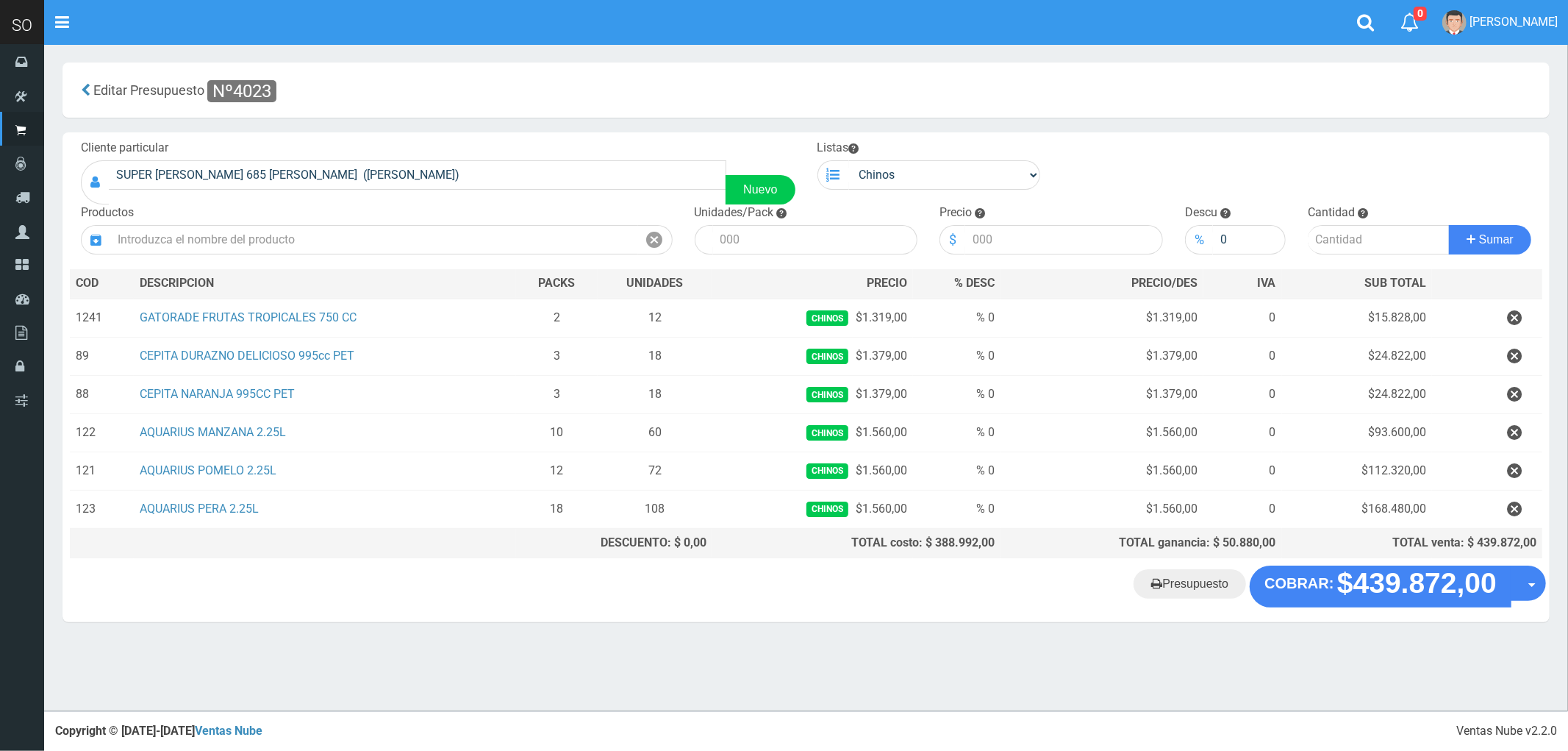
click at [1516, 315] on icon "button" at bounding box center [1514, 318] width 14 height 26
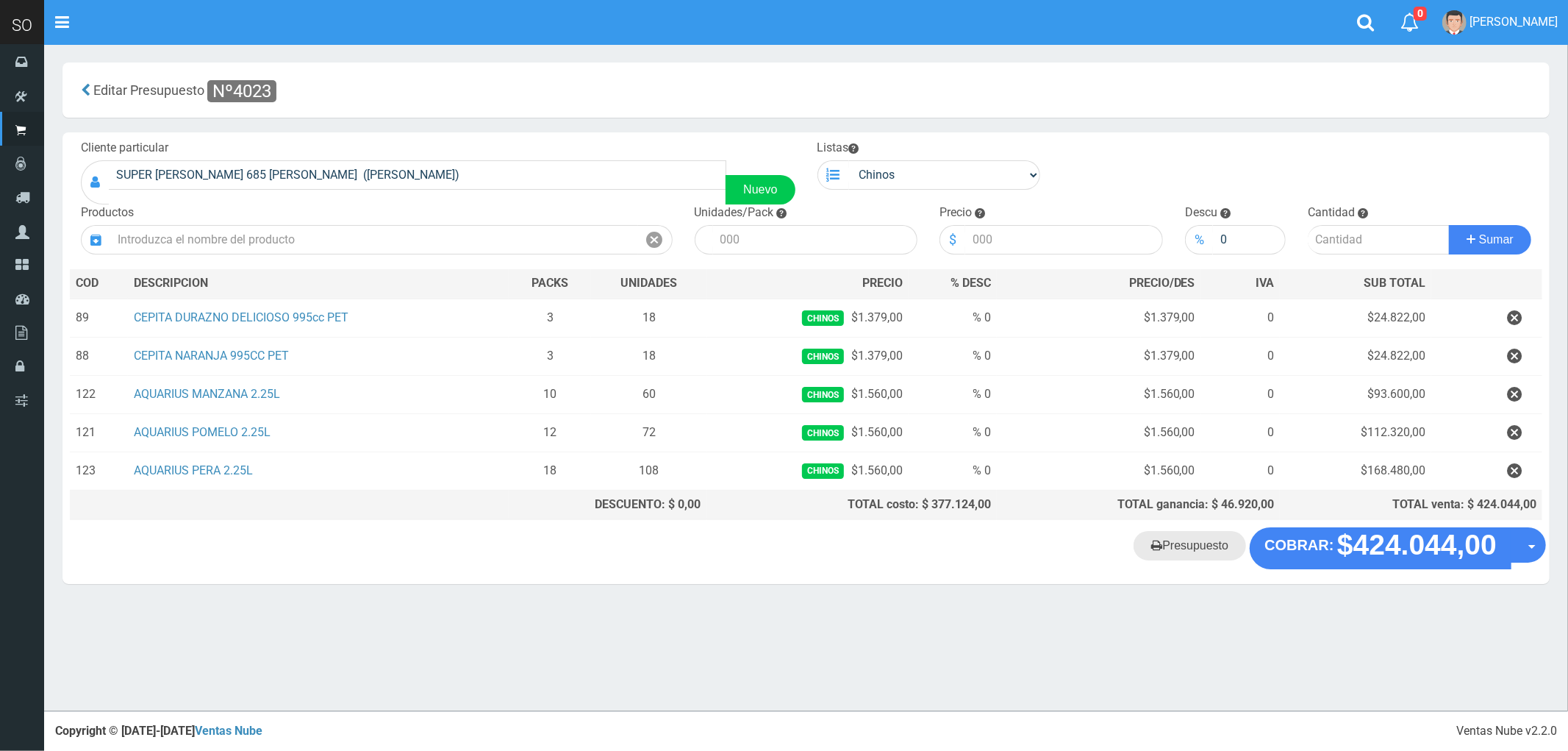
click at [1207, 553] on link "Presupuesto" at bounding box center [1190, 545] width 113 height 30
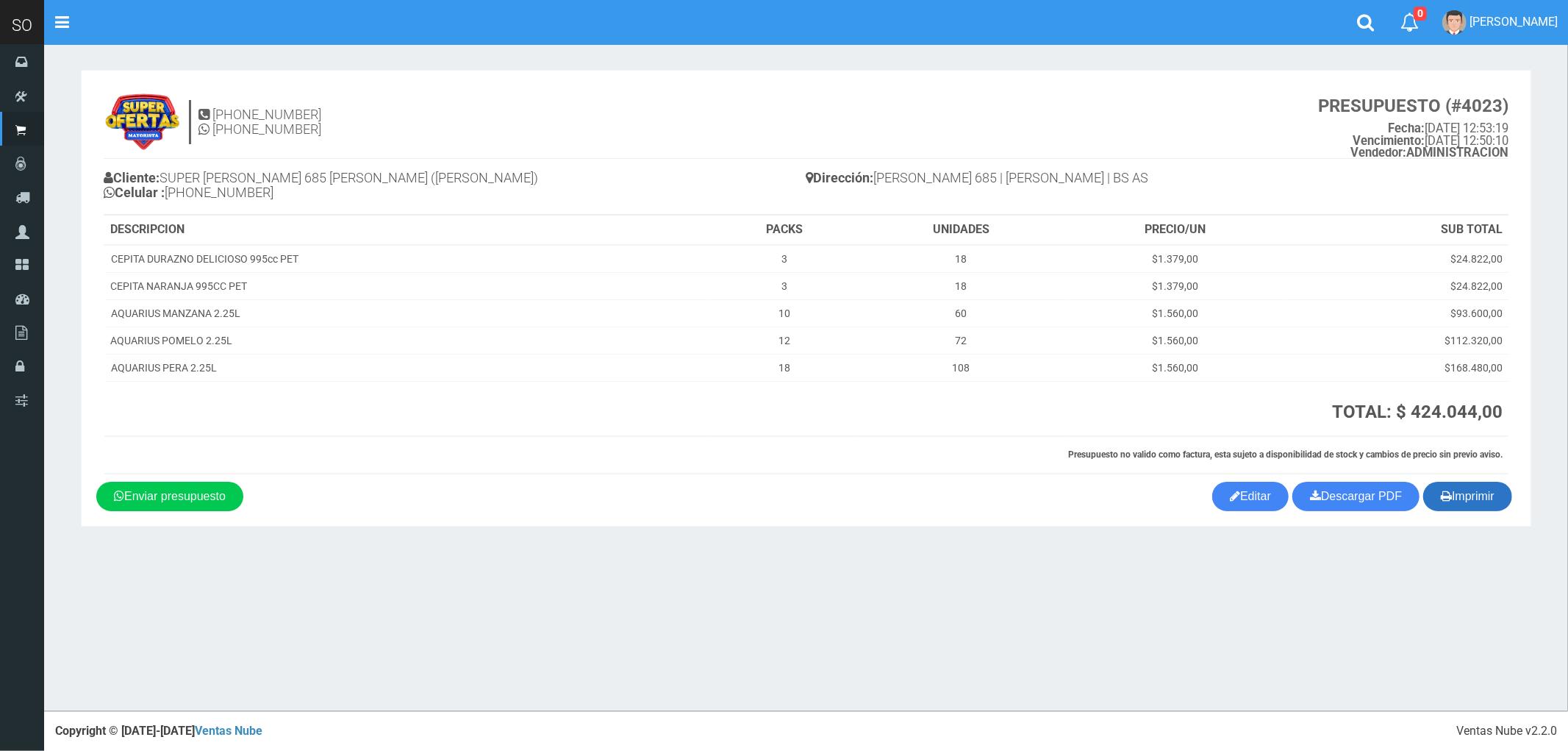
click at [1487, 495] on button "Imprimir" at bounding box center [1467, 496] width 89 height 30
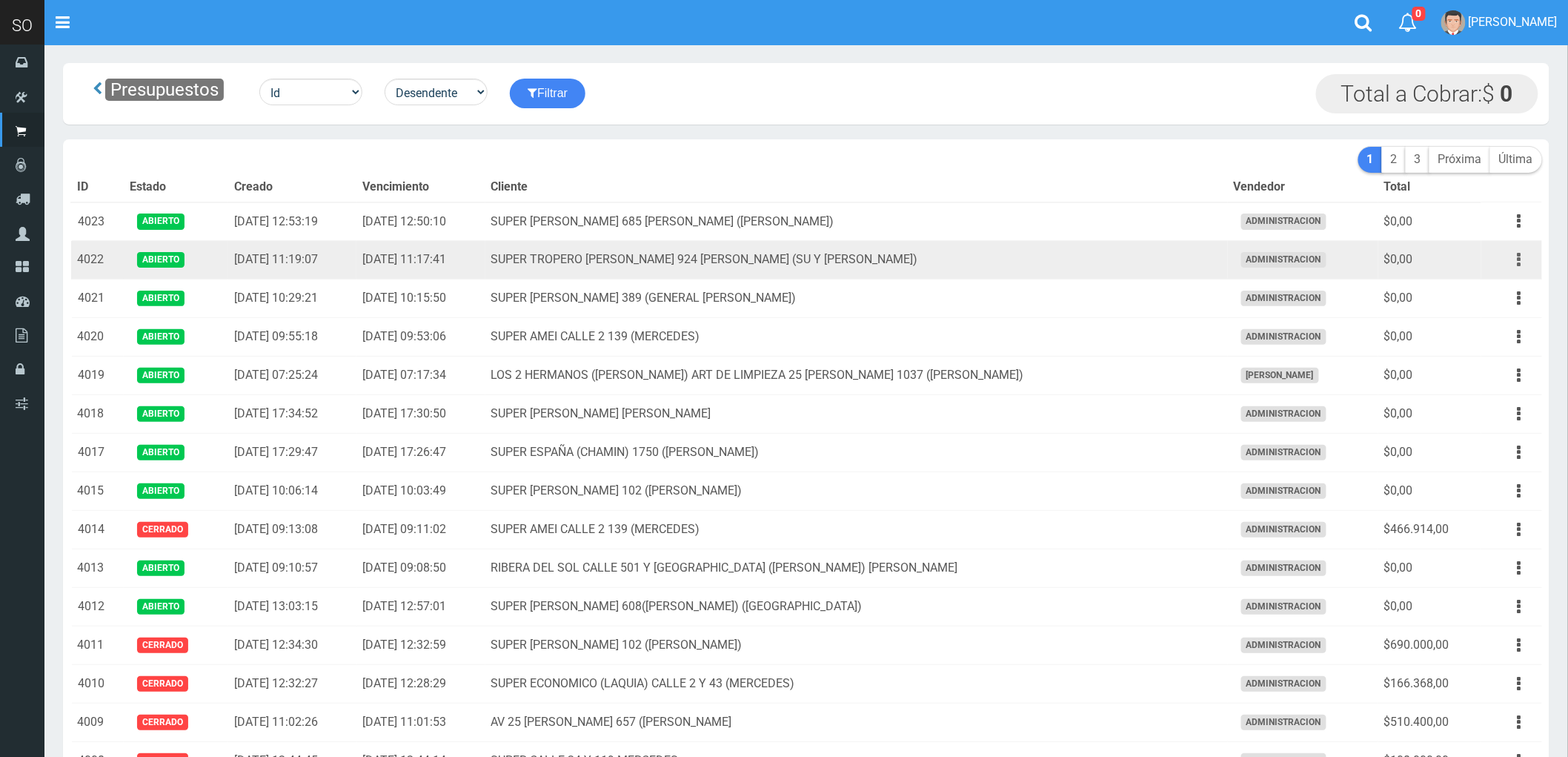
click at [1518, 257] on icon "button" at bounding box center [1520, 260] width 4 height 26
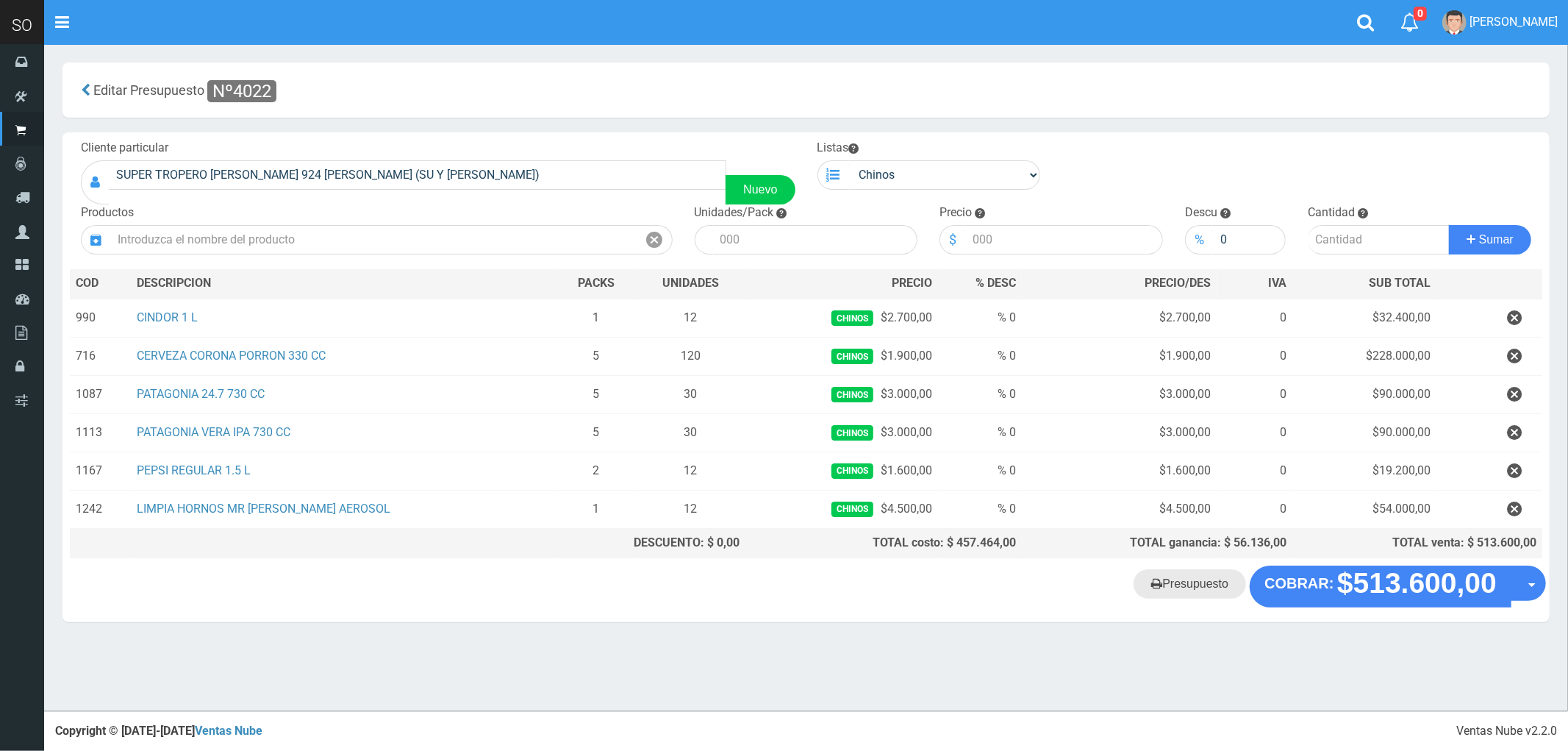
click at [1195, 585] on link "Presupuesto" at bounding box center [1190, 583] width 113 height 30
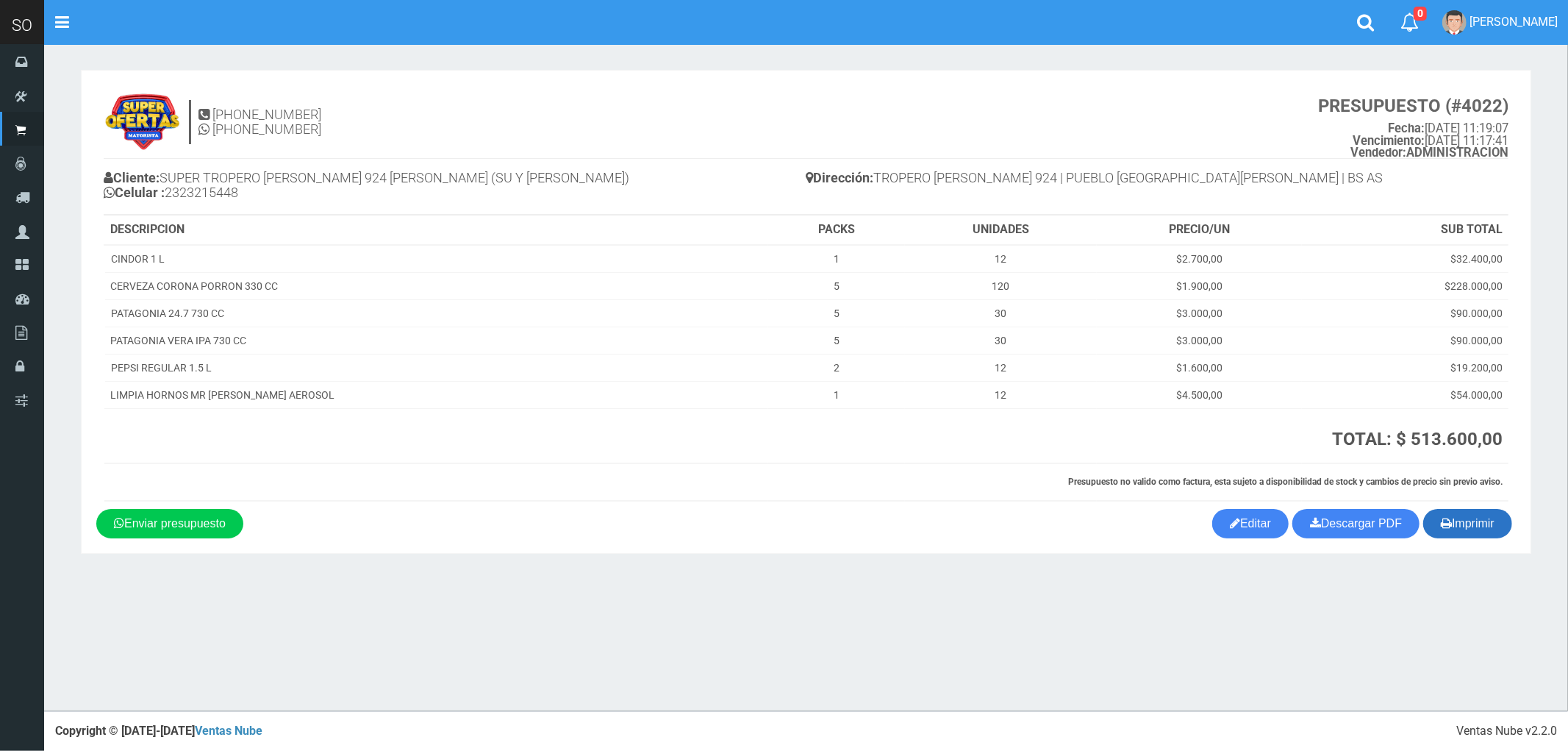
click at [1471, 524] on button "Imprimir" at bounding box center [1467, 524] width 89 height 30
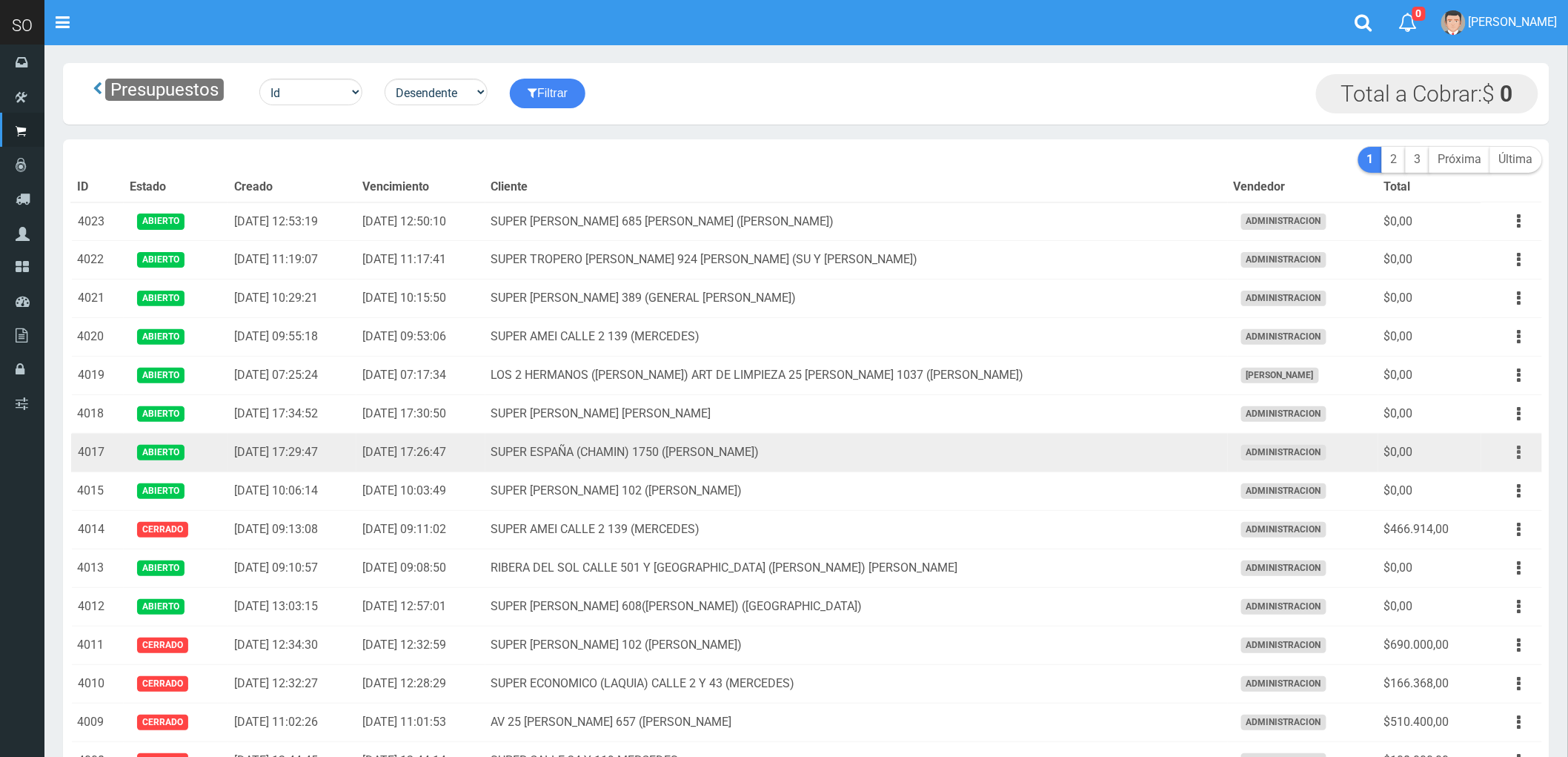
click at [1513, 458] on button "button" at bounding box center [1519, 453] width 34 height 26
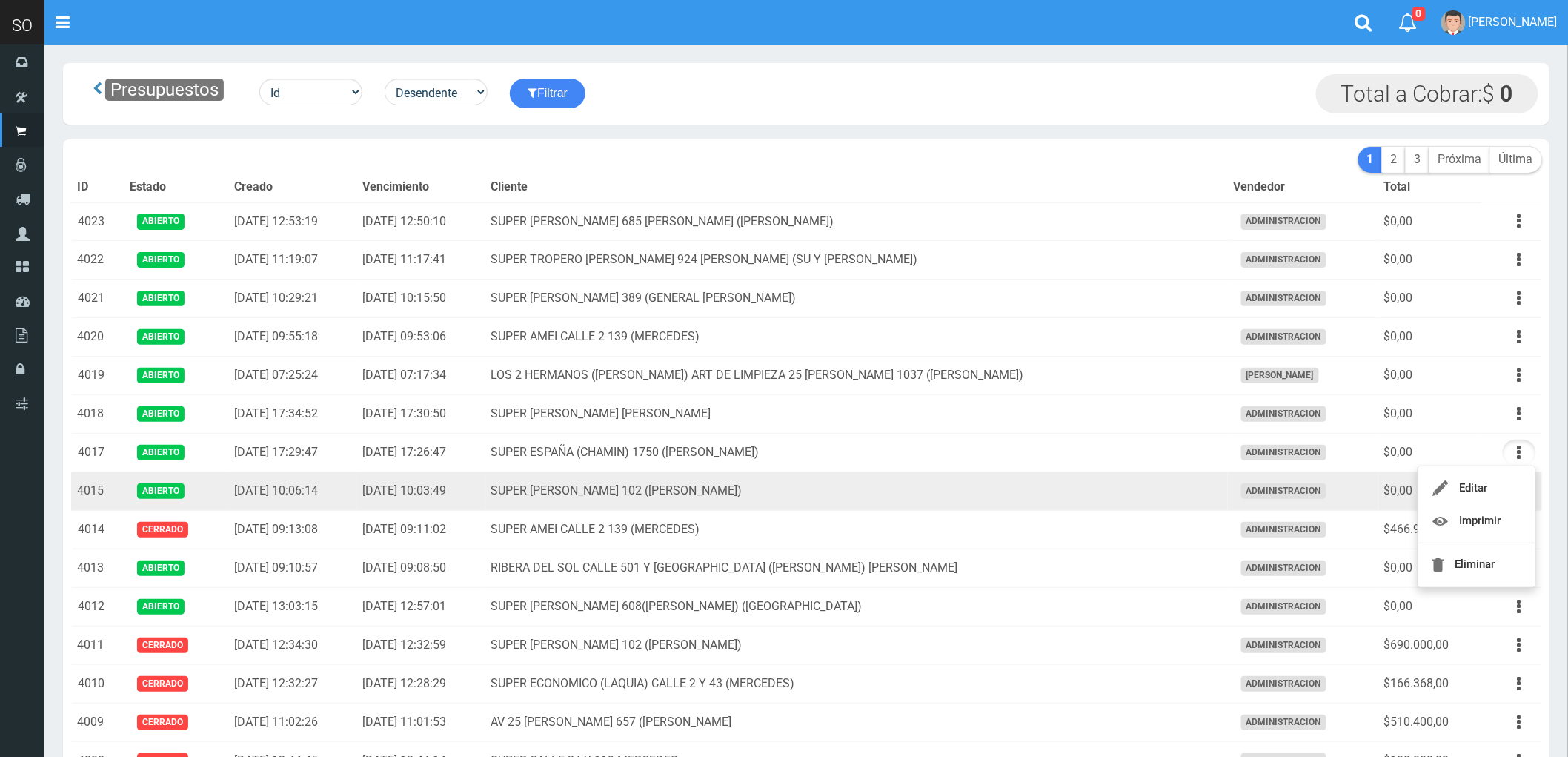
click at [1102, 497] on td "SUPER [PERSON_NAME] 102 ([PERSON_NAME])" at bounding box center [856, 492] width 742 height 38
click at [1515, 490] on button "button" at bounding box center [1519, 491] width 34 height 26
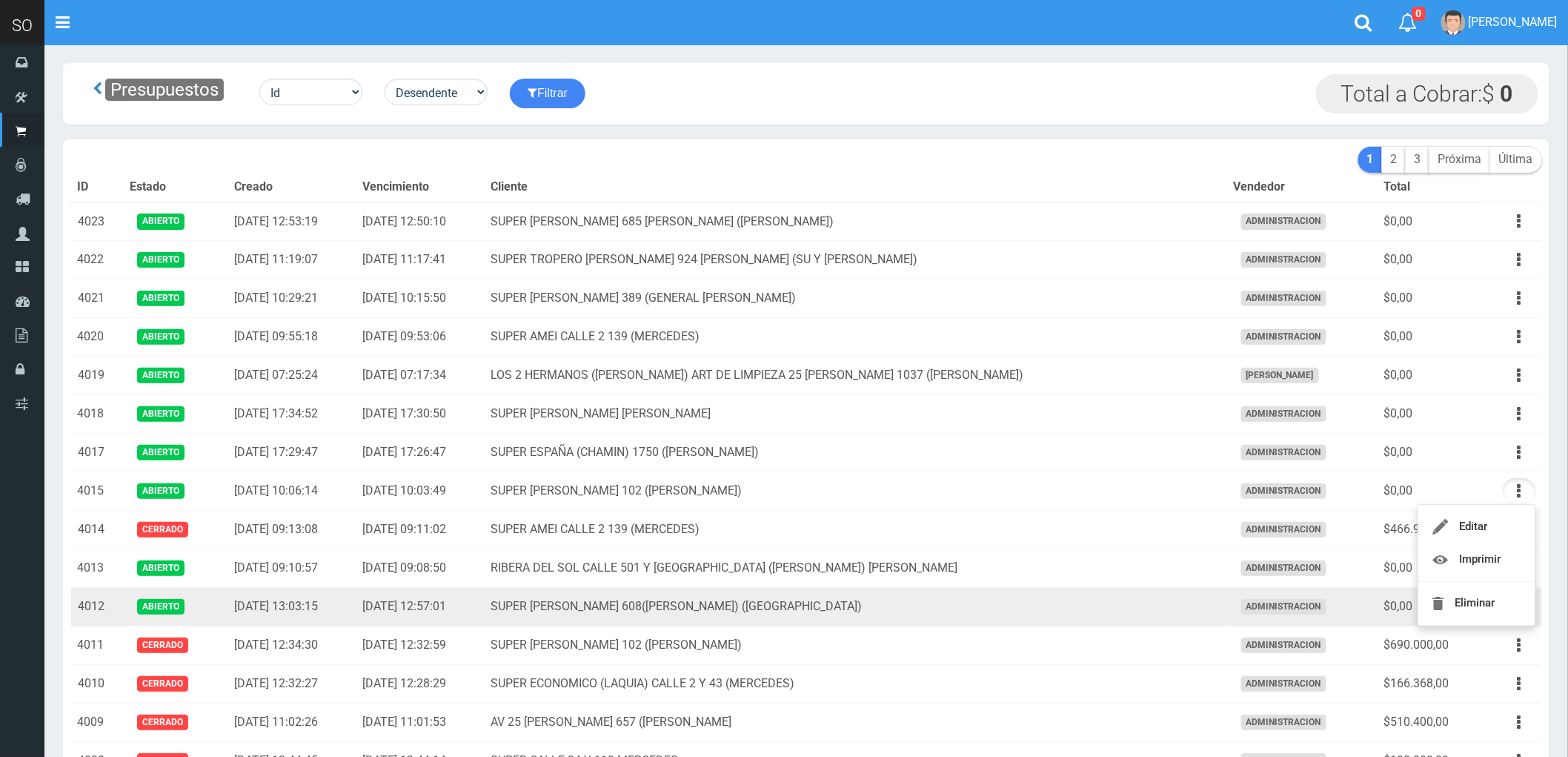
click at [1069, 603] on td "SUPER [PERSON_NAME] 608([PERSON_NAME]) ([GEOGRAPHIC_DATA])" at bounding box center [856, 607] width 742 height 38
click at [1516, 609] on button "button" at bounding box center [1519, 606] width 34 height 26
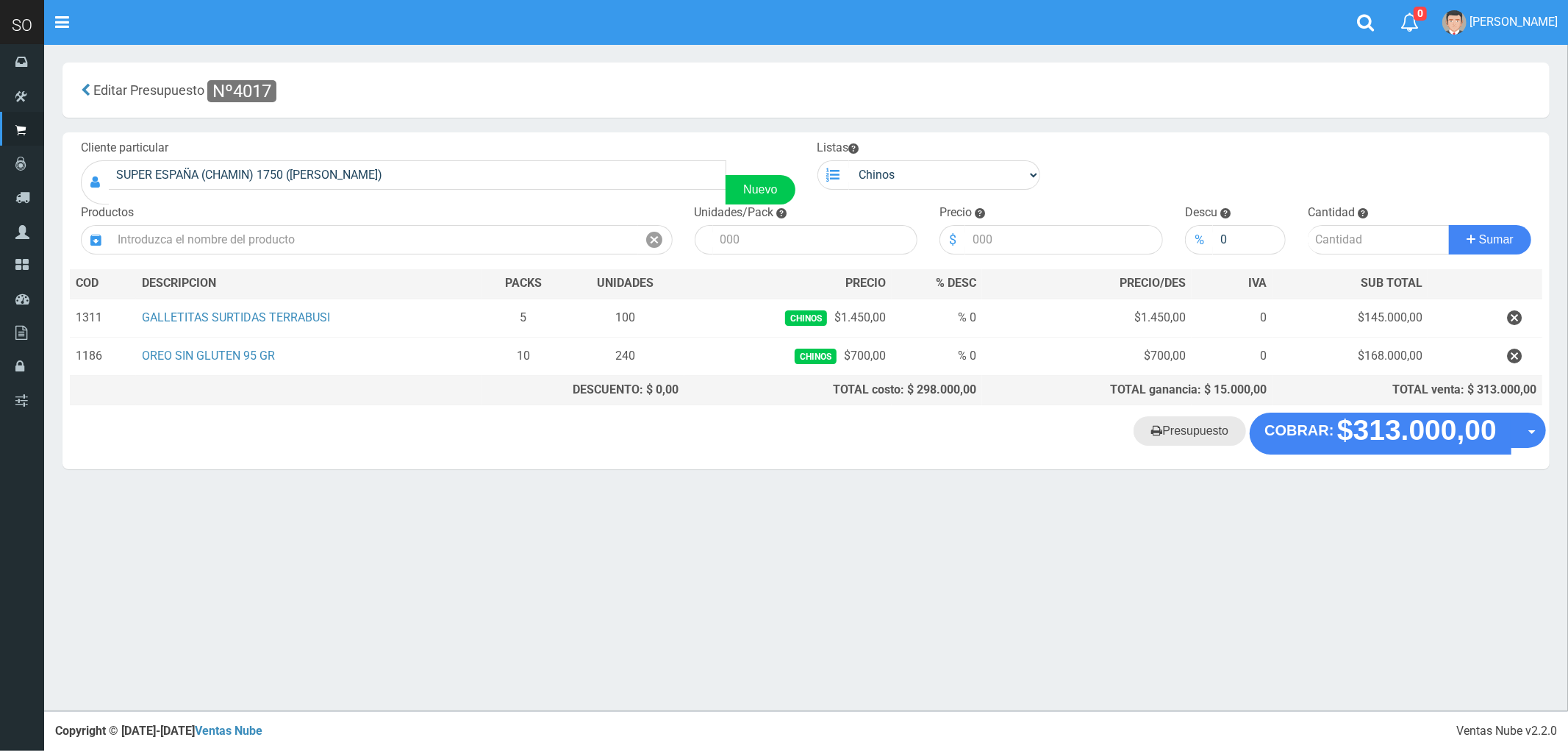
click at [1210, 434] on link "Presupuesto" at bounding box center [1190, 431] width 113 height 30
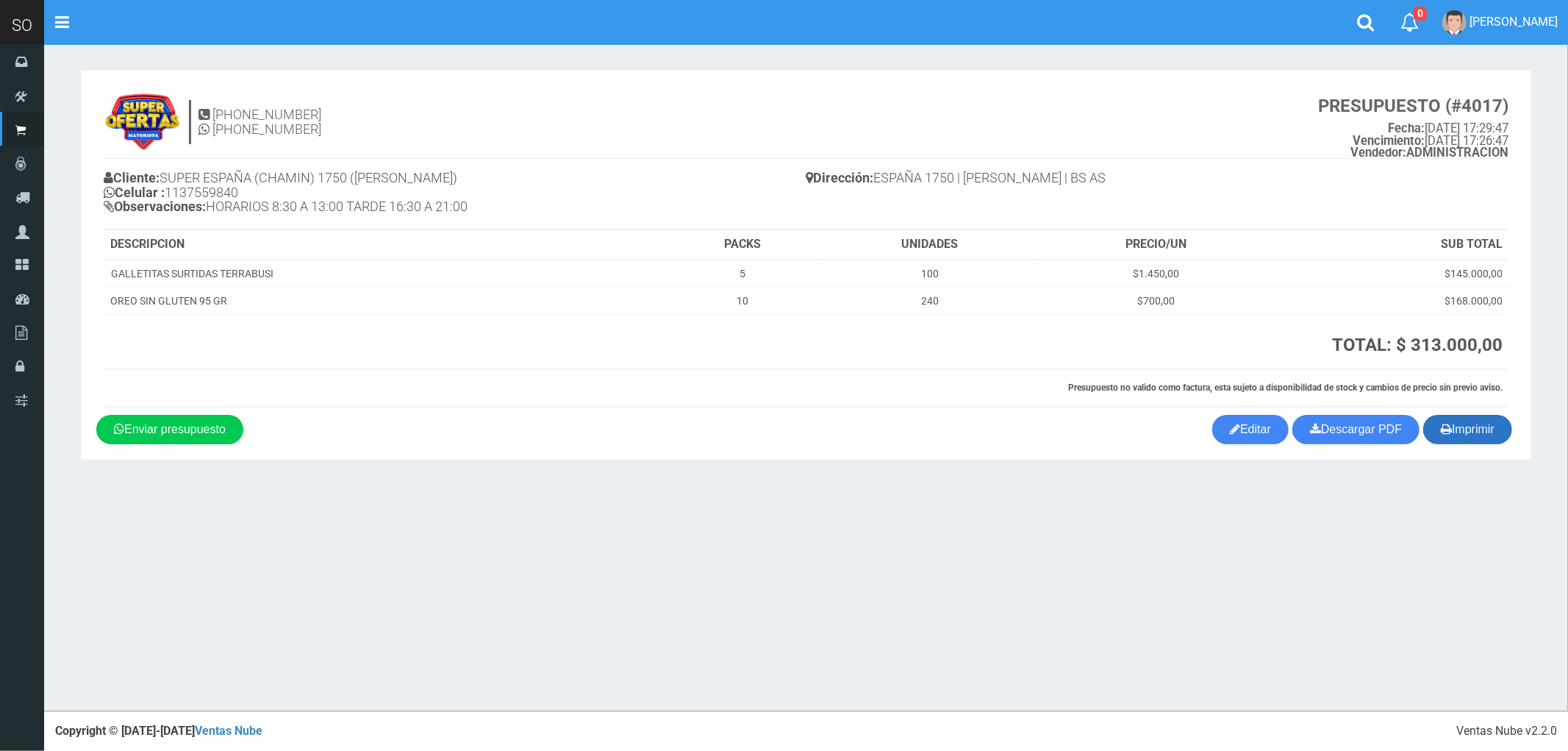
click at [1480, 432] on button "Imprimir" at bounding box center [1467, 429] width 89 height 30
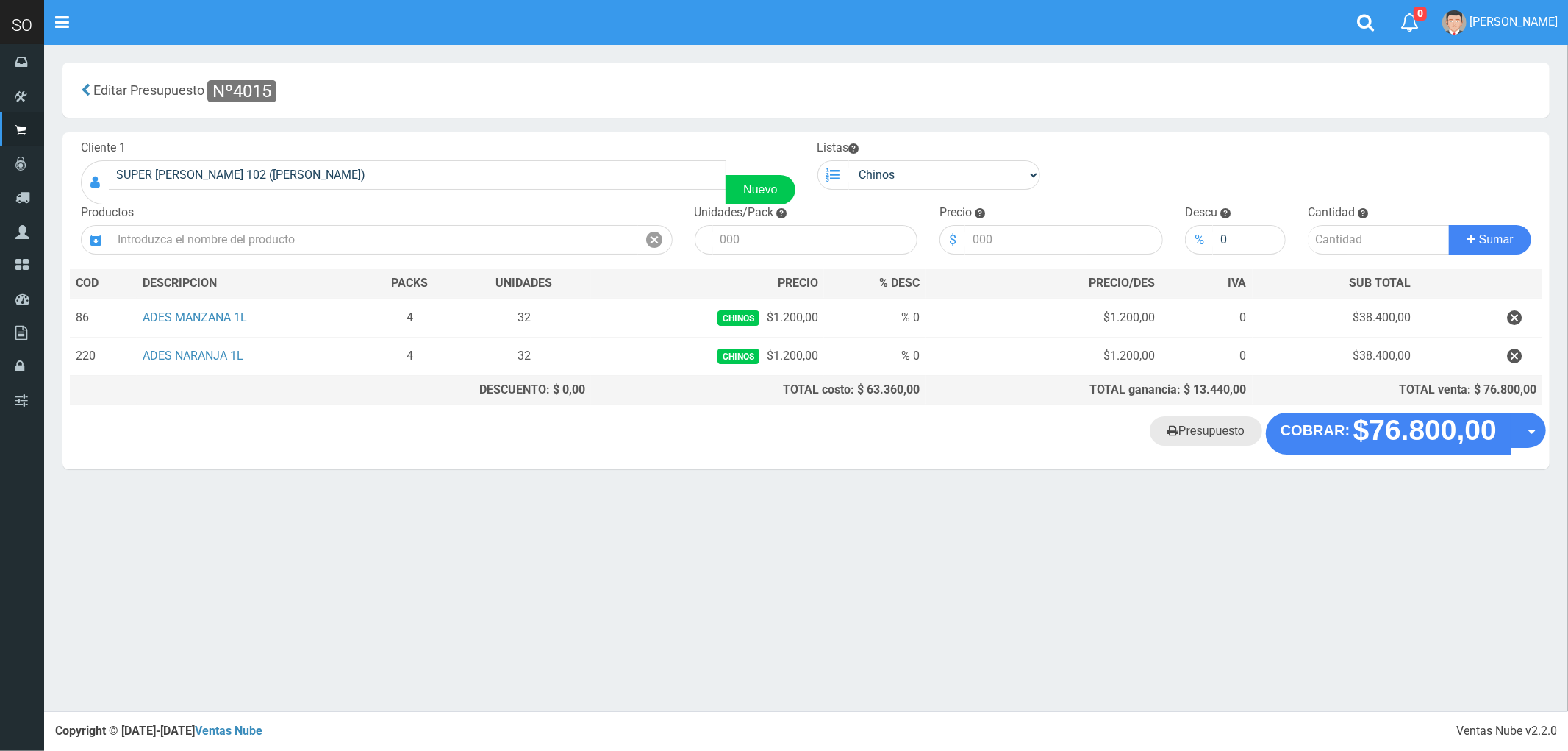
click at [1196, 433] on link "Presupuesto" at bounding box center [1206, 431] width 113 height 30
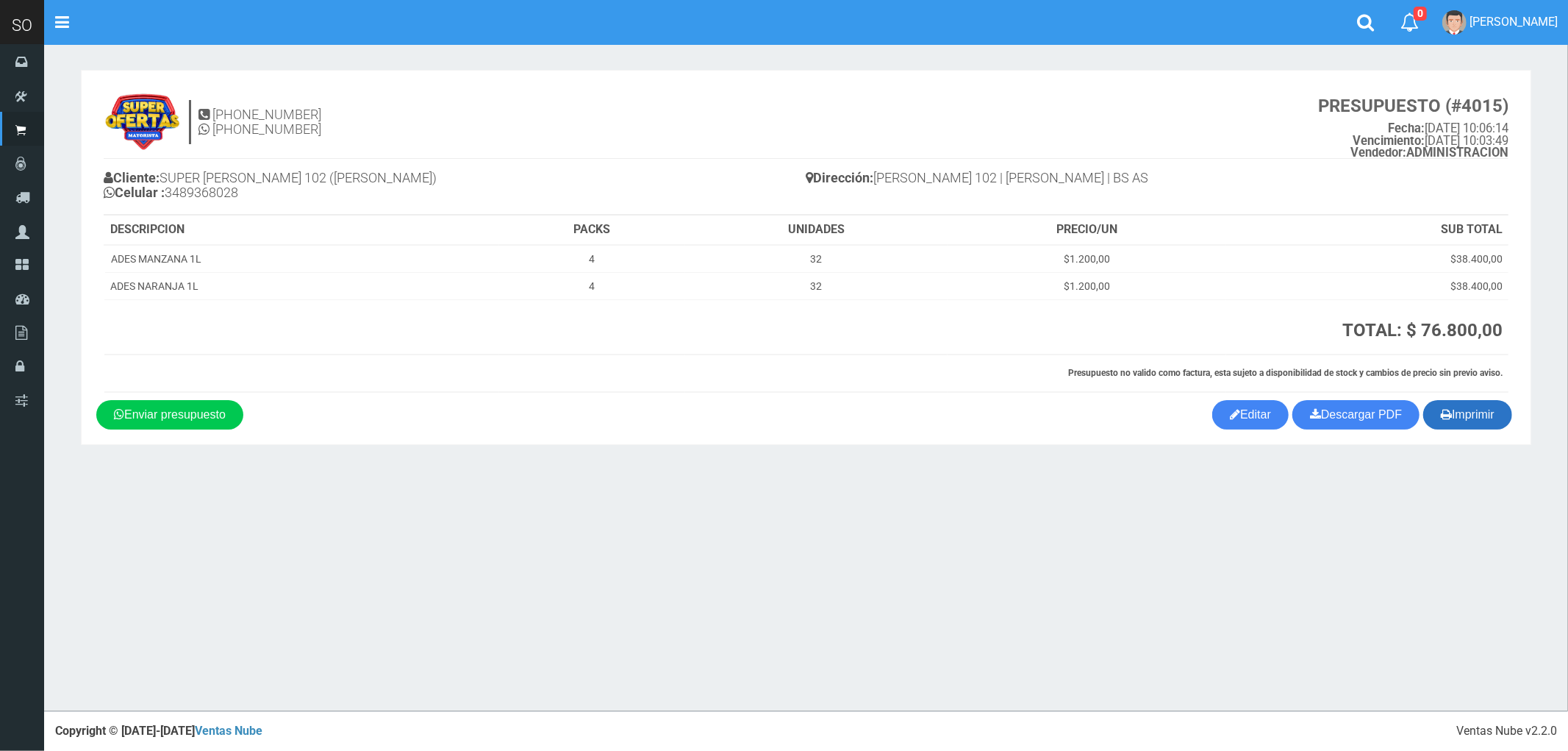
drag, startPoint x: 1472, startPoint y: 421, endPoint x: 1056, endPoint y: 357, distance: 420.9
click at [1472, 421] on button "Imprimir" at bounding box center [1467, 415] width 89 height 30
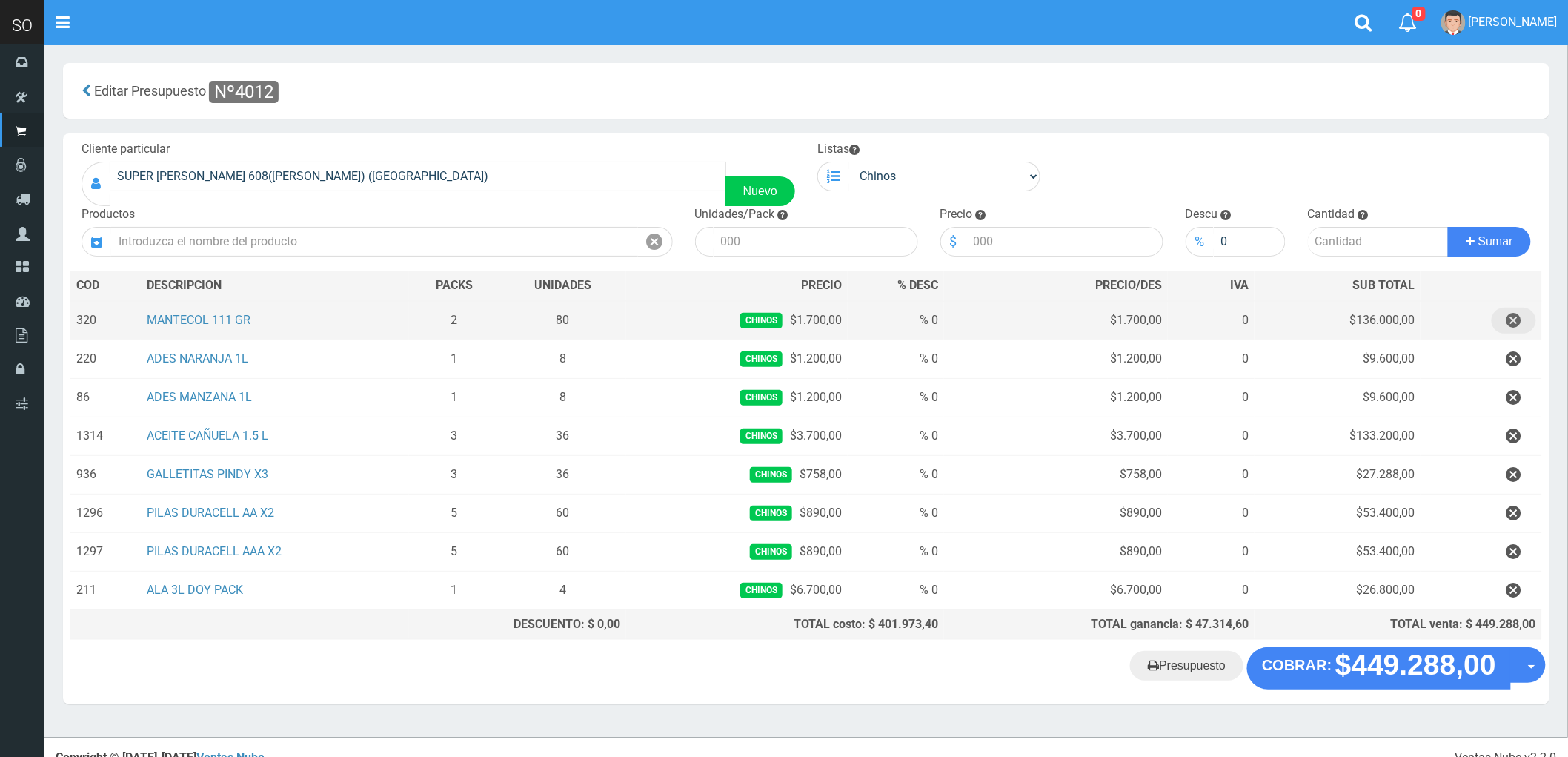
click at [1514, 317] on icon "button" at bounding box center [1514, 321] width 15 height 26
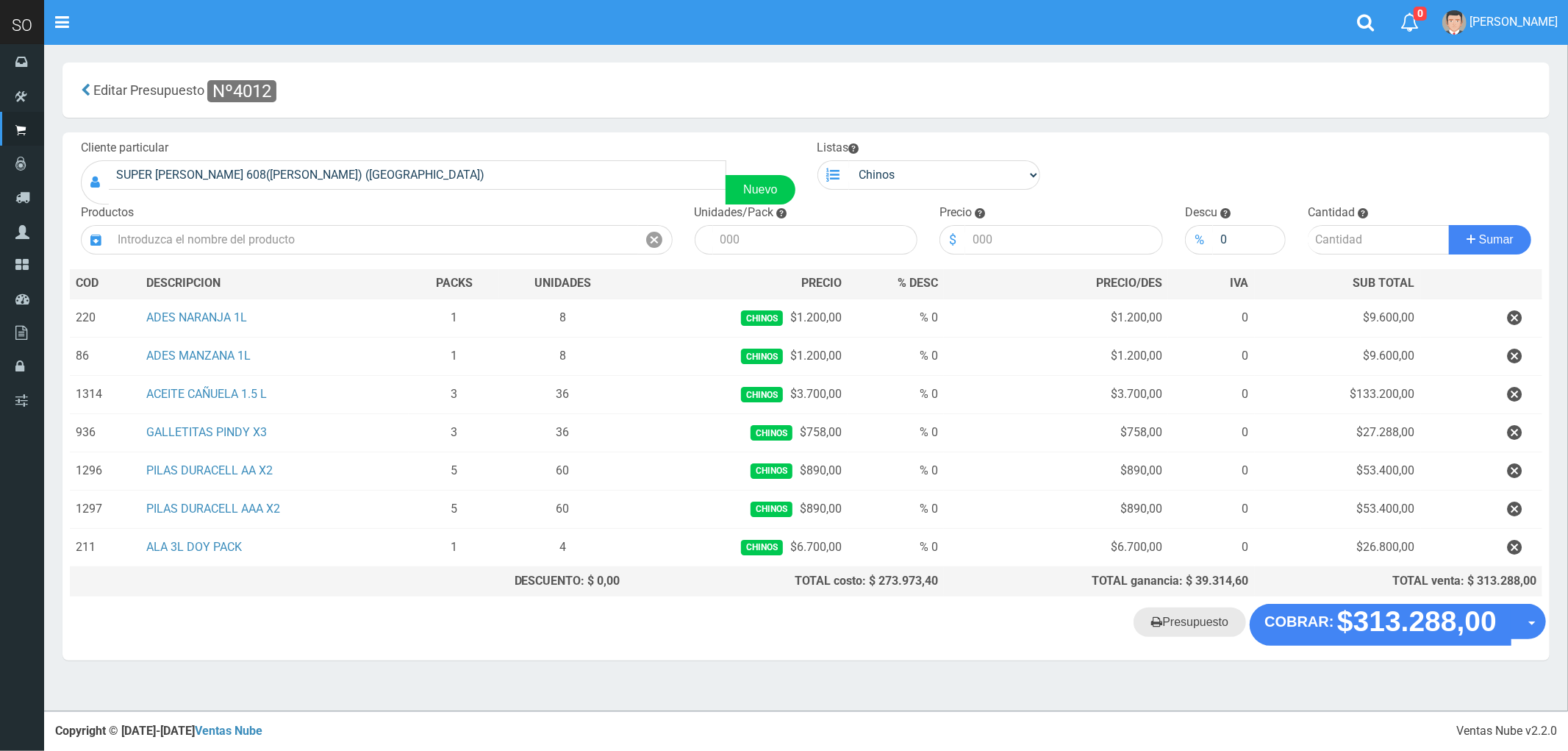
click at [1196, 628] on link "Presupuesto" at bounding box center [1190, 622] width 113 height 30
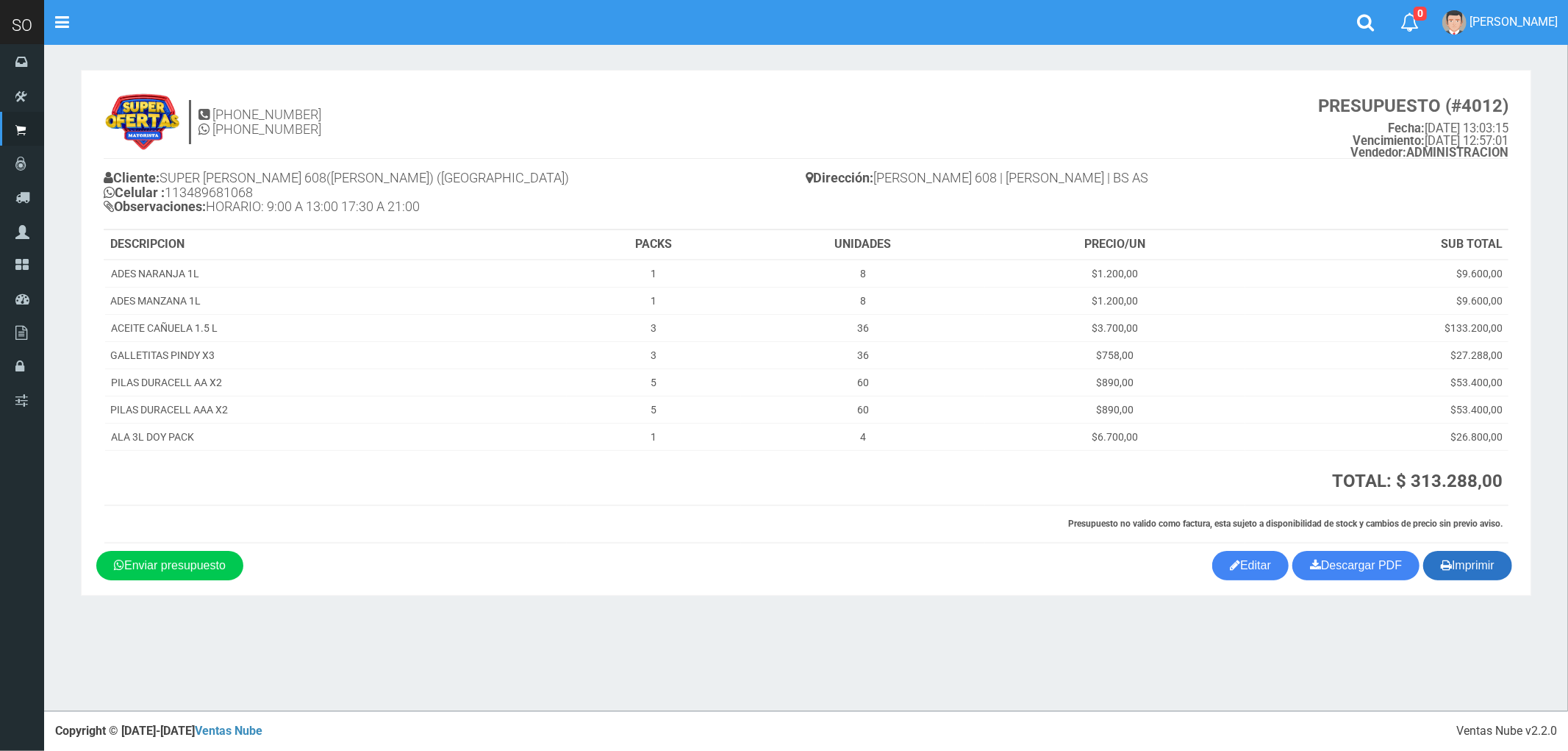
drag, startPoint x: 1479, startPoint y: 570, endPoint x: 1567, endPoint y: 521, distance: 100.7
click at [1483, 571] on button "Imprimir" at bounding box center [1467, 565] width 89 height 30
